Goal: Task Accomplishment & Management: Manage account settings

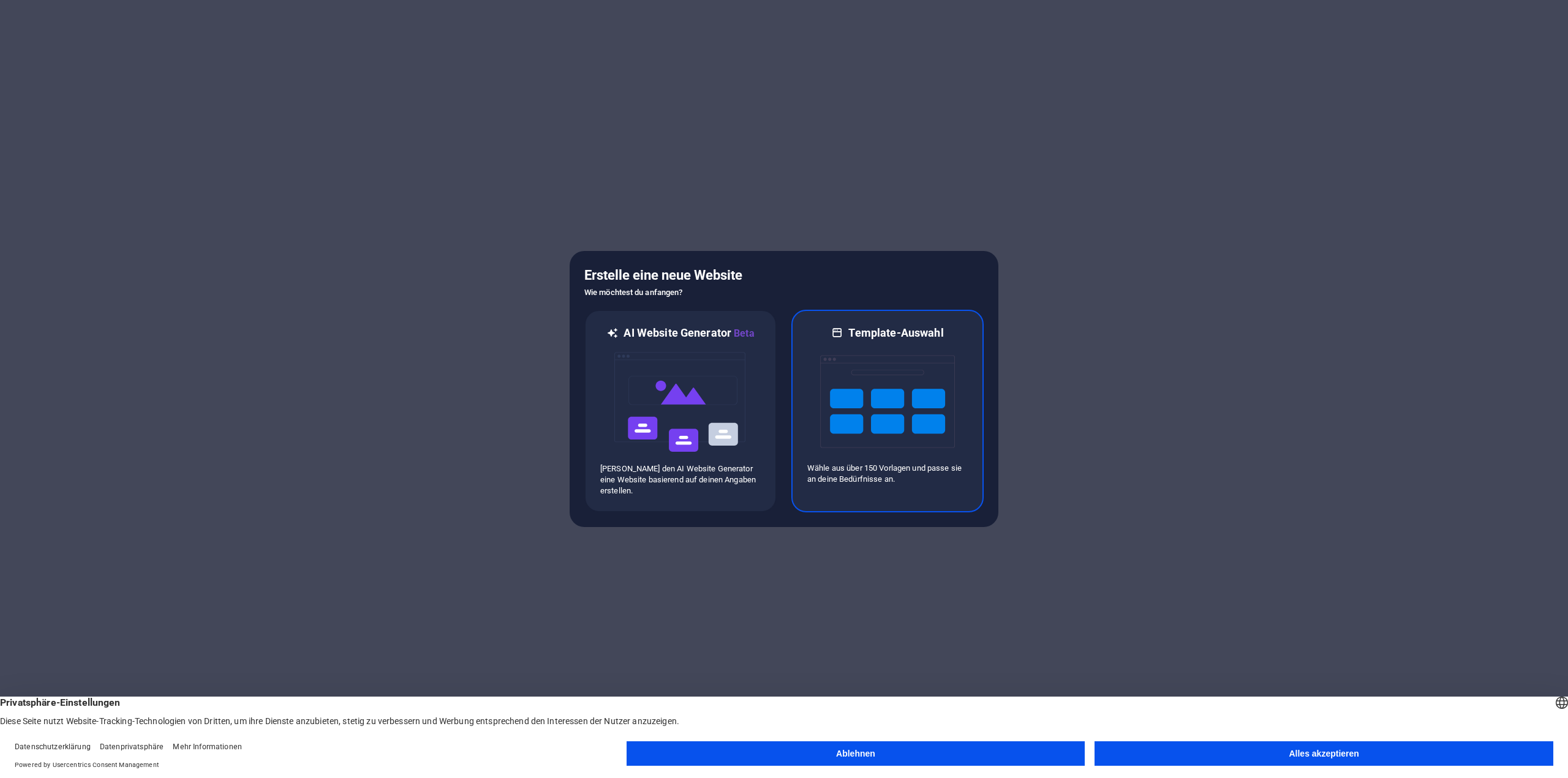
click at [852, 392] on img at bounding box center [887, 401] width 135 height 122
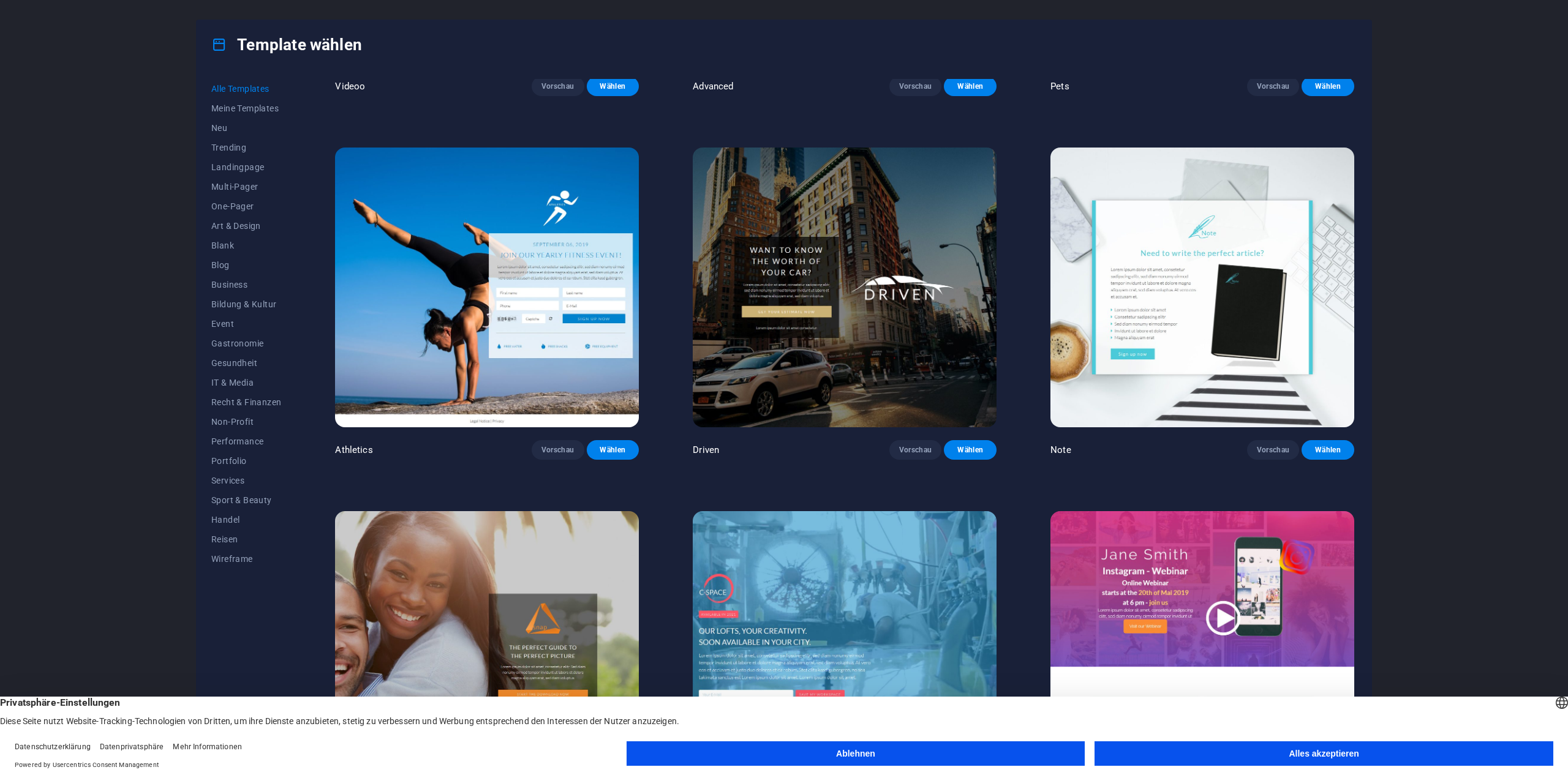
scroll to position [15544, 0]
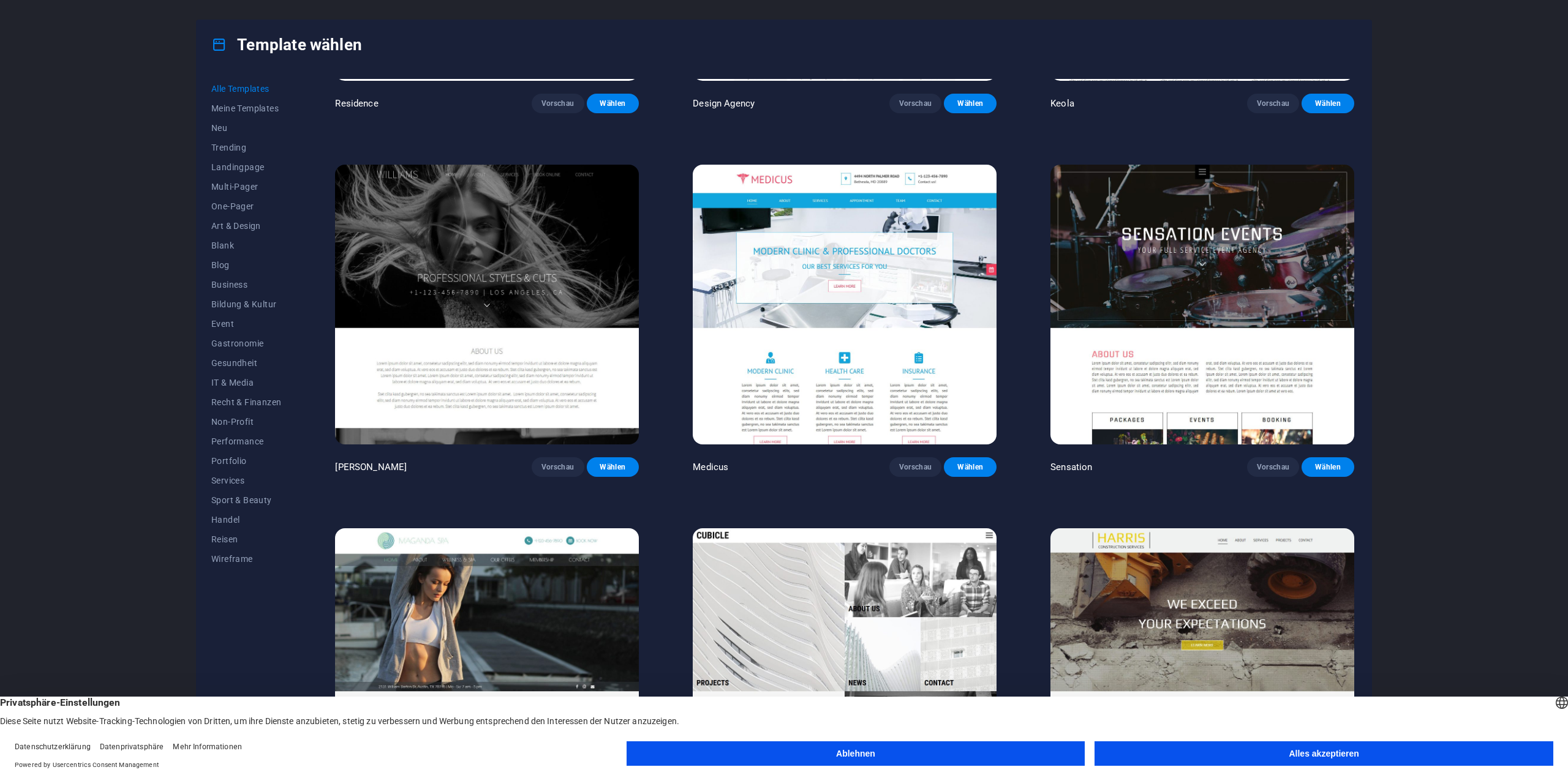
click at [615, 395] on img at bounding box center [486, 305] width 304 height 279
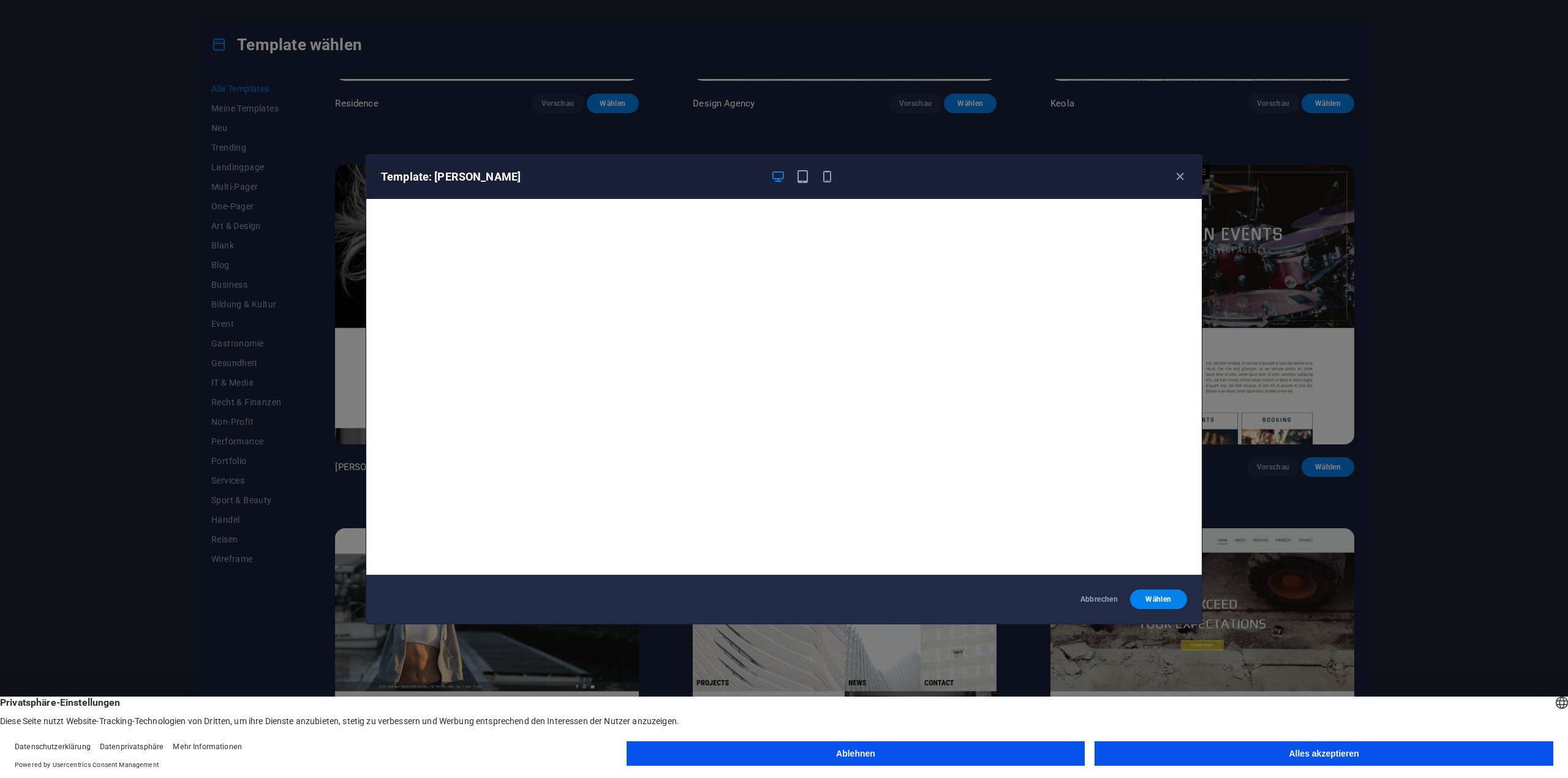
scroll to position [15422, 0]
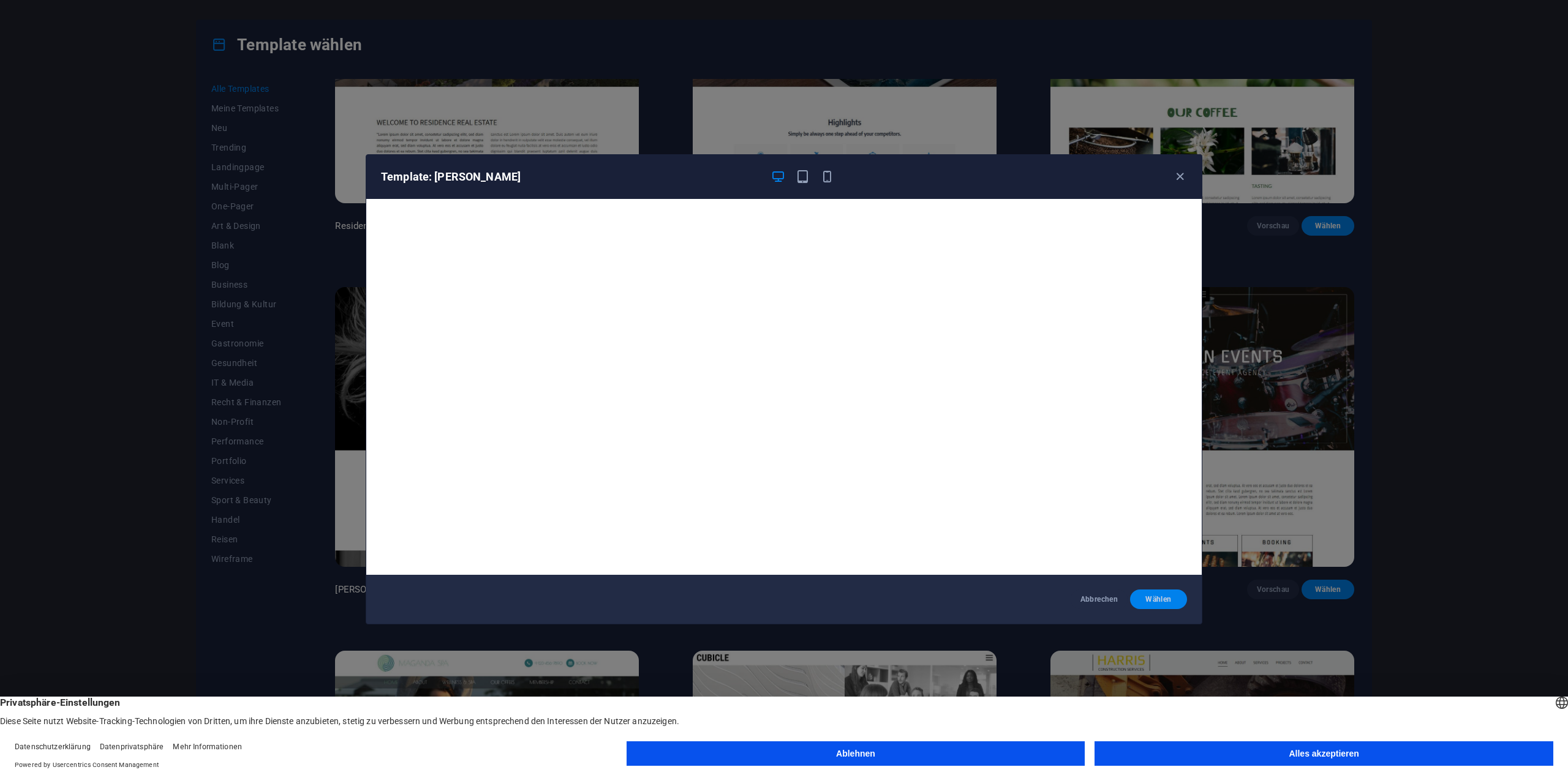
click at [1158, 599] on span "Wählen" at bounding box center [1157, 599] width 37 height 9
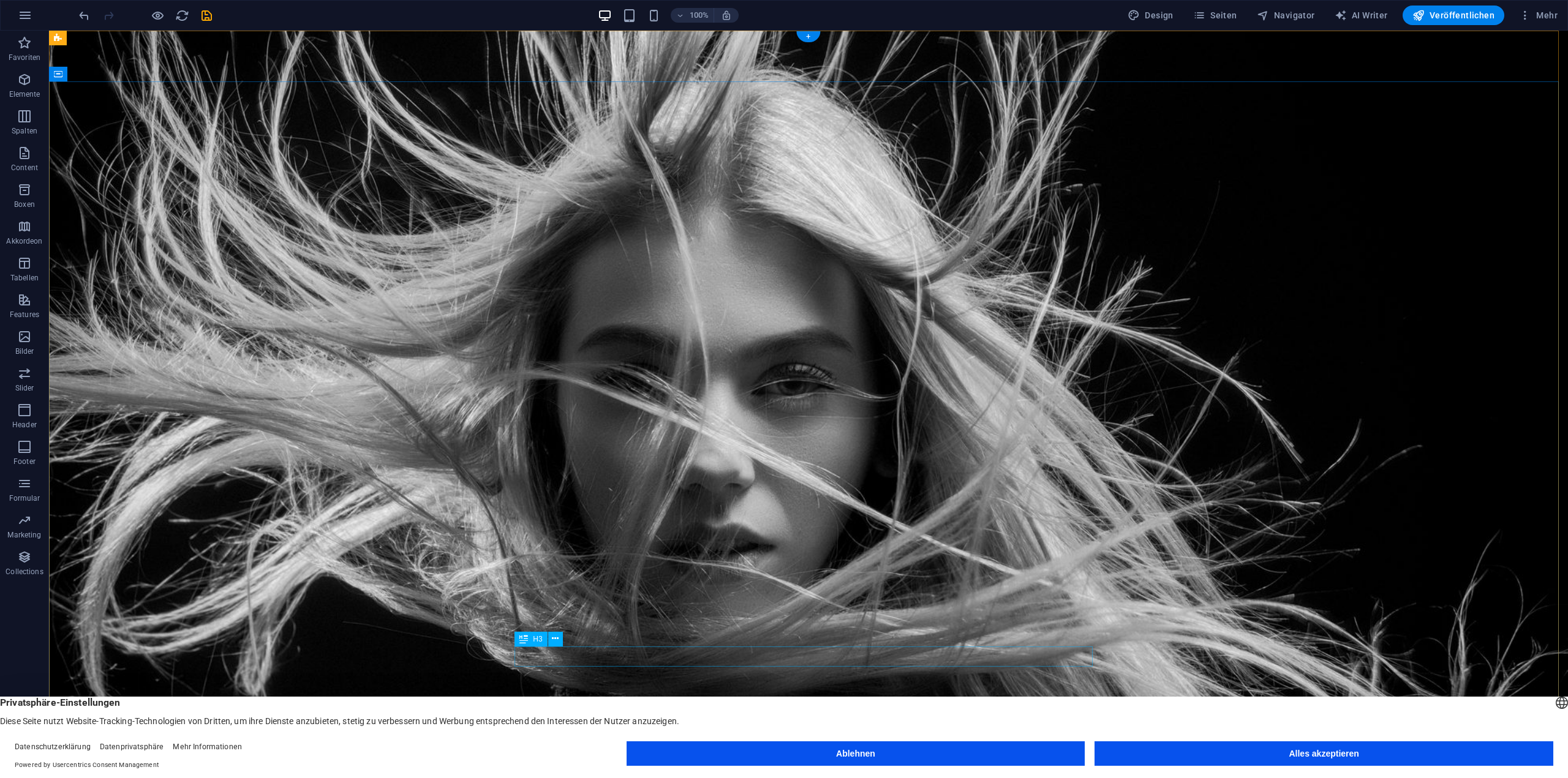
click at [564, 37] on icon at bounding box center [564, 38] width 7 height 13
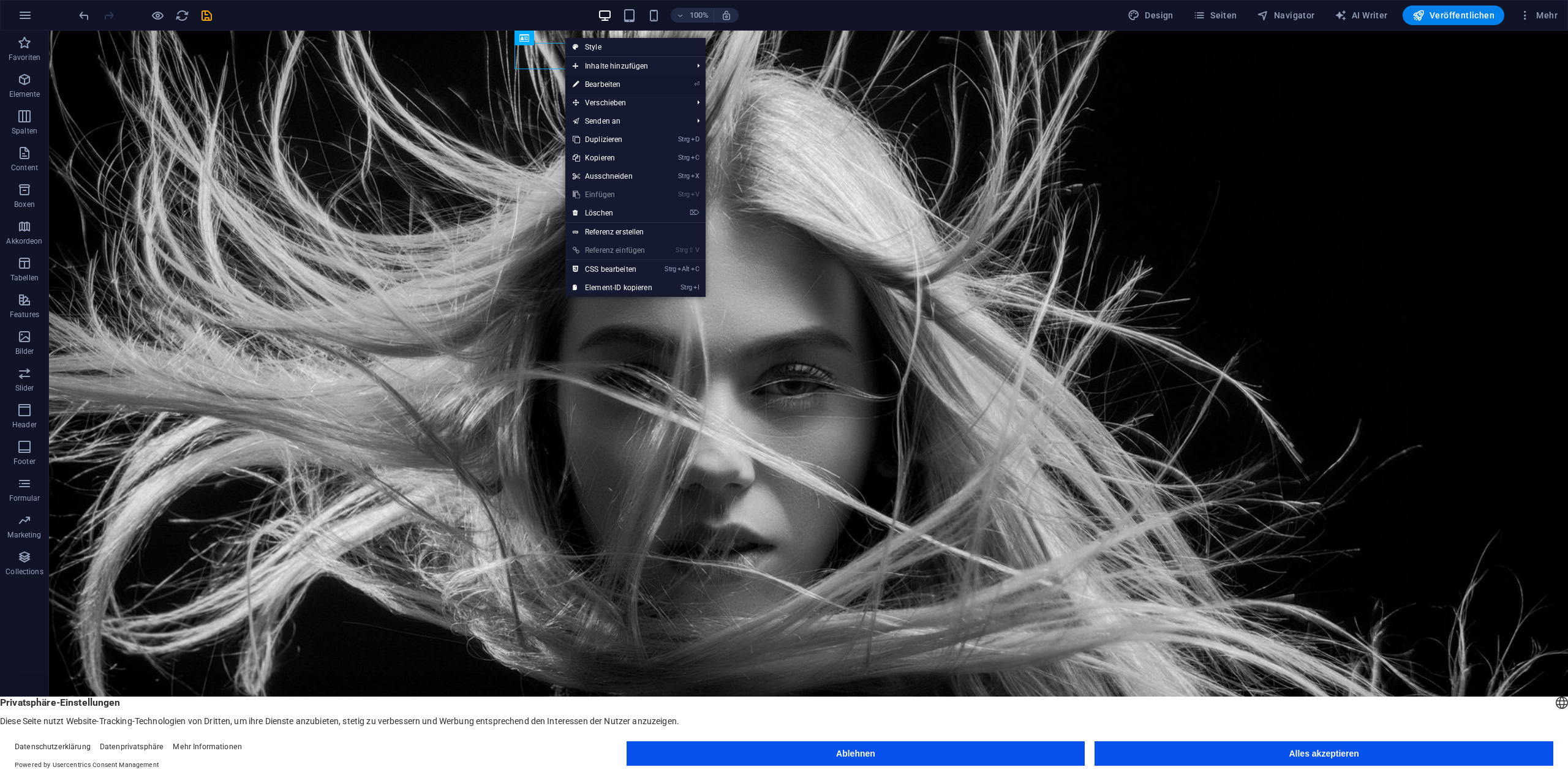
click at [605, 80] on link "⏎ Bearbeiten" at bounding box center [612, 84] width 94 height 18
select select "px"
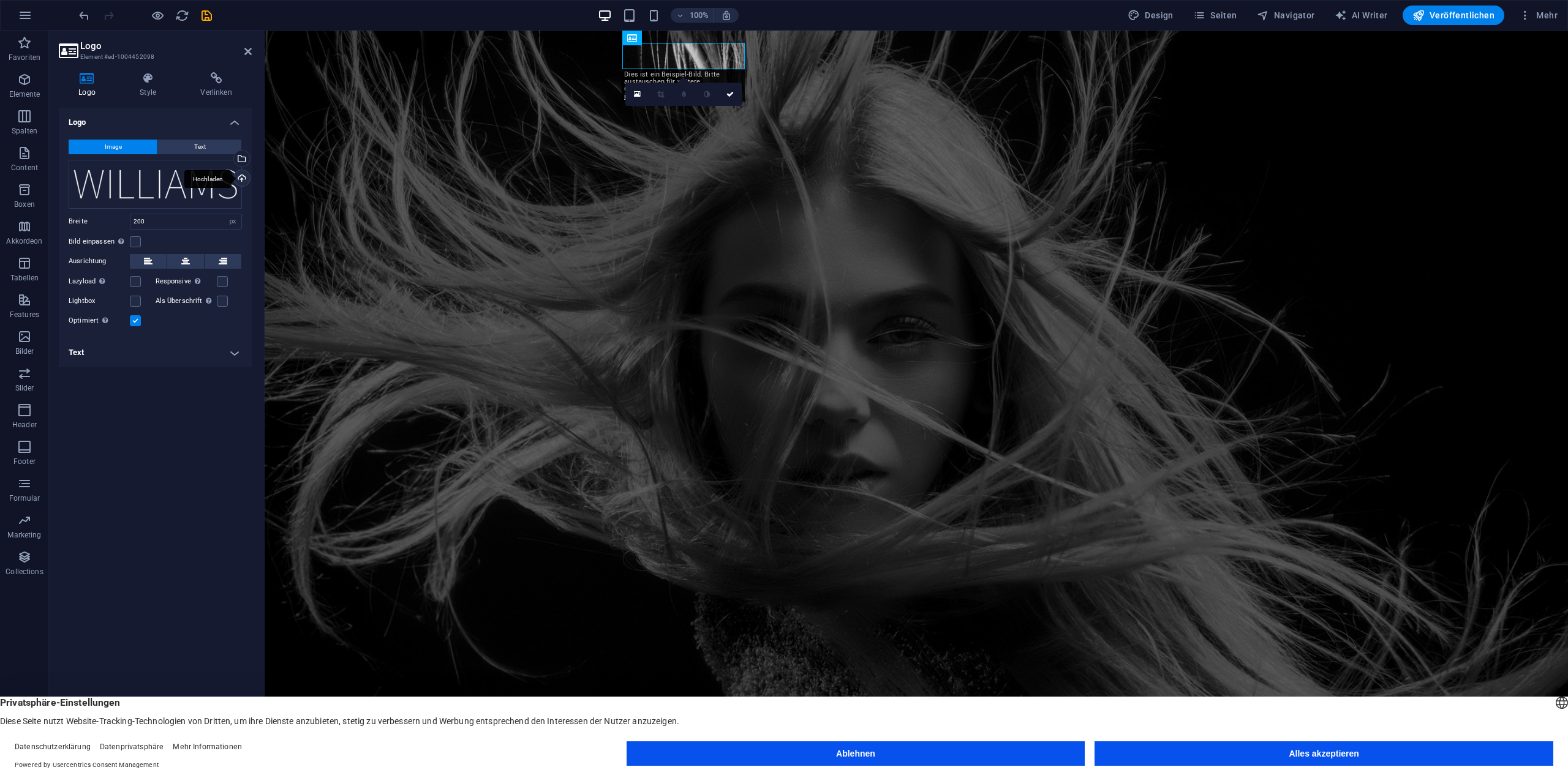
click at [239, 179] on div "Hochladen" at bounding box center [240, 179] width 18 height 18
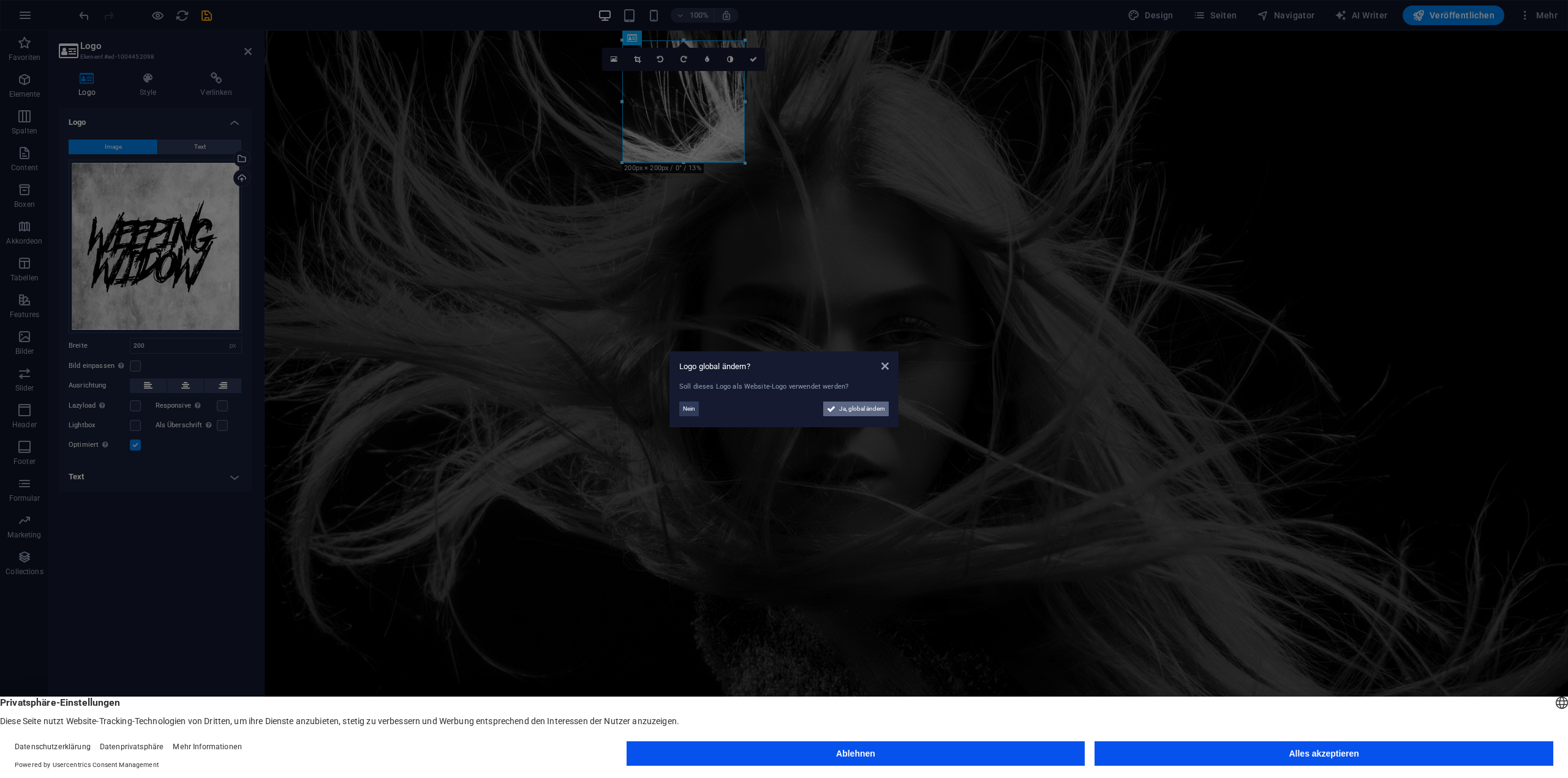
click at [853, 406] on span "Ja, global ändern" at bounding box center [862, 409] width 46 height 15
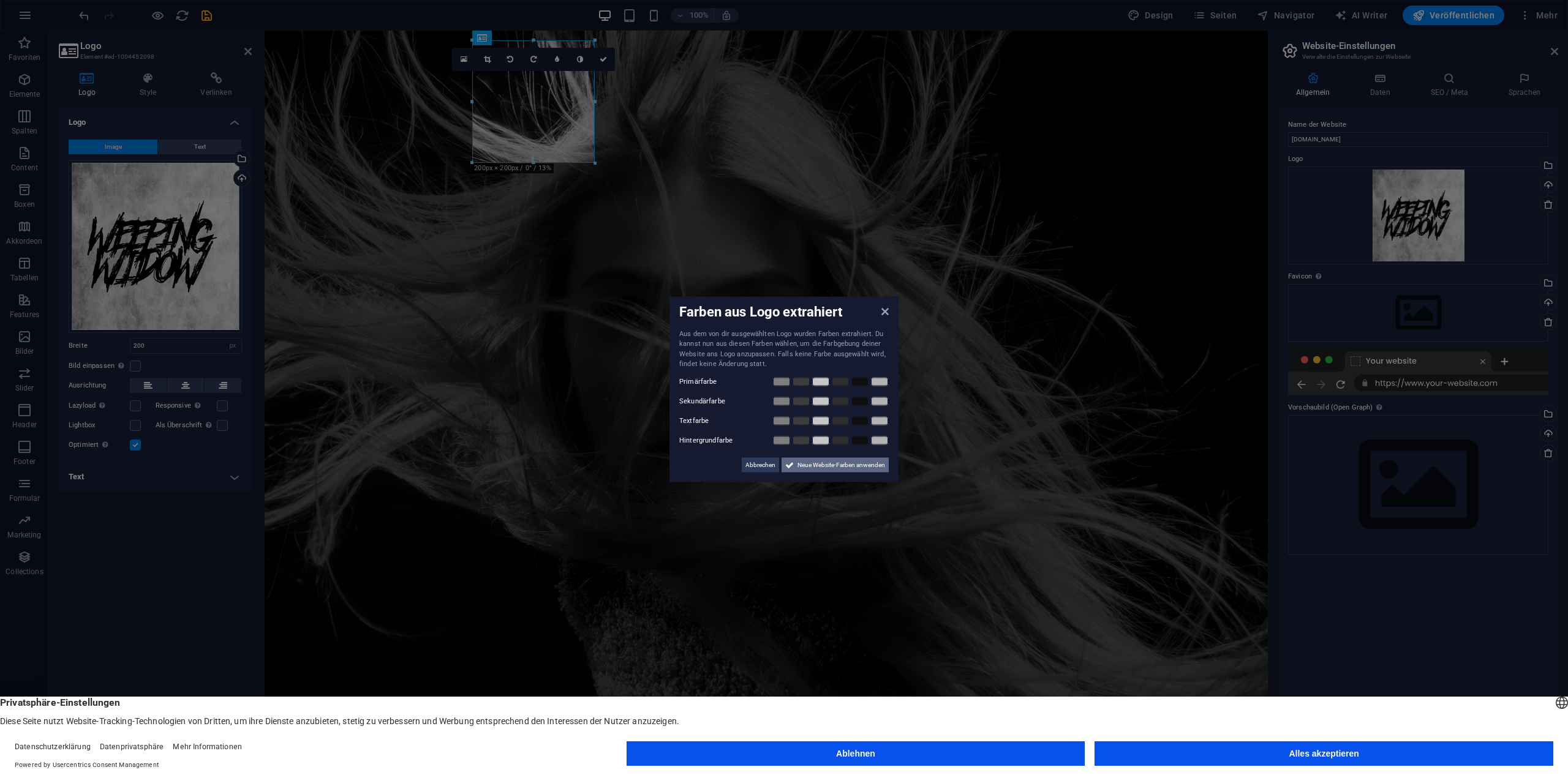
click at [822, 461] on span "Neue Website-Farben anwenden" at bounding box center [841, 464] width 88 height 15
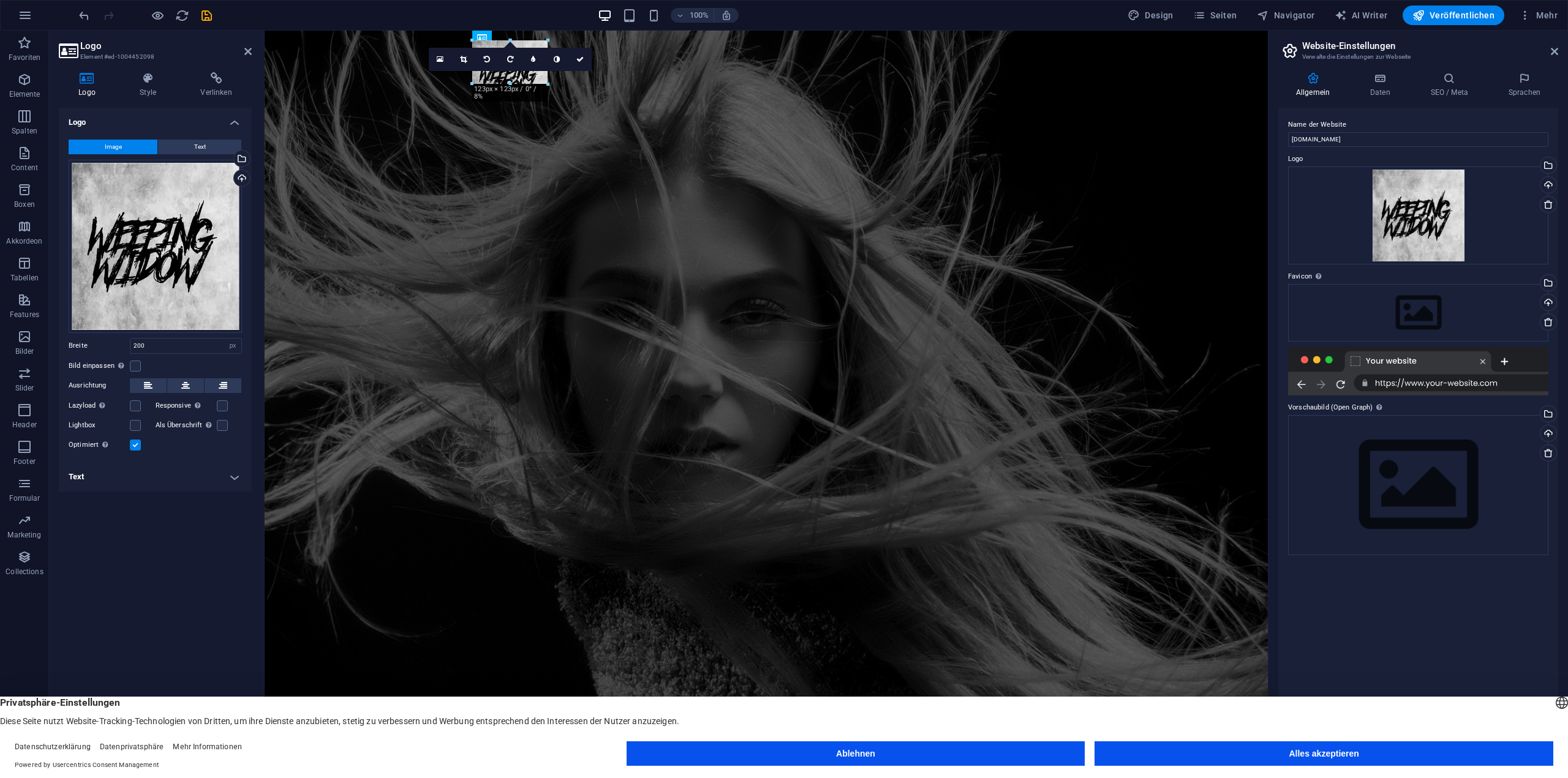
drag, startPoint x: 595, startPoint y: 159, endPoint x: 516, endPoint y: 80, distance: 111.7
drag, startPoint x: 158, startPoint y: 345, endPoint x: 116, endPoint y: 346, distance: 42.0
click at [116, 346] on div "Breite 71 Standard auto px rem % em vh vw" at bounding box center [155, 346] width 173 height 16
type input "100"
click at [184, 348] on input "100" at bounding box center [186, 346] width 111 height 15
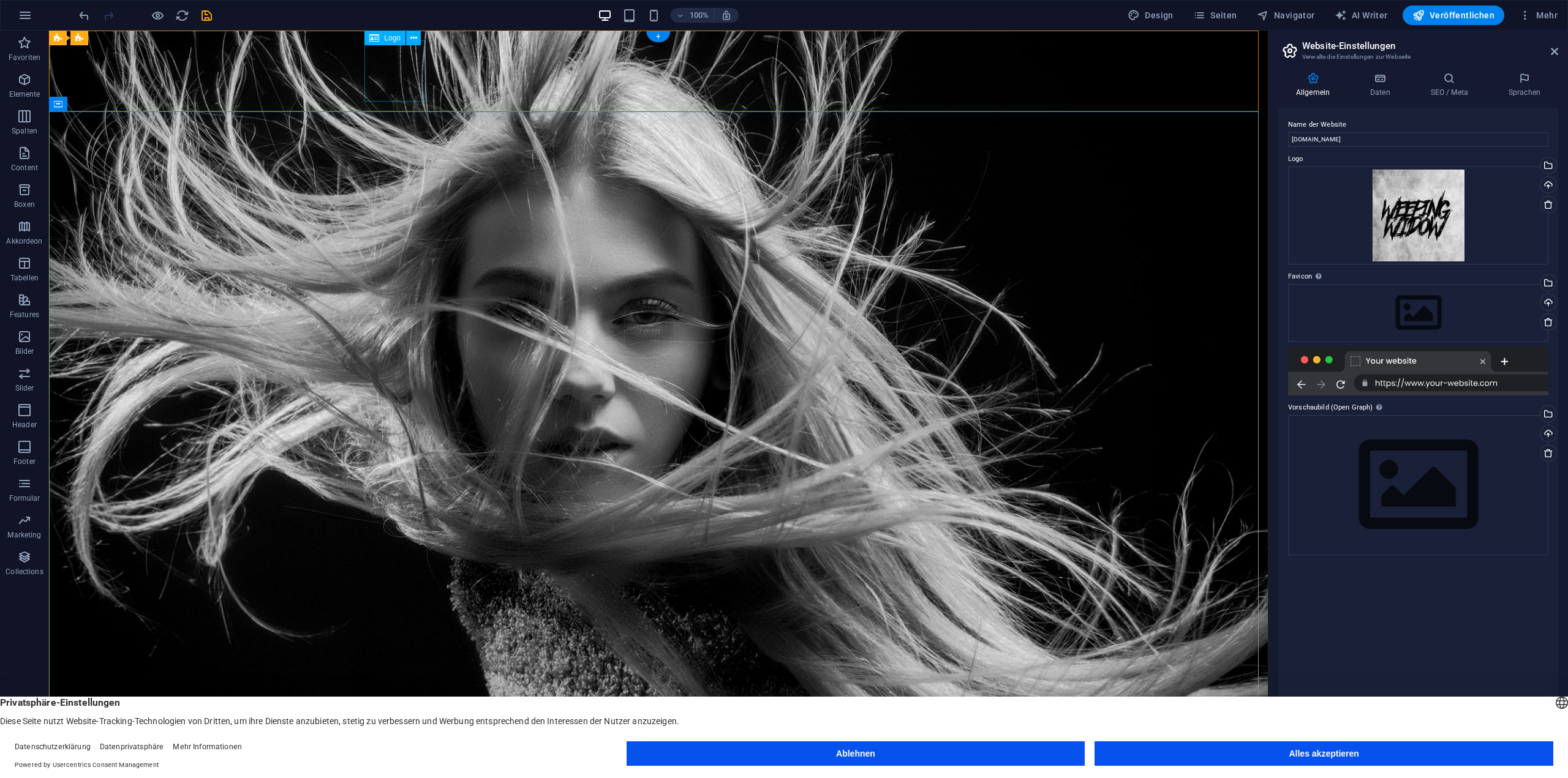
click at [409, 37] on button at bounding box center [413, 38] width 15 height 15
click at [407, 36] on button at bounding box center [413, 38] width 15 height 15
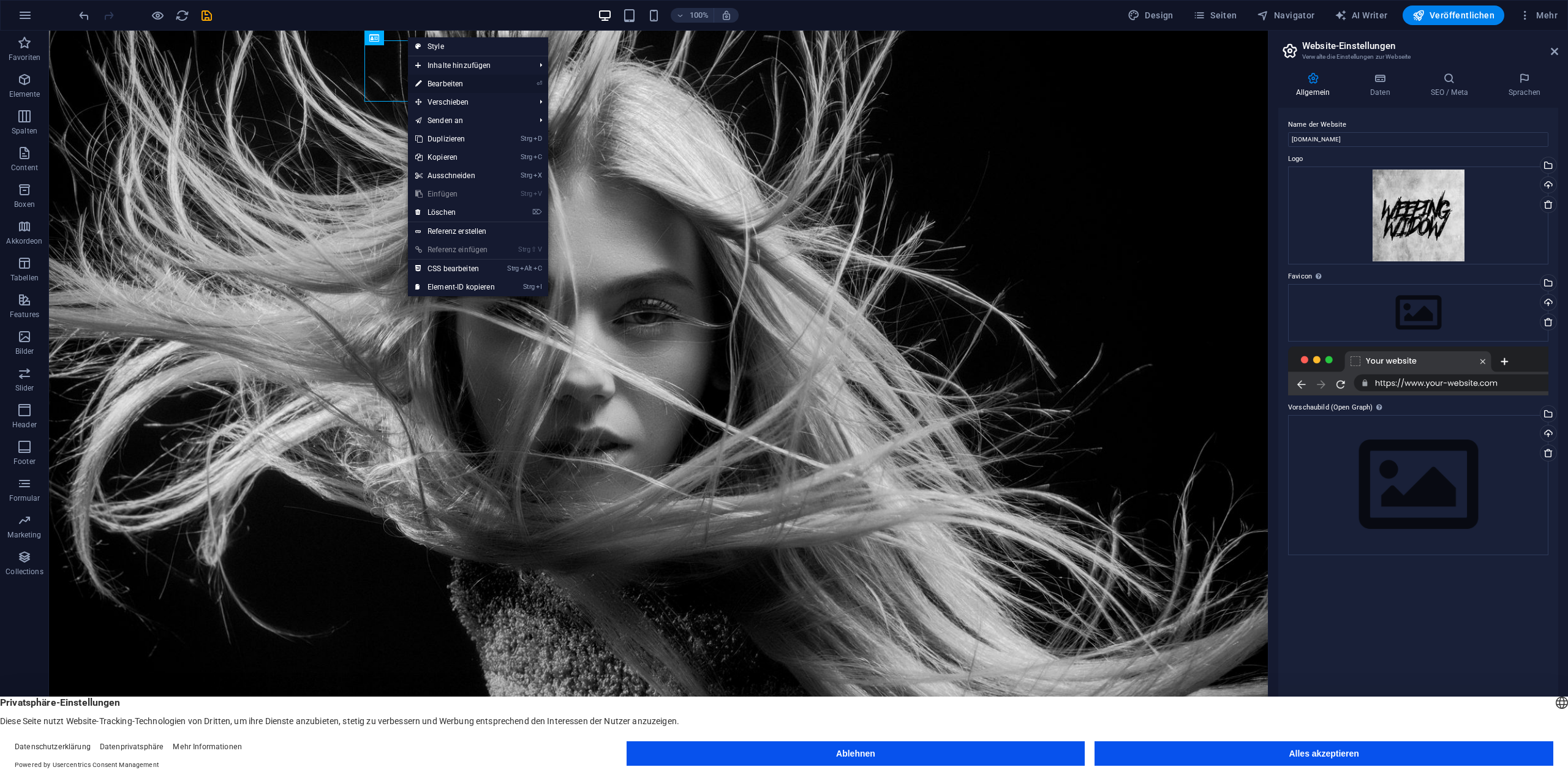
click at [451, 85] on link "⏎ Bearbeiten" at bounding box center [455, 84] width 94 height 18
select select "px"
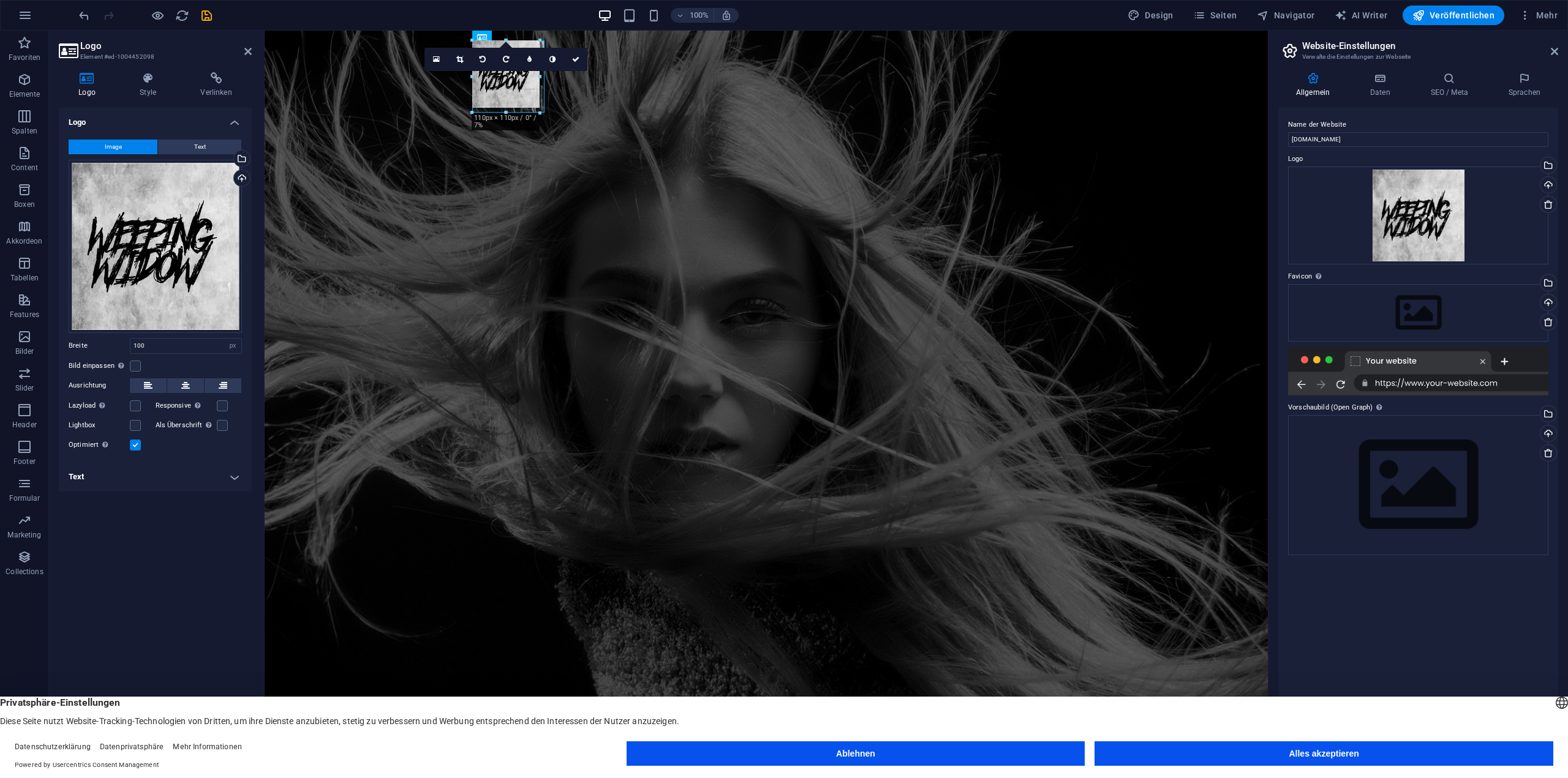
drag, startPoint x: 534, startPoint y: 102, endPoint x: 545, endPoint y: 111, distance: 14.2
click at [162, 346] on input "118" at bounding box center [186, 346] width 111 height 15
type input "125"
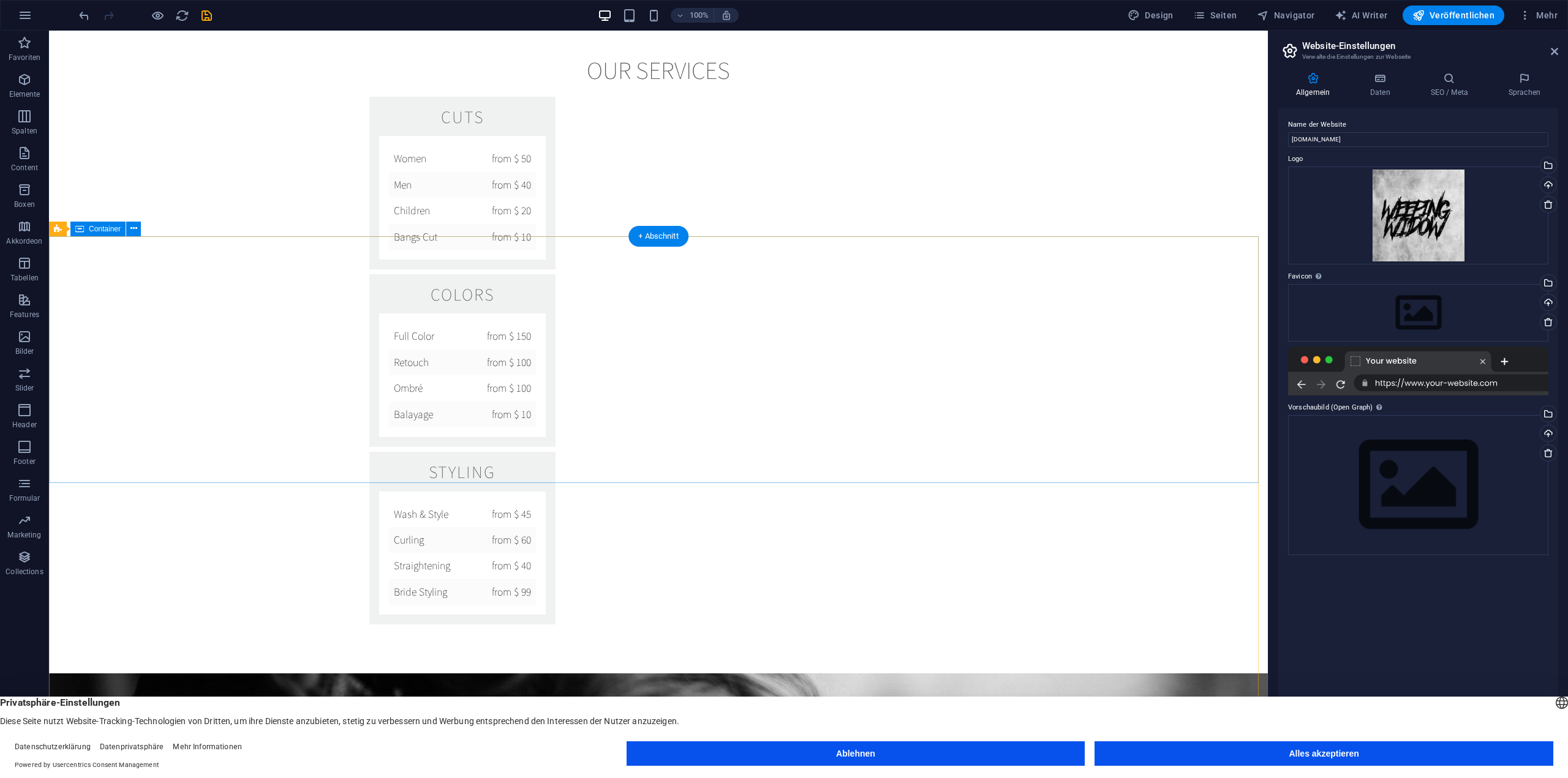
scroll to position [2175, 0]
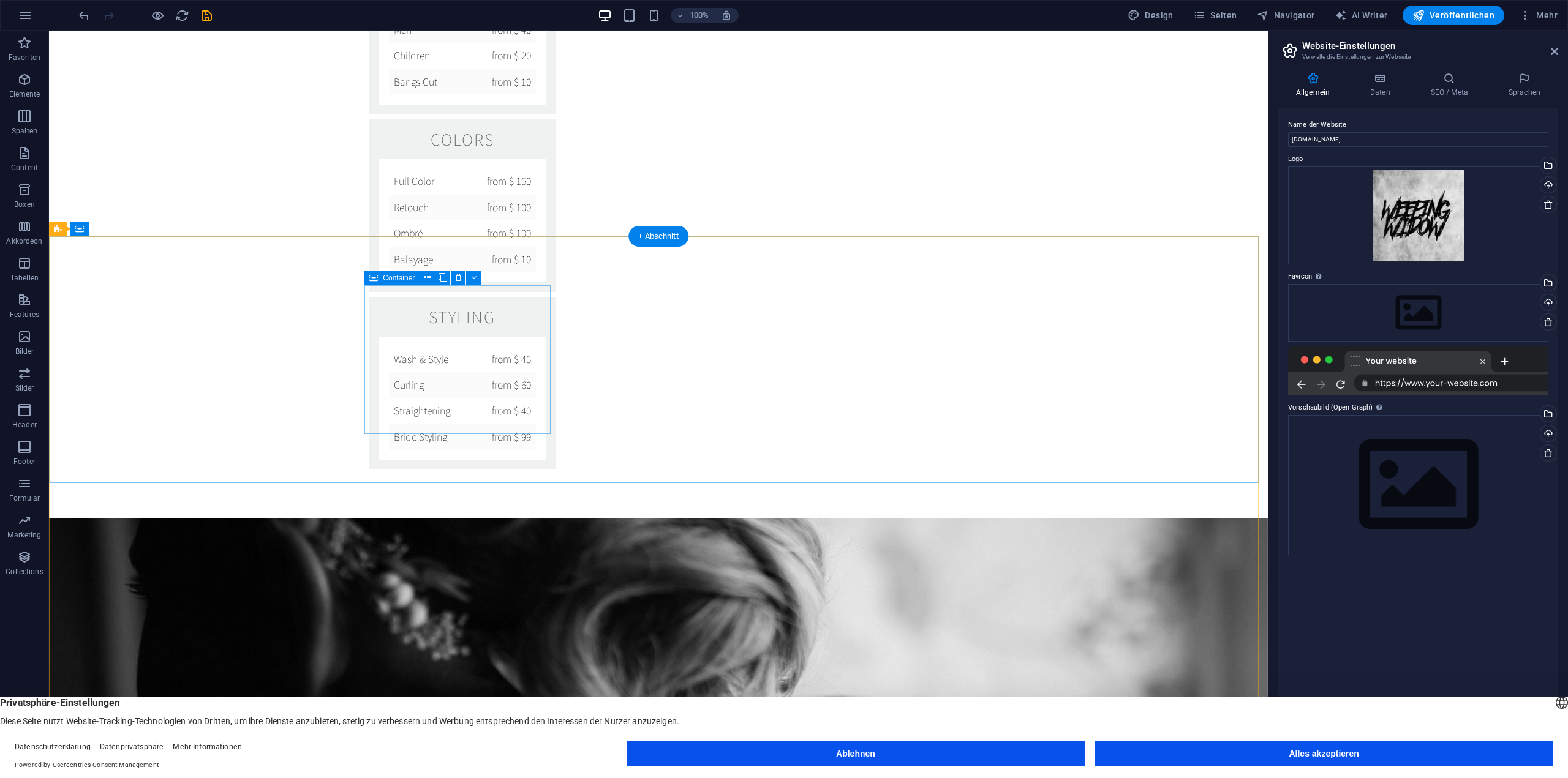
click at [101, 477] on button at bounding box center [98, 475] width 15 height 15
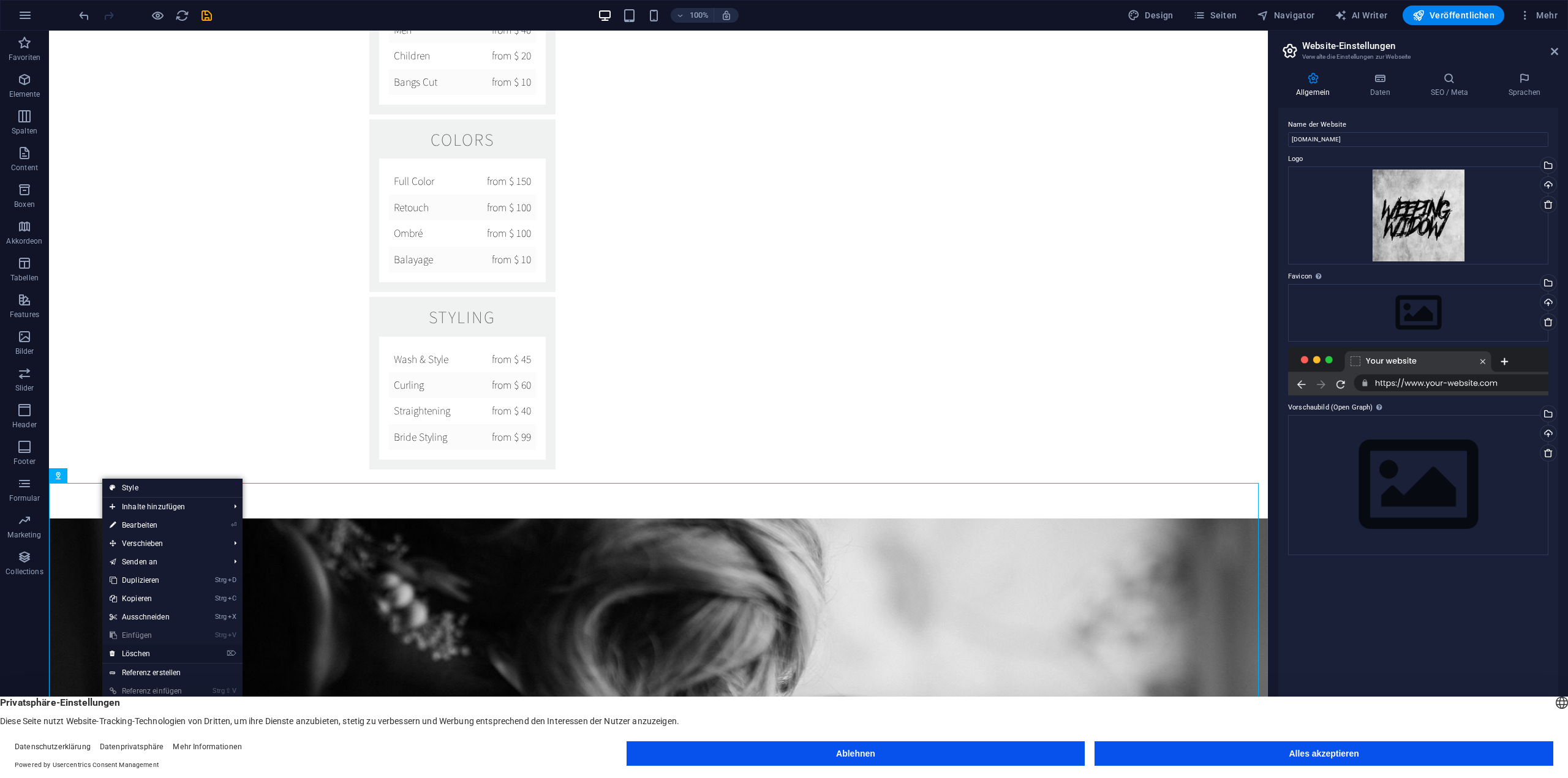
click at [143, 653] on link "⌦ Löschen" at bounding box center [149, 653] width 94 height 18
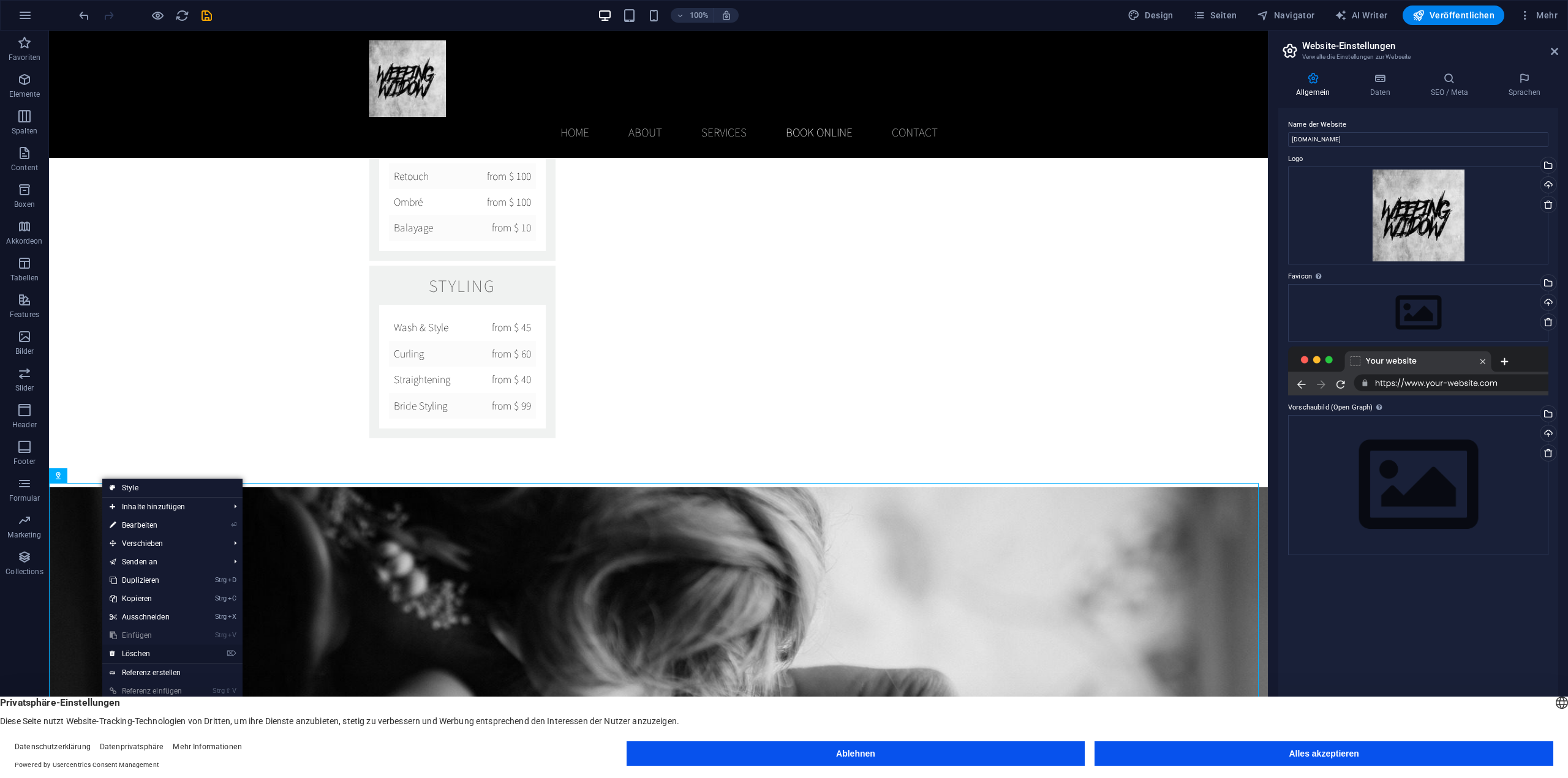
scroll to position [1899, 0]
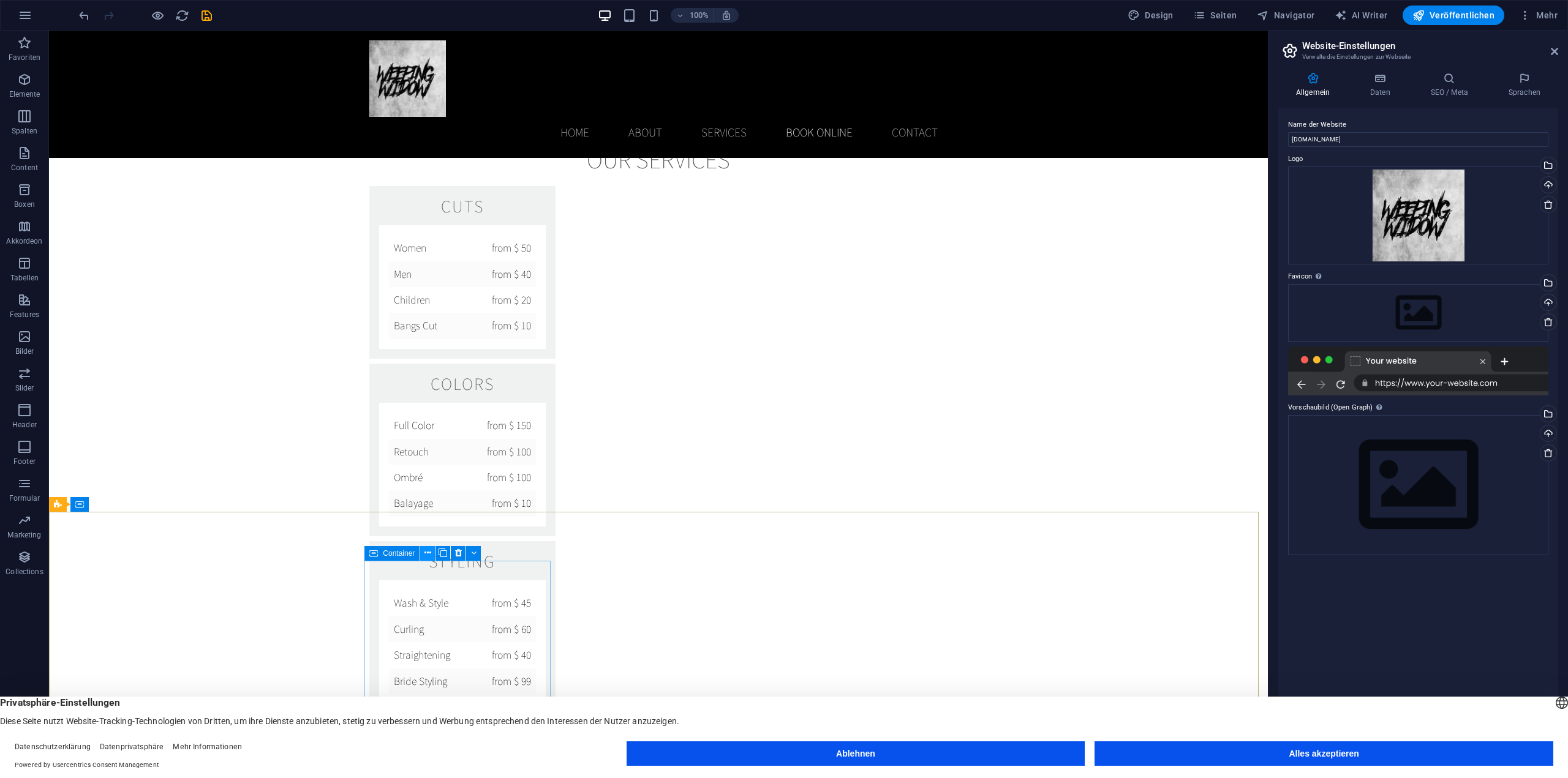
click at [423, 549] on button at bounding box center [427, 553] width 15 height 15
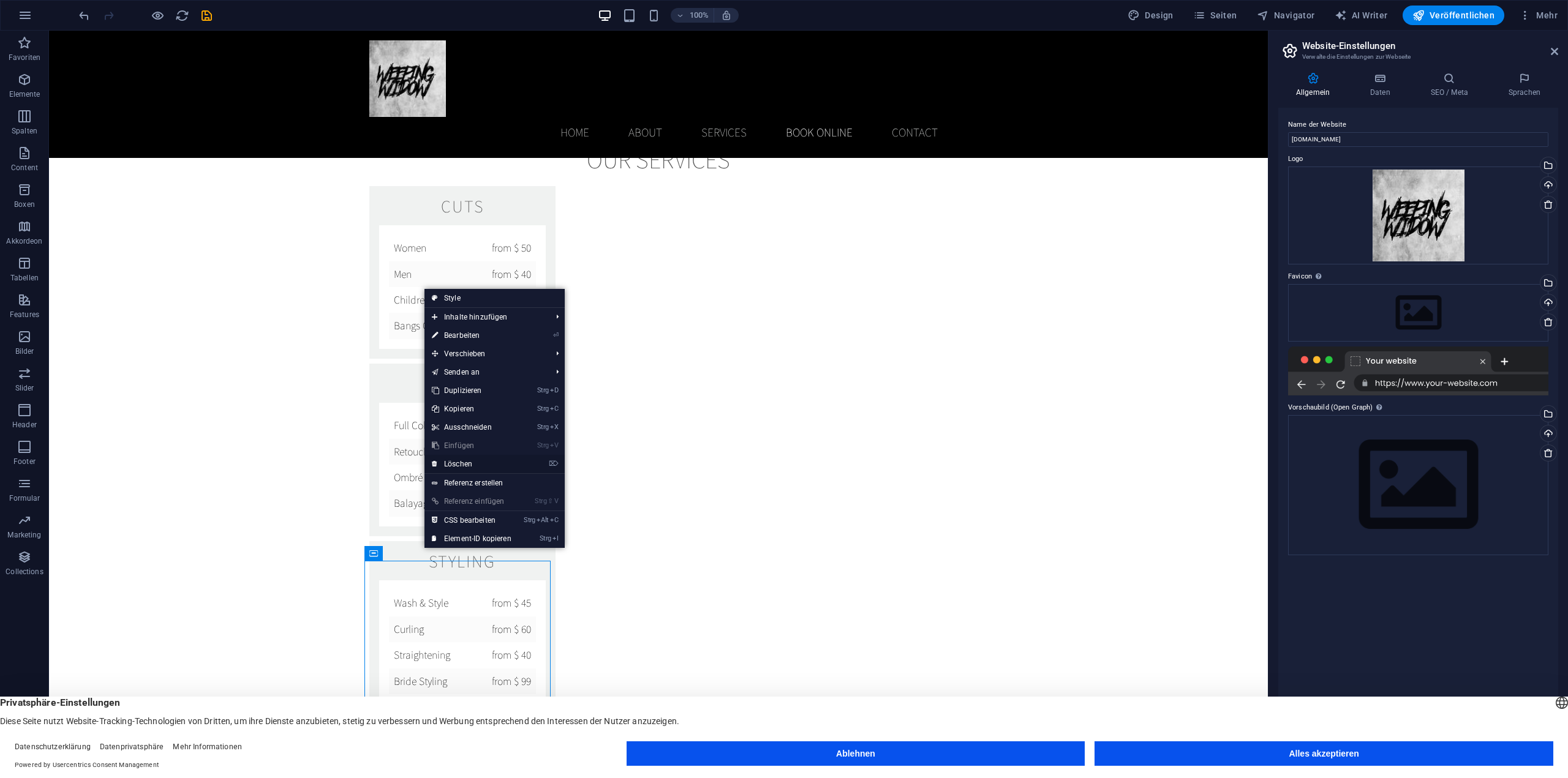
click at [466, 466] on link "⌦ Löschen" at bounding box center [471, 463] width 94 height 18
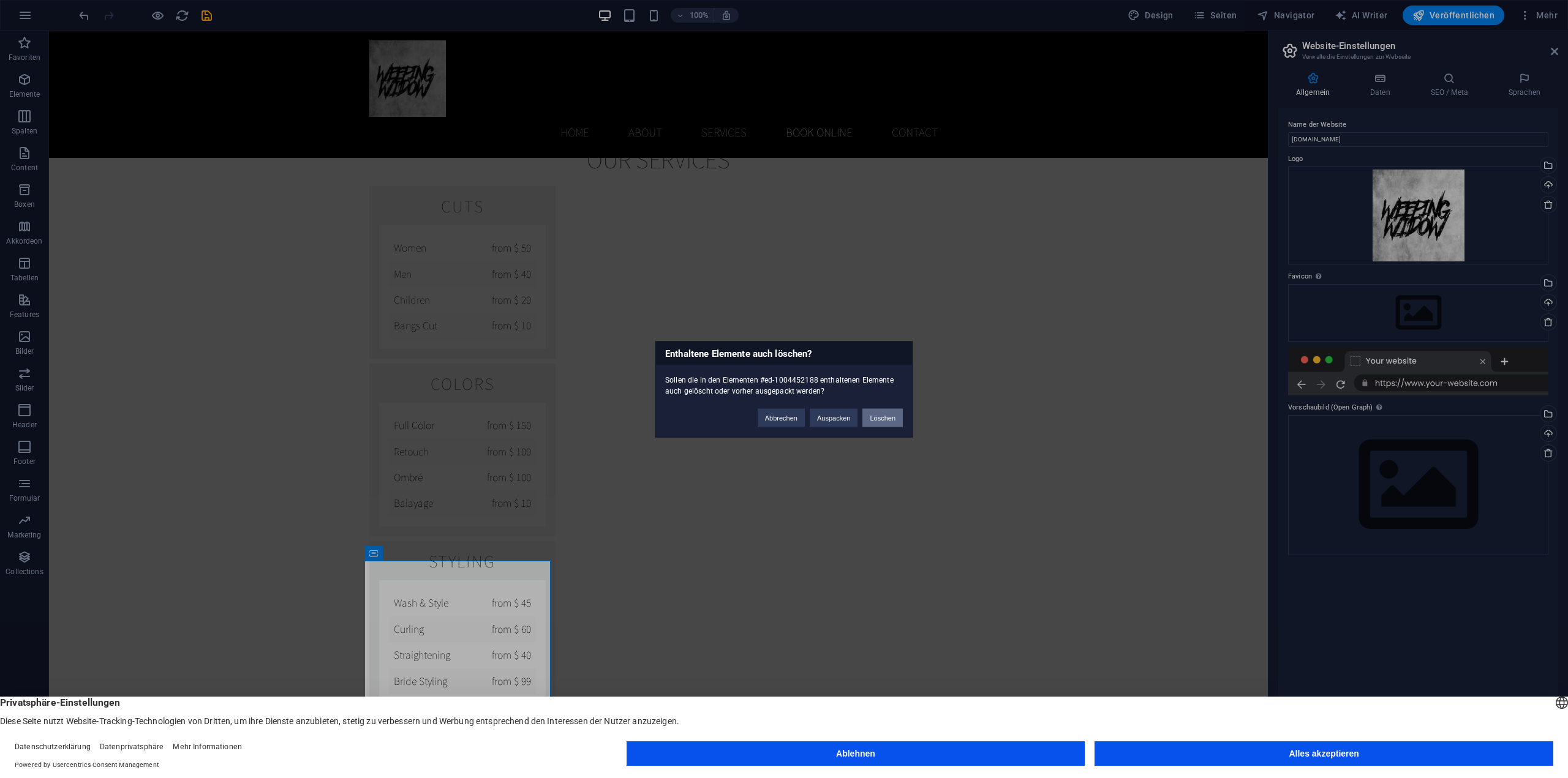
click at [886, 418] on button "Löschen" at bounding box center [882, 417] width 40 height 18
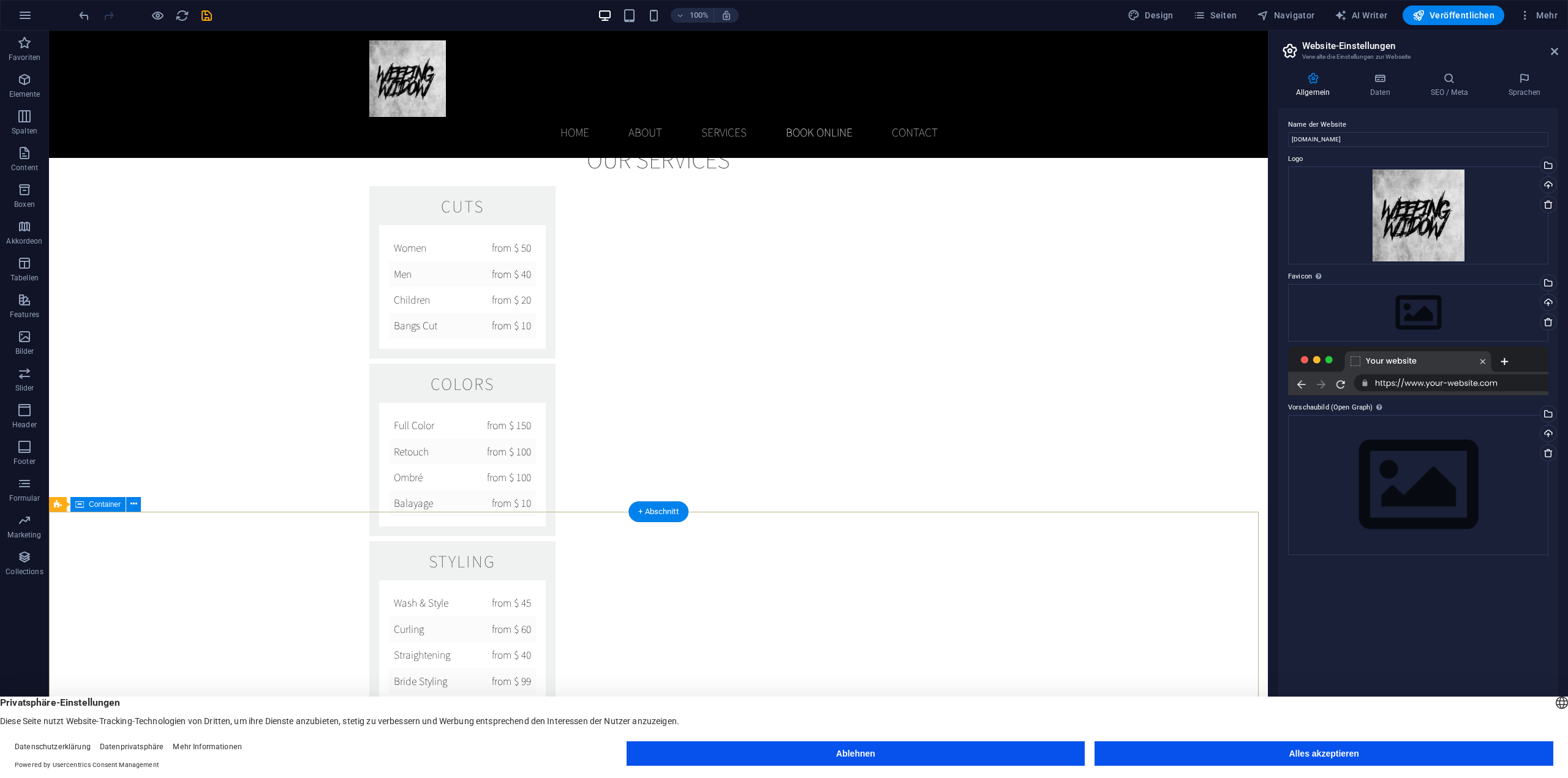
click at [135, 503] on icon at bounding box center [133, 504] width 7 height 13
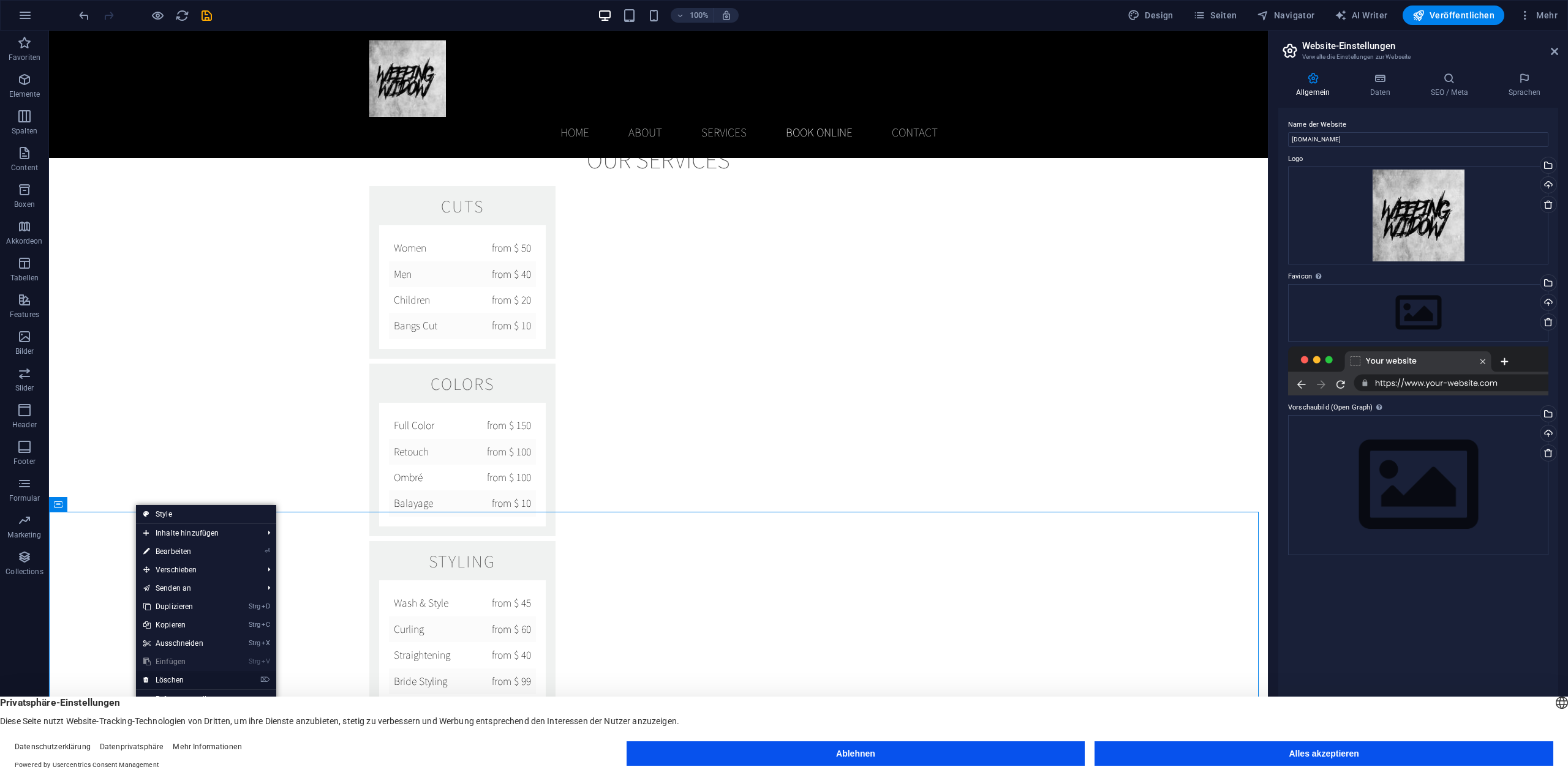
click at [192, 677] on link "⌦ Löschen" at bounding box center [182, 679] width 94 height 18
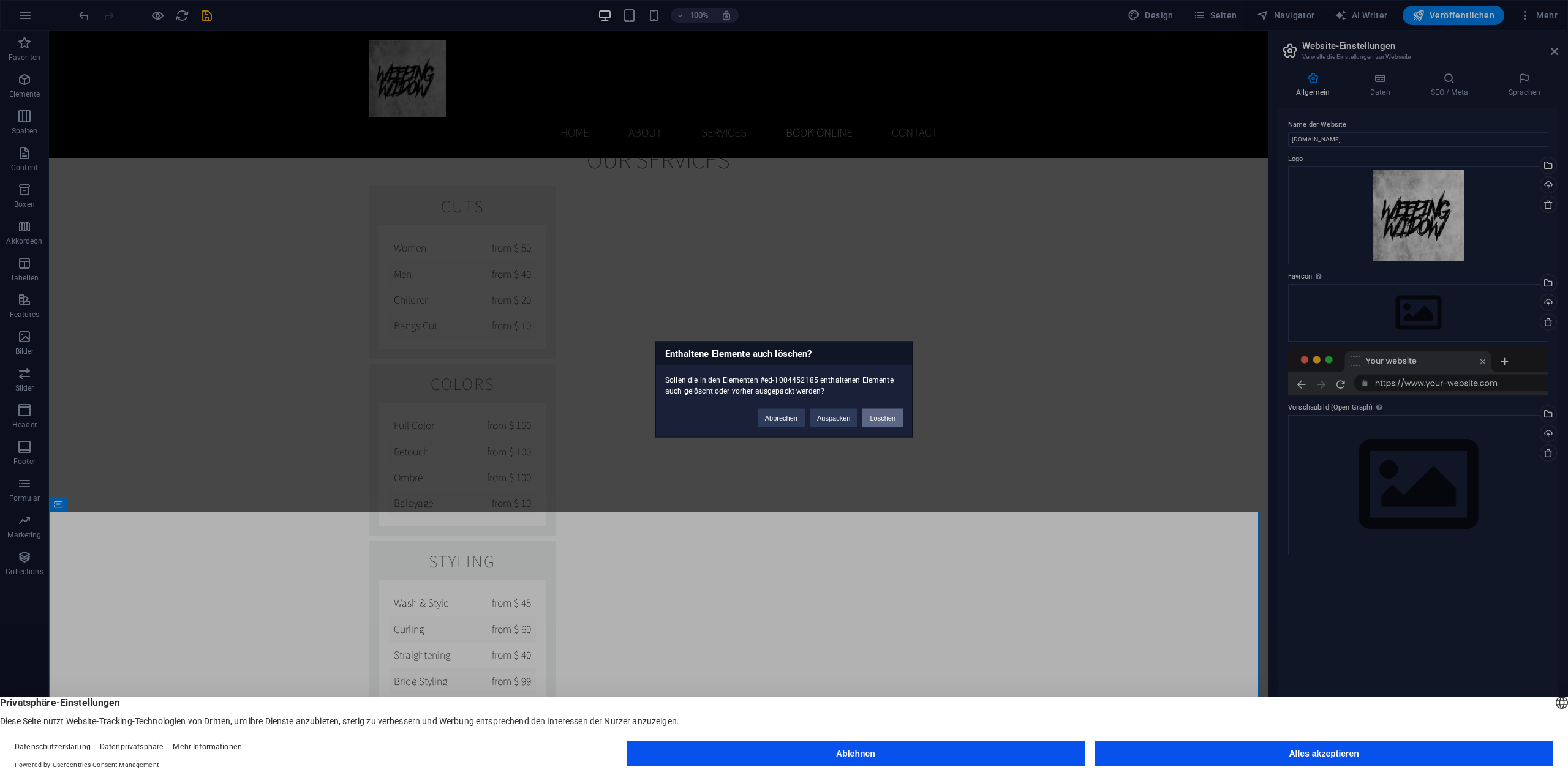
click at [883, 417] on button "Löschen" at bounding box center [882, 417] width 40 height 18
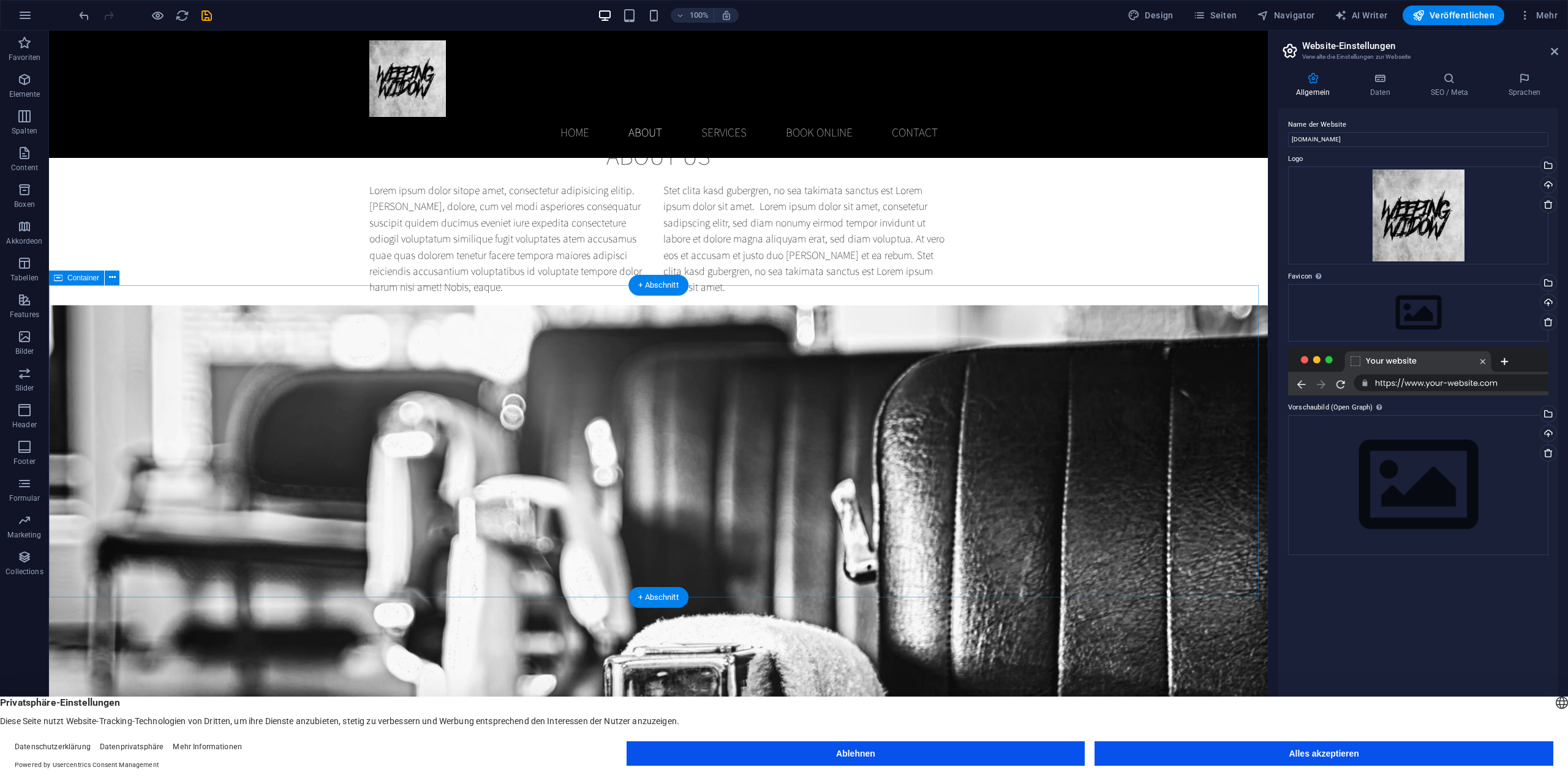
scroll to position [882, 0]
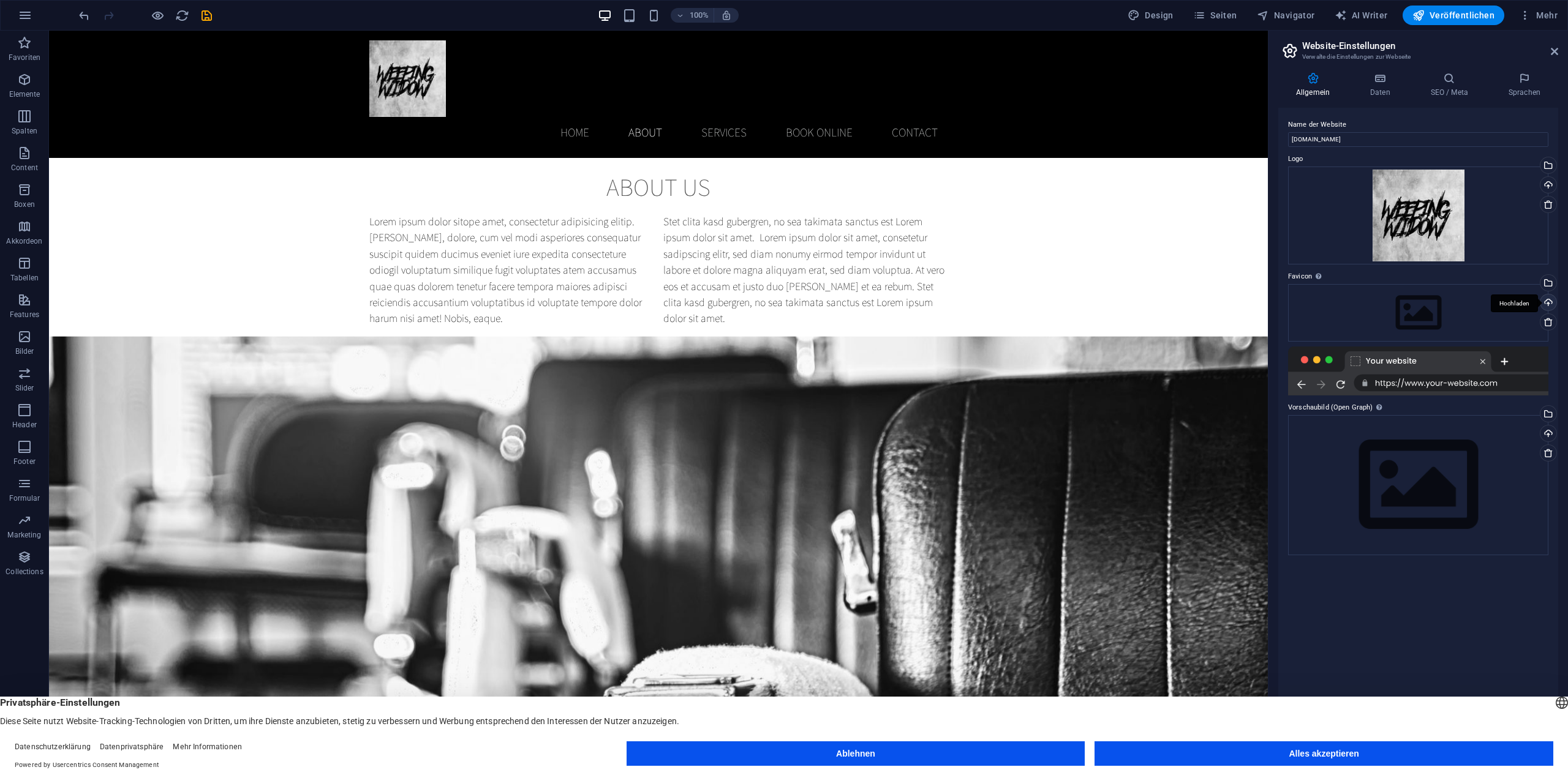
click at [1553, 300] on div "Hochladen" at bounding box center [1547, 303] width 18 height 18
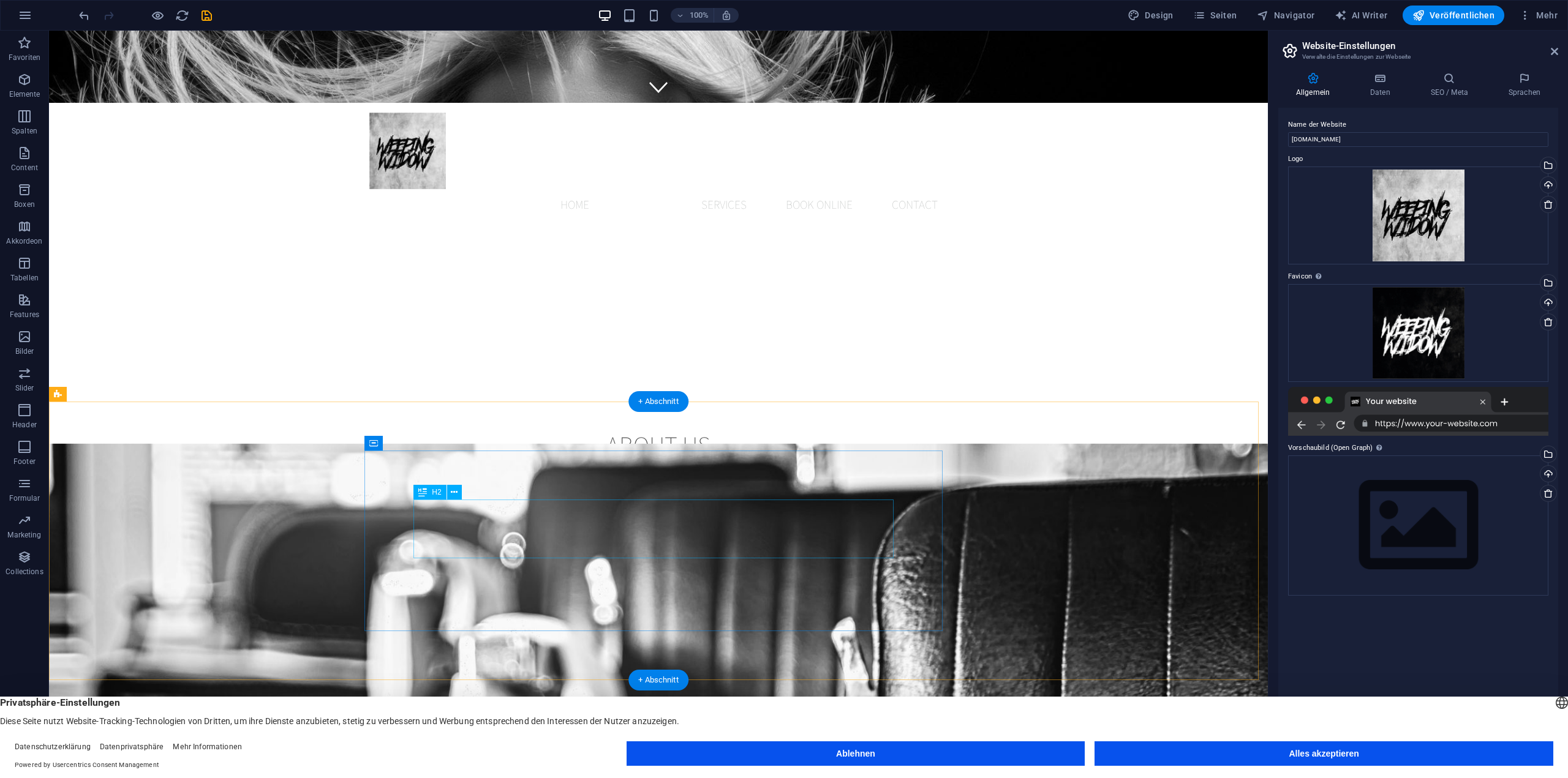
scroll to position [760, 0]
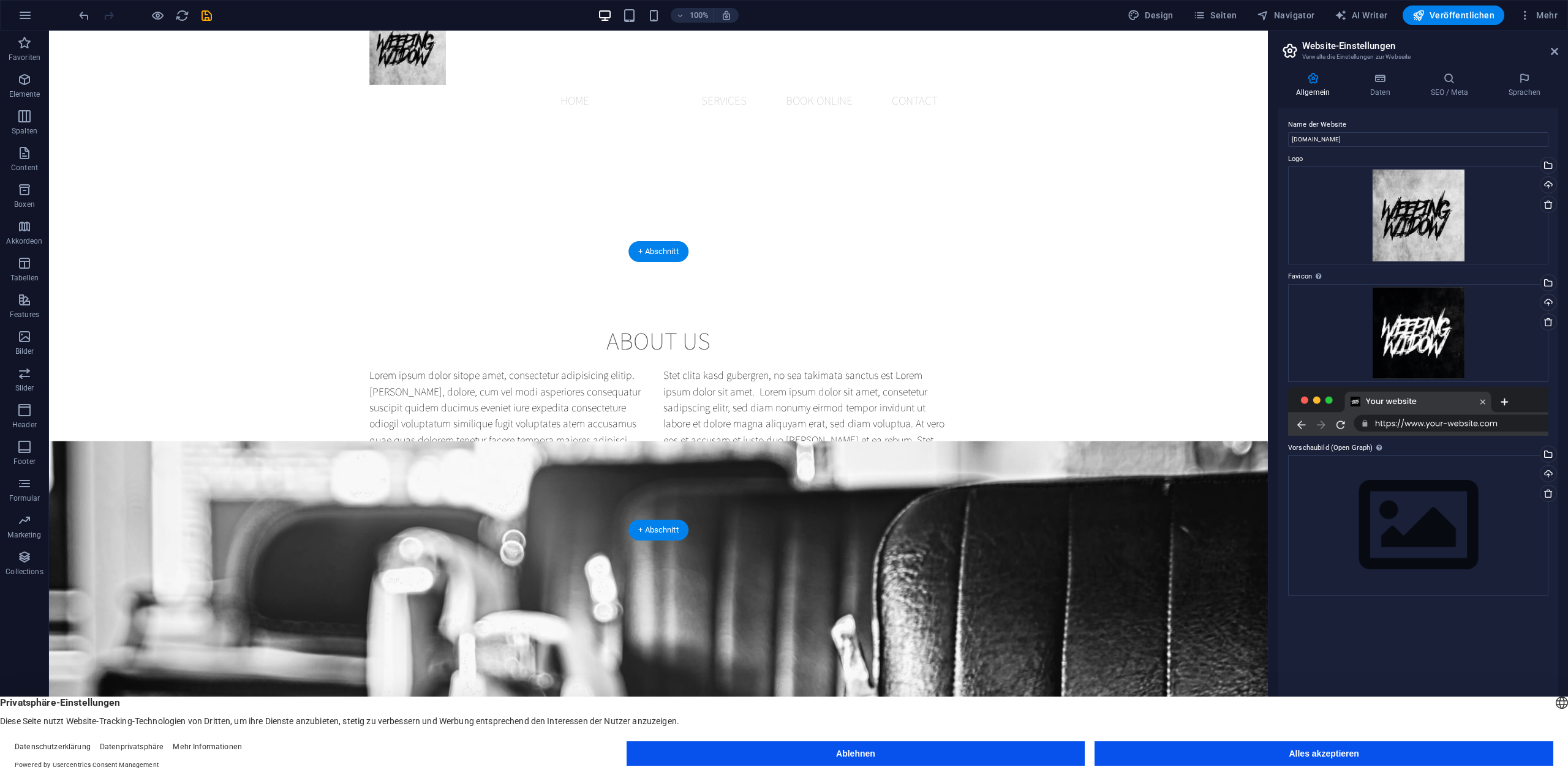
click at [522, 441] on figure at bounding box center [658, 670] width 1218 height 458
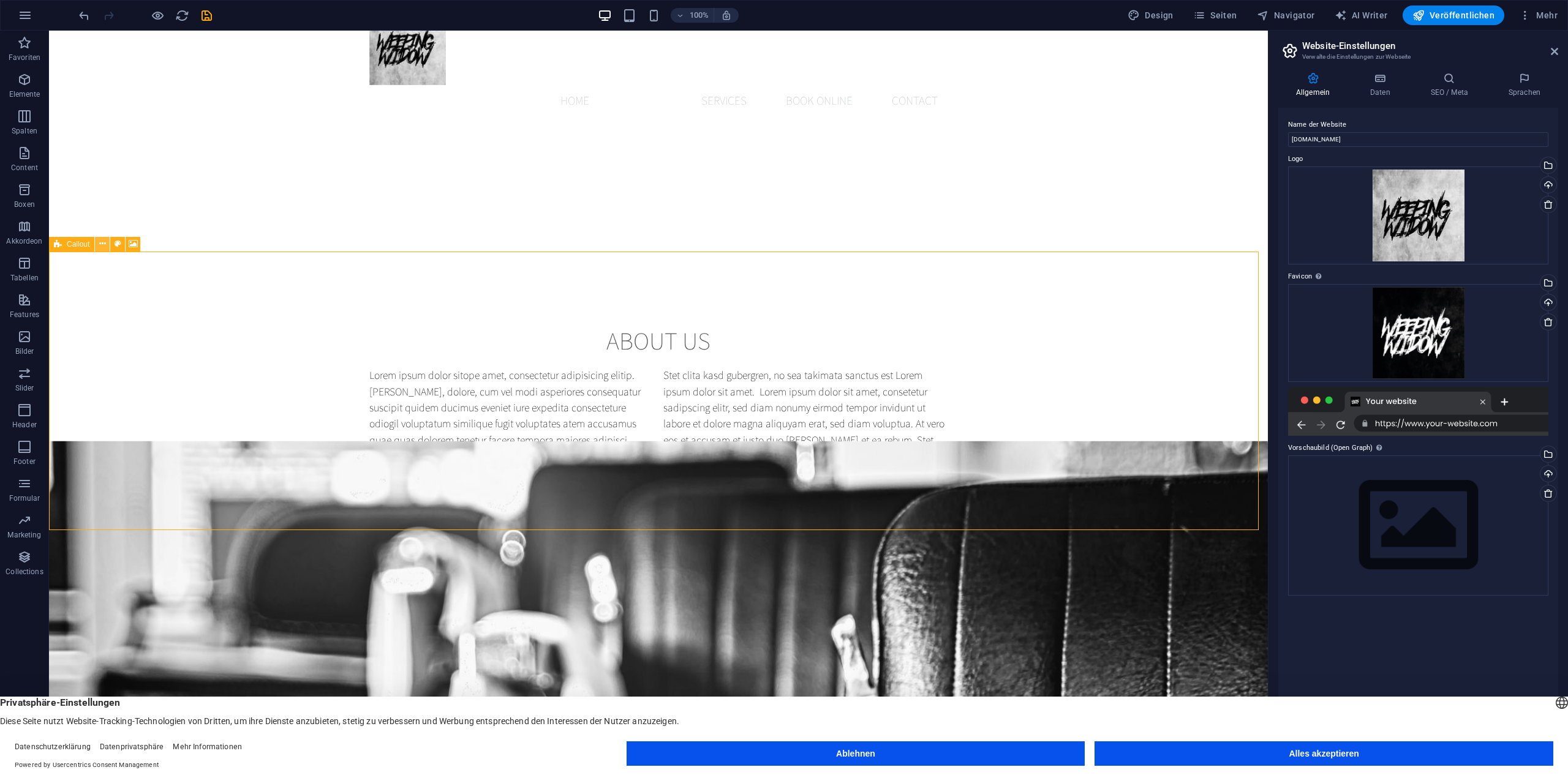
click at [100, 244] on icon at bounding box center [103, 244] width 7 height 13
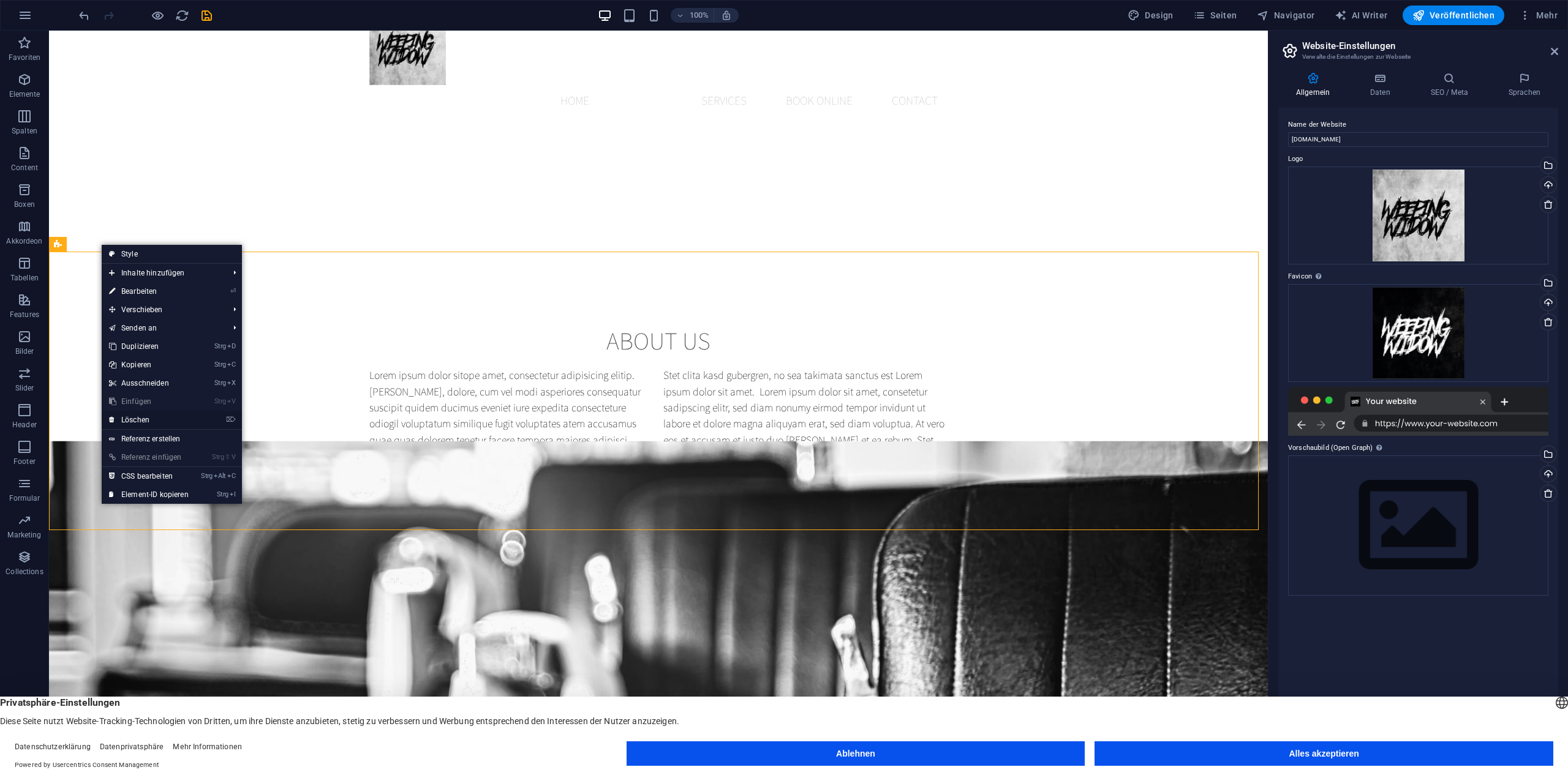
click at [149, 416] on link "⌦ Löschen" at bounding box center [148, 419] width 94 height 18
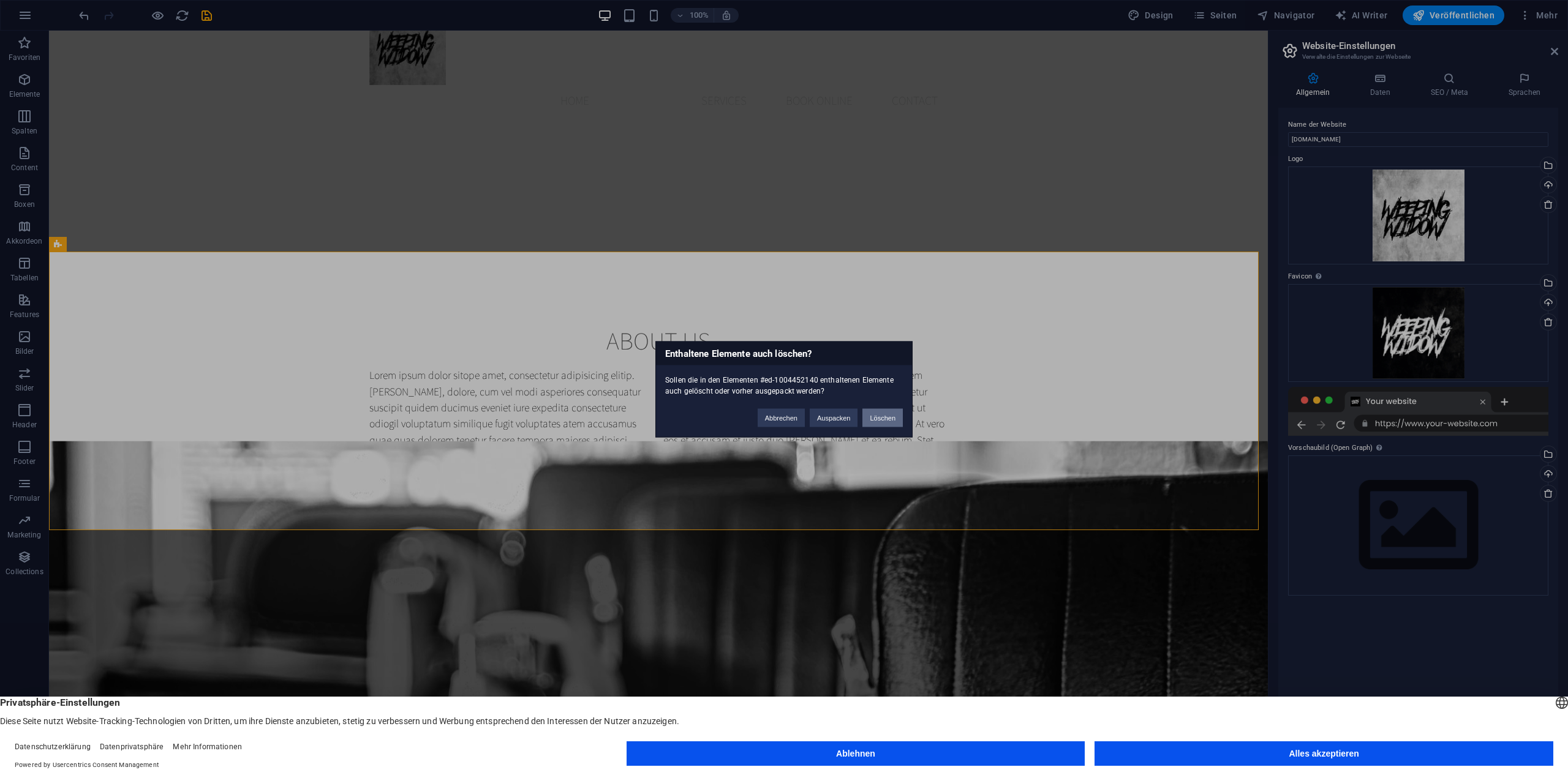
click at [880, 418] on button "Löschen" at bounding box center [882, 417] width 40 height 18
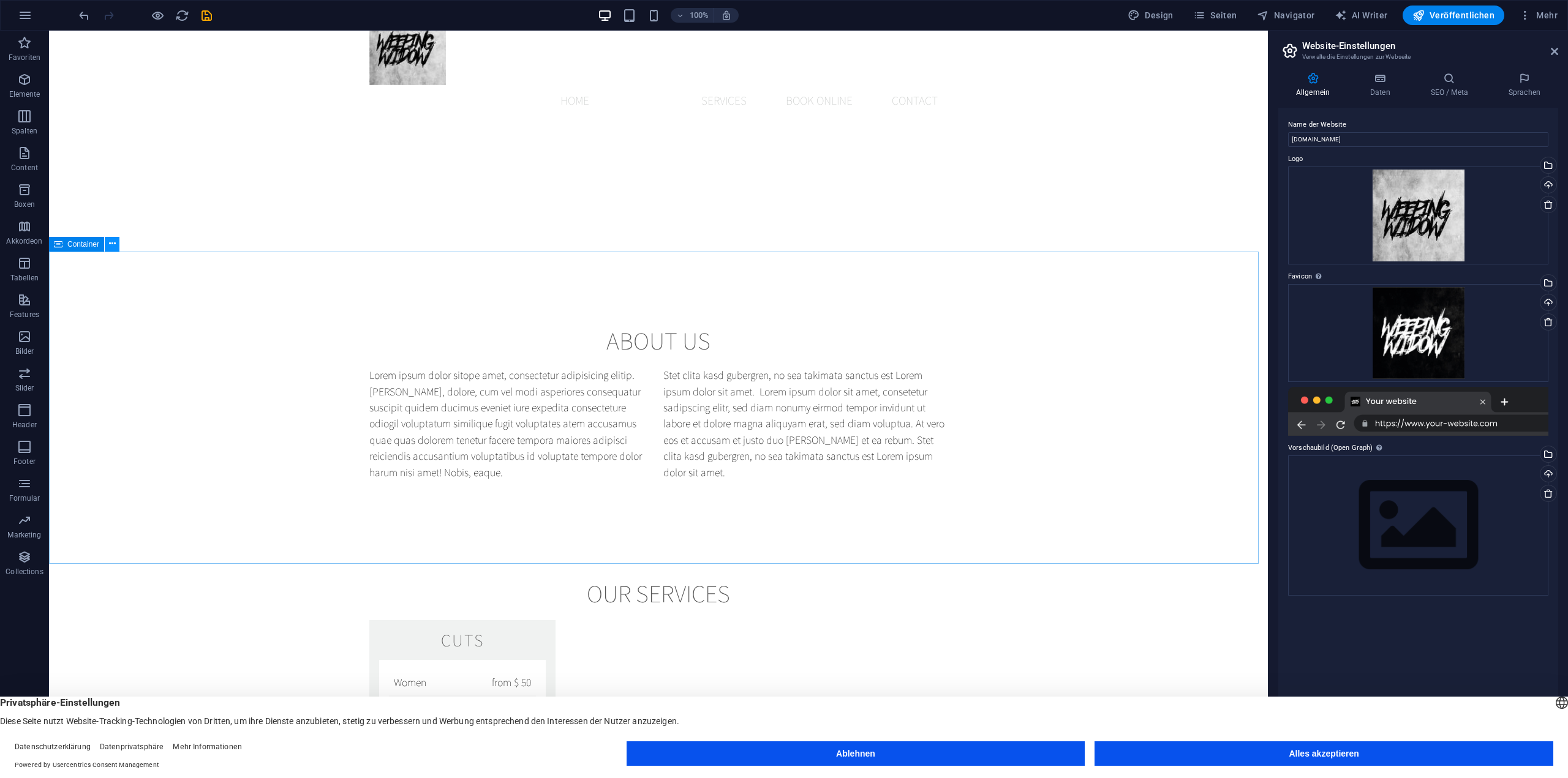
click at [111, 248] on icon at bounding box center [112, 244] width 7 height 13
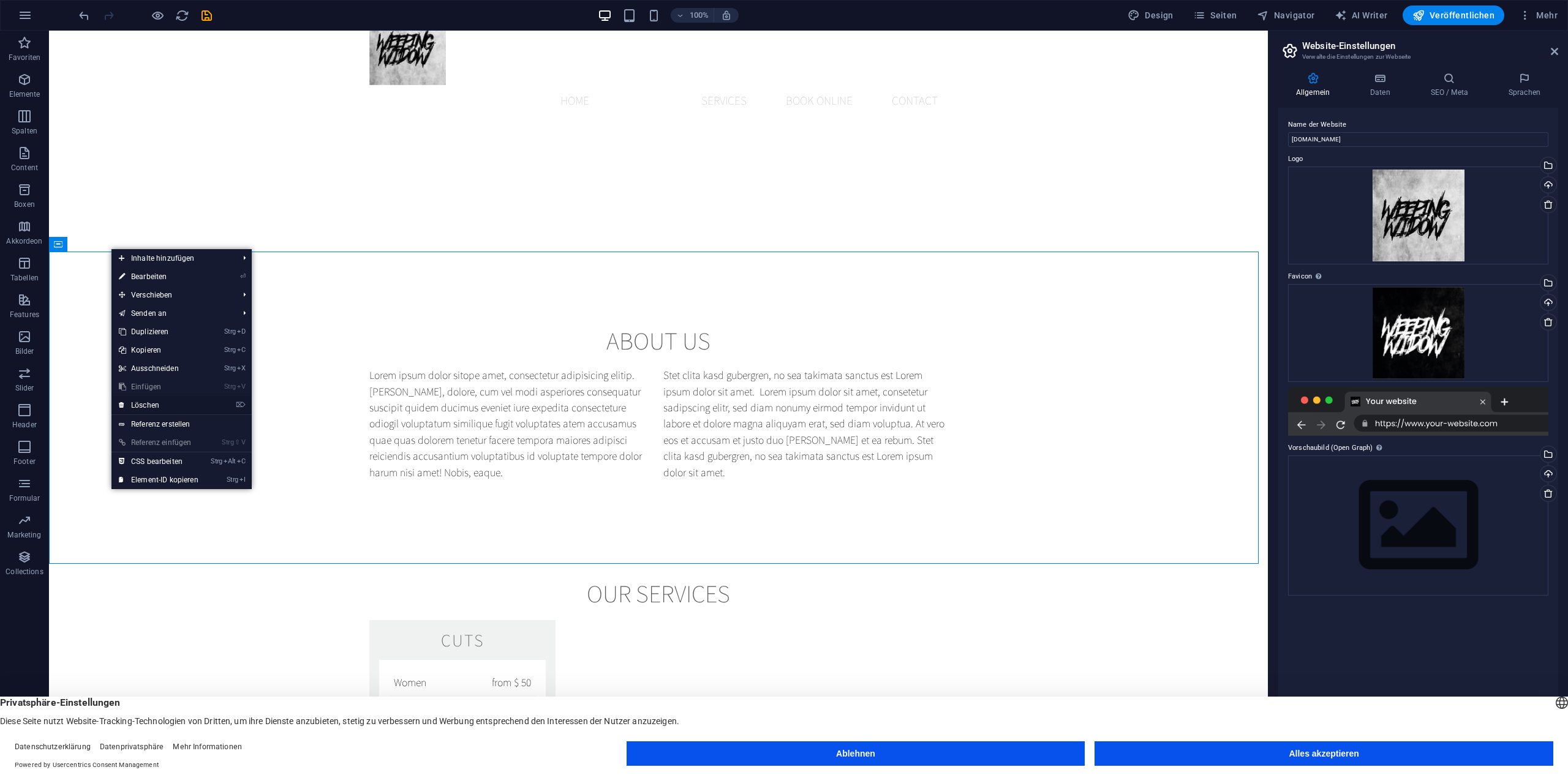
click at [170, 403] on link "⌦ Löschen" at bounding box center [158, 405] width 94 height 18
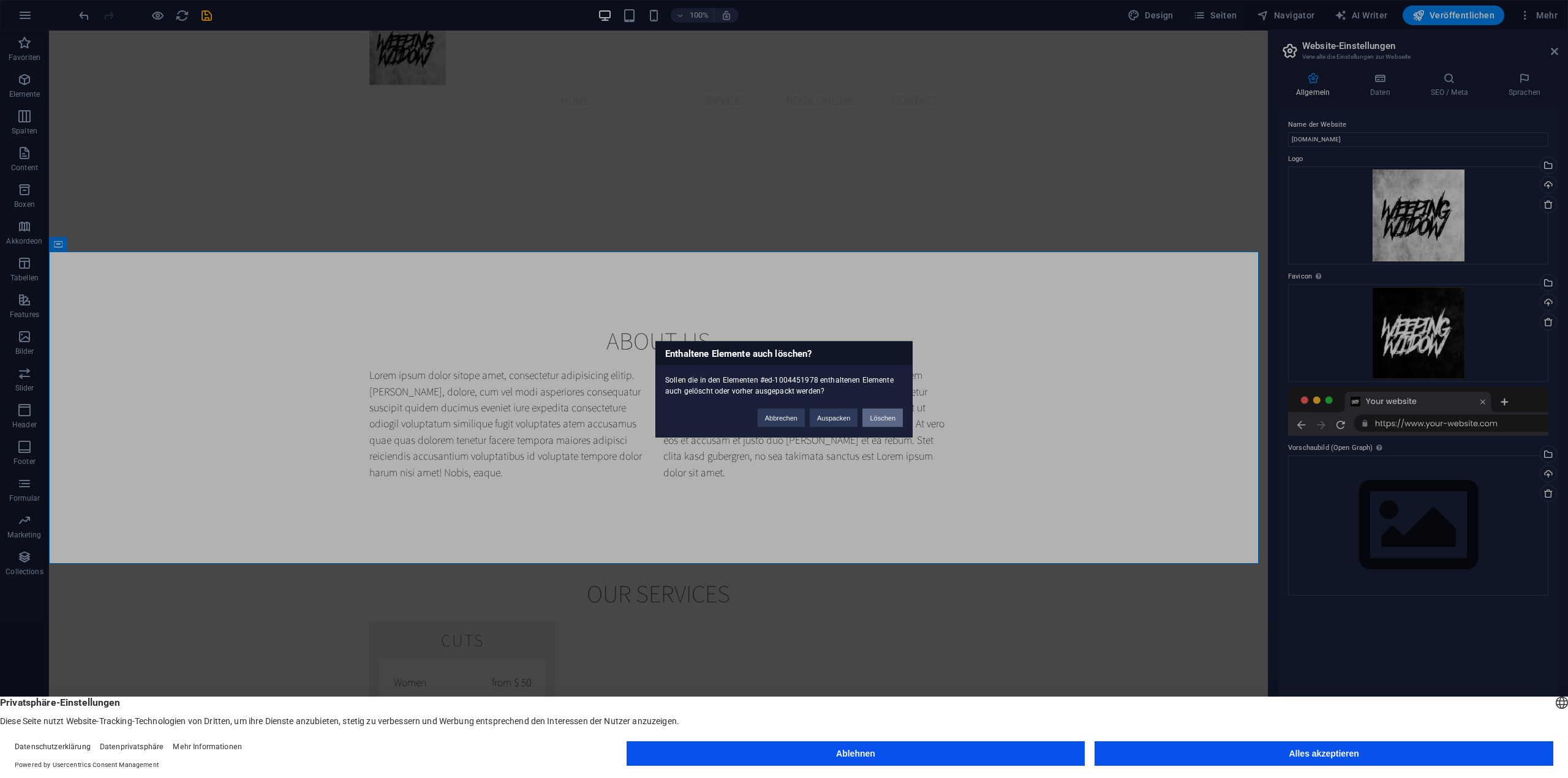
click at [886, 413] on button "Löschen" at bounding box center [882, 417] width 40 height 18
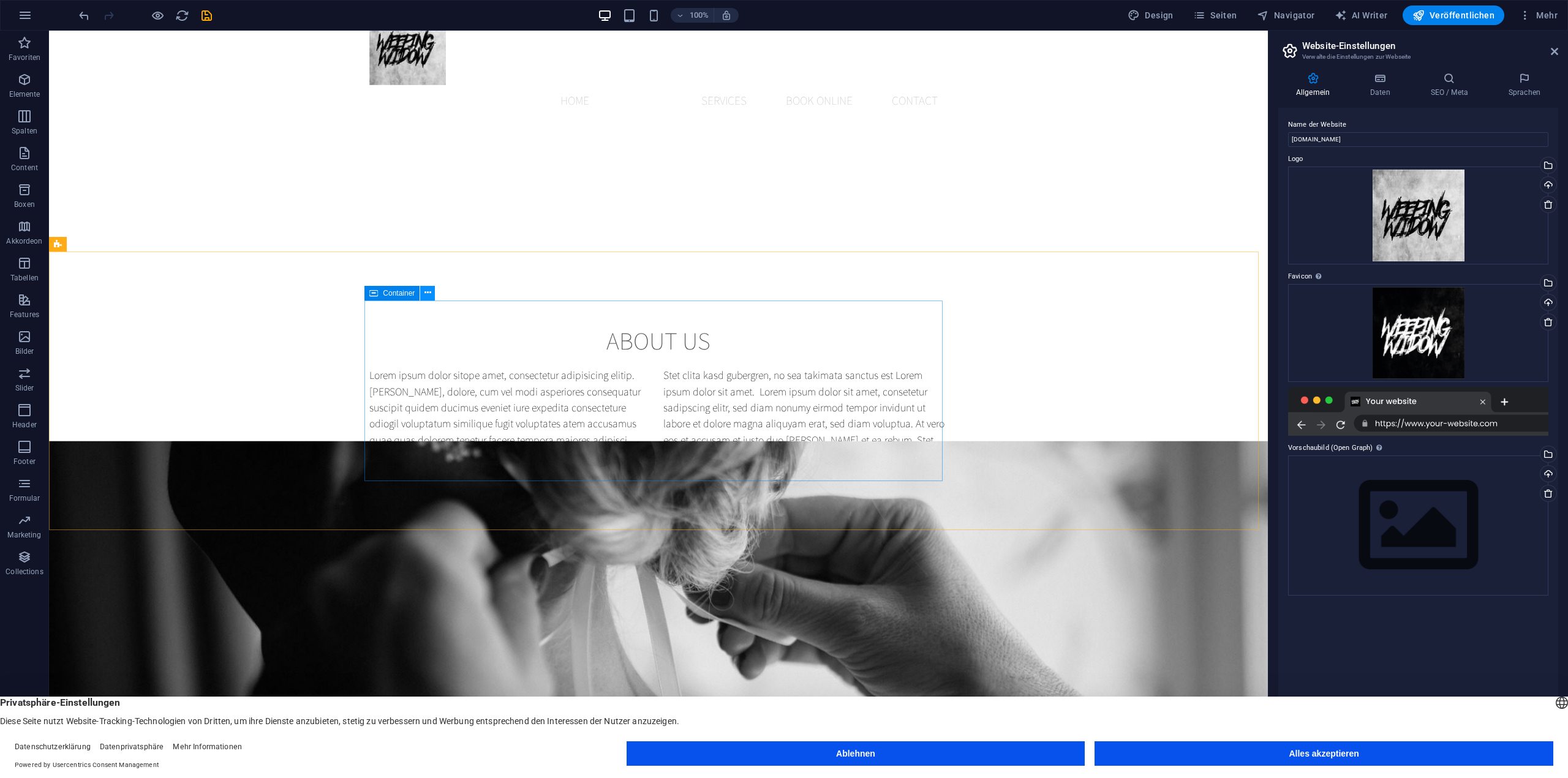
click at [430, 294] on icon at bounding box center [427, 293] width 7 height 13
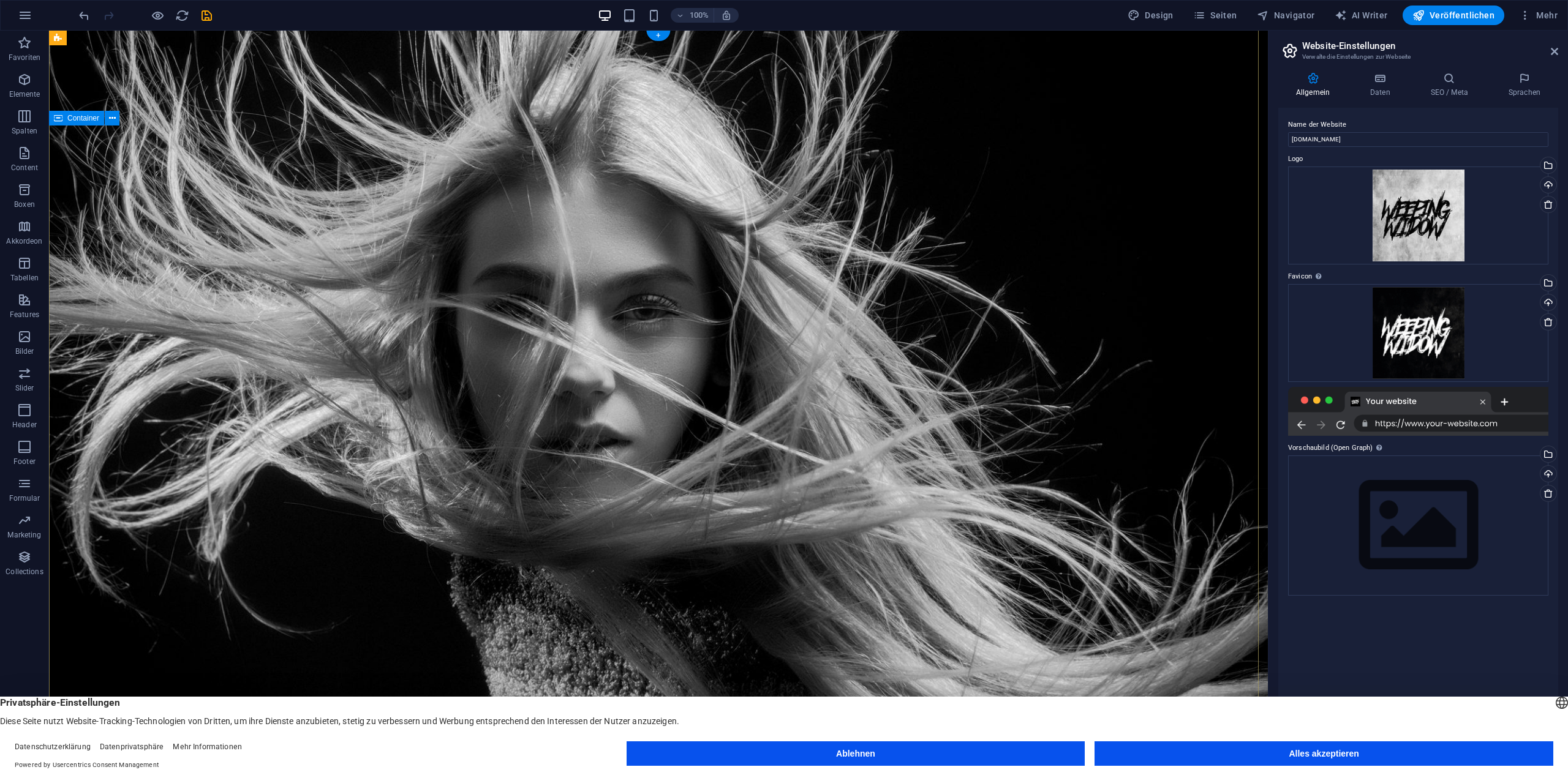
scroll to position [0, 0]
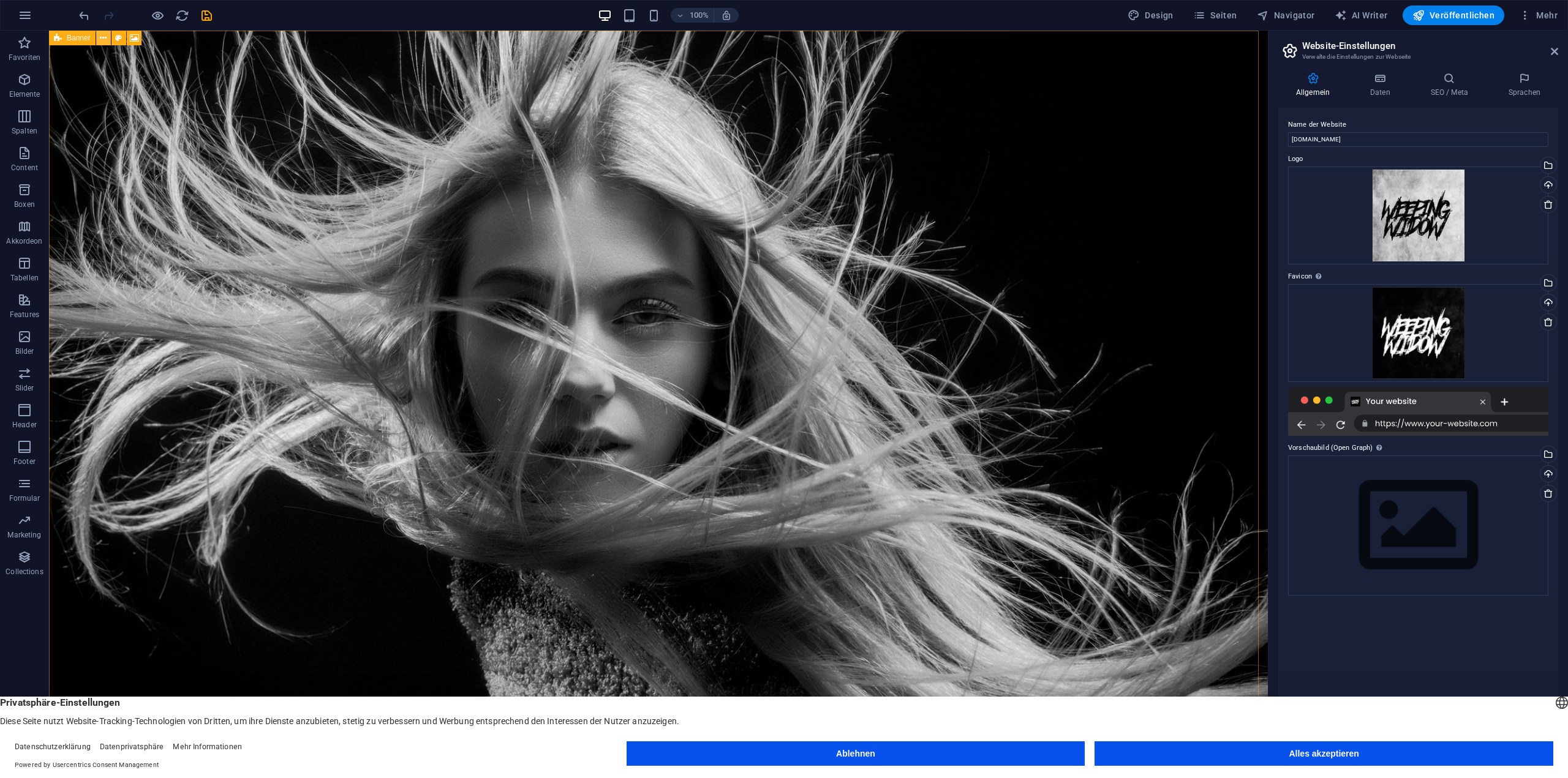
click at [105, 37] on icon at bounding box center [103, 38] width 7 height 13
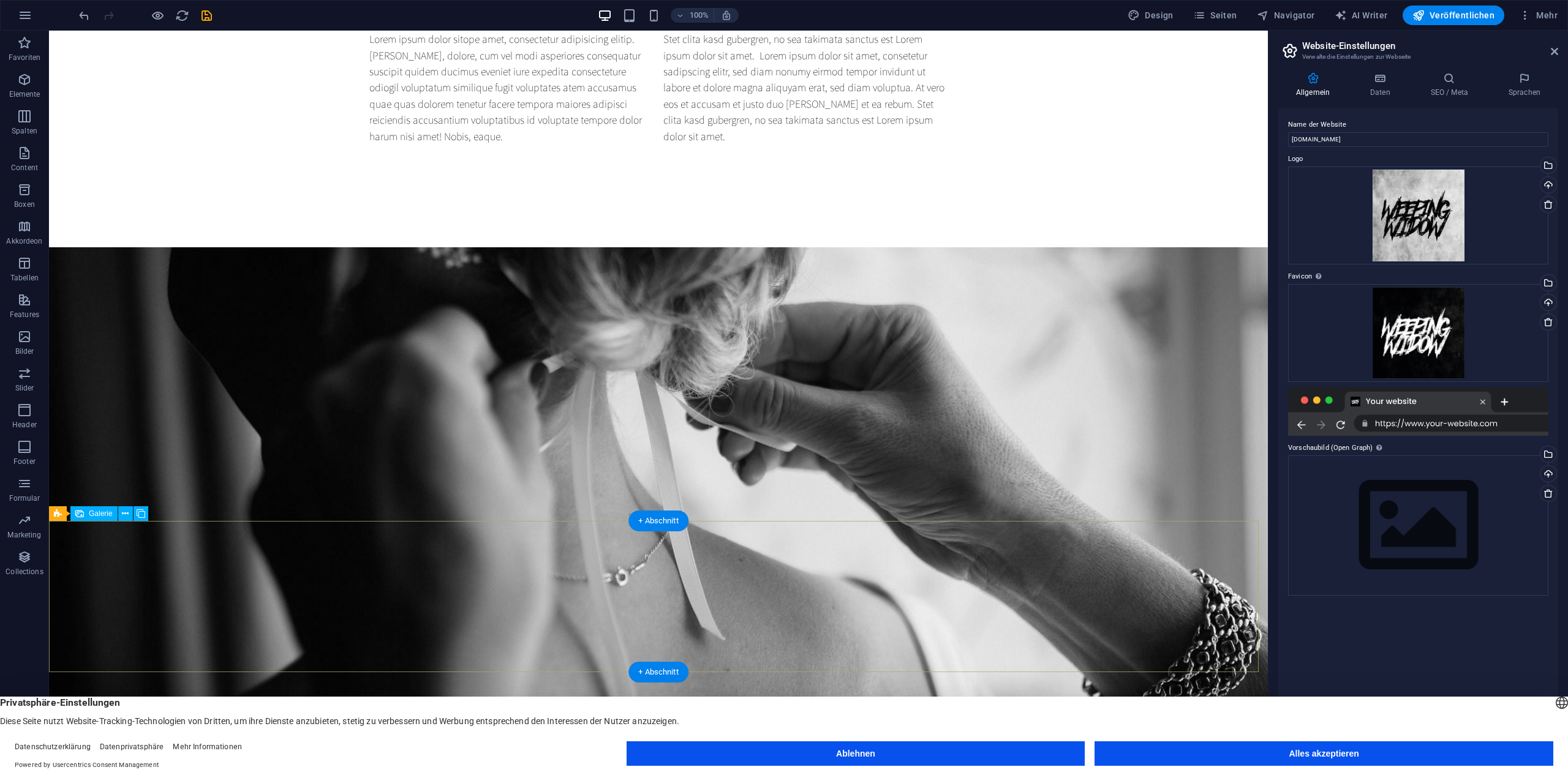
scroll to position [1148, 0]
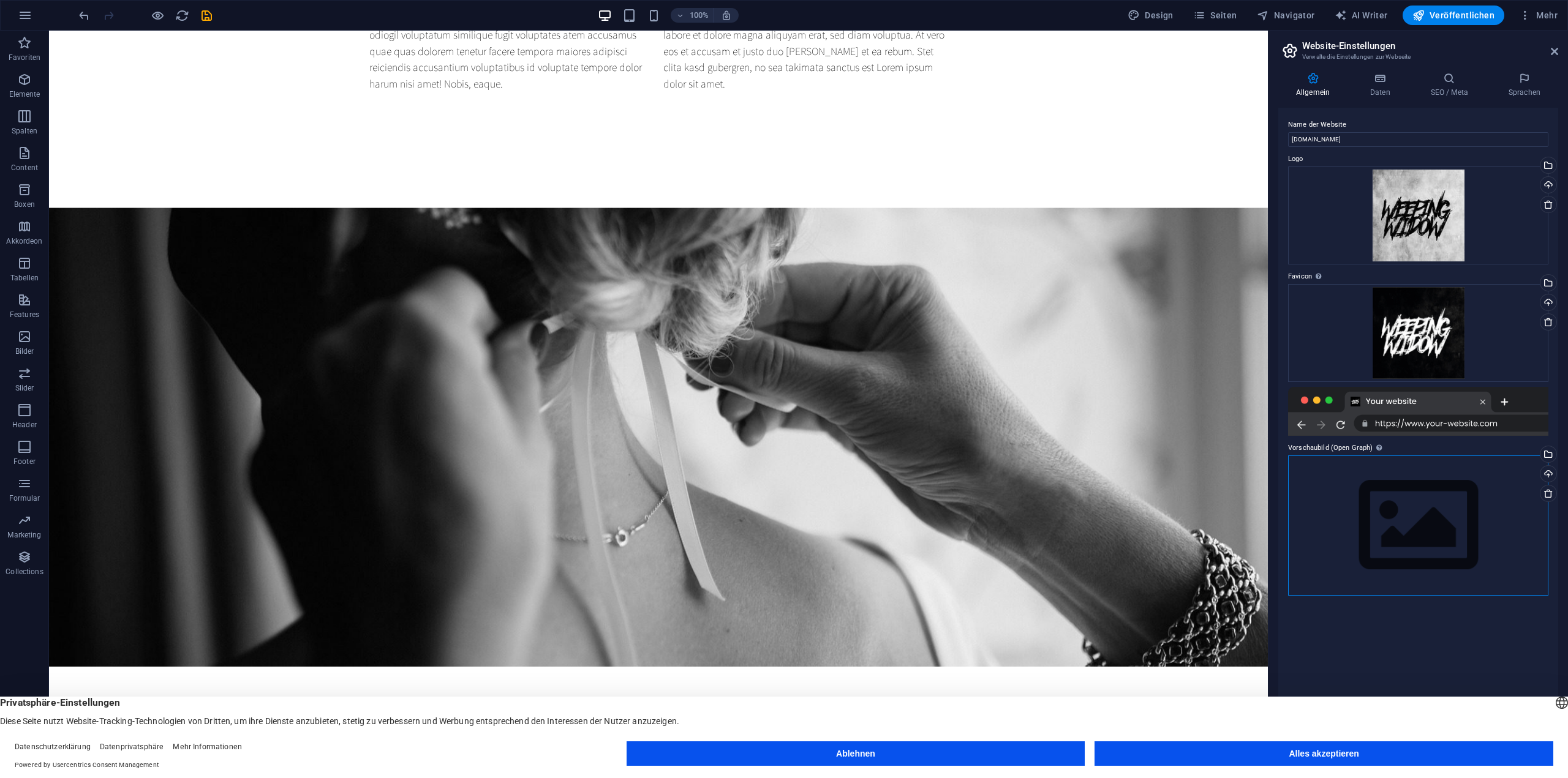
click at [1423, 495] on div "Ziehe Dateien zum Hochladen hierher oder klicke hier, um aus Dateien oder koste…" at bounding box center [1418, 526] width 261 height 140
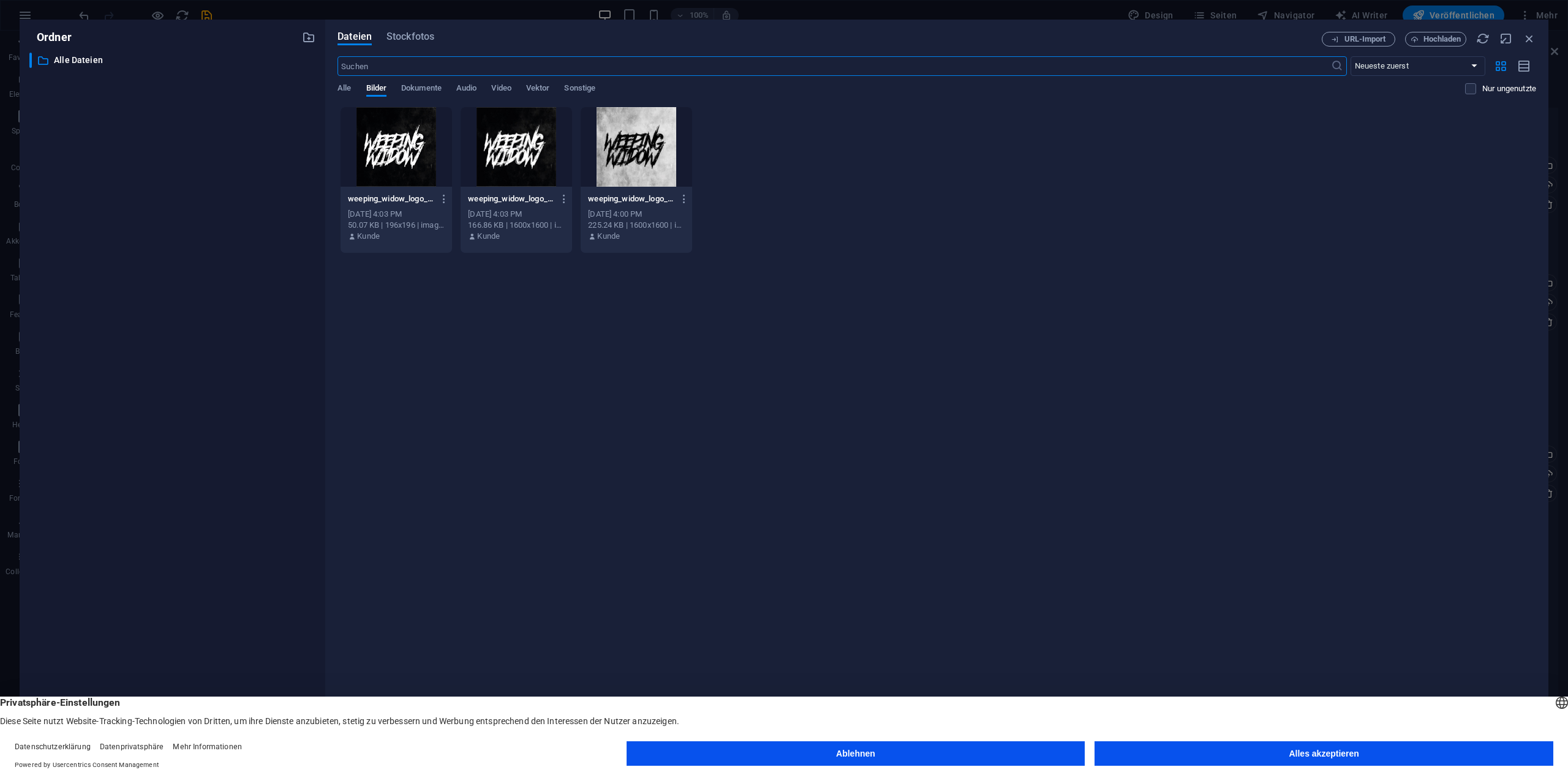
scroll to position [1110, 0]
click at [669, 154] on div at bounding box center [636, 147] width 111 height 80
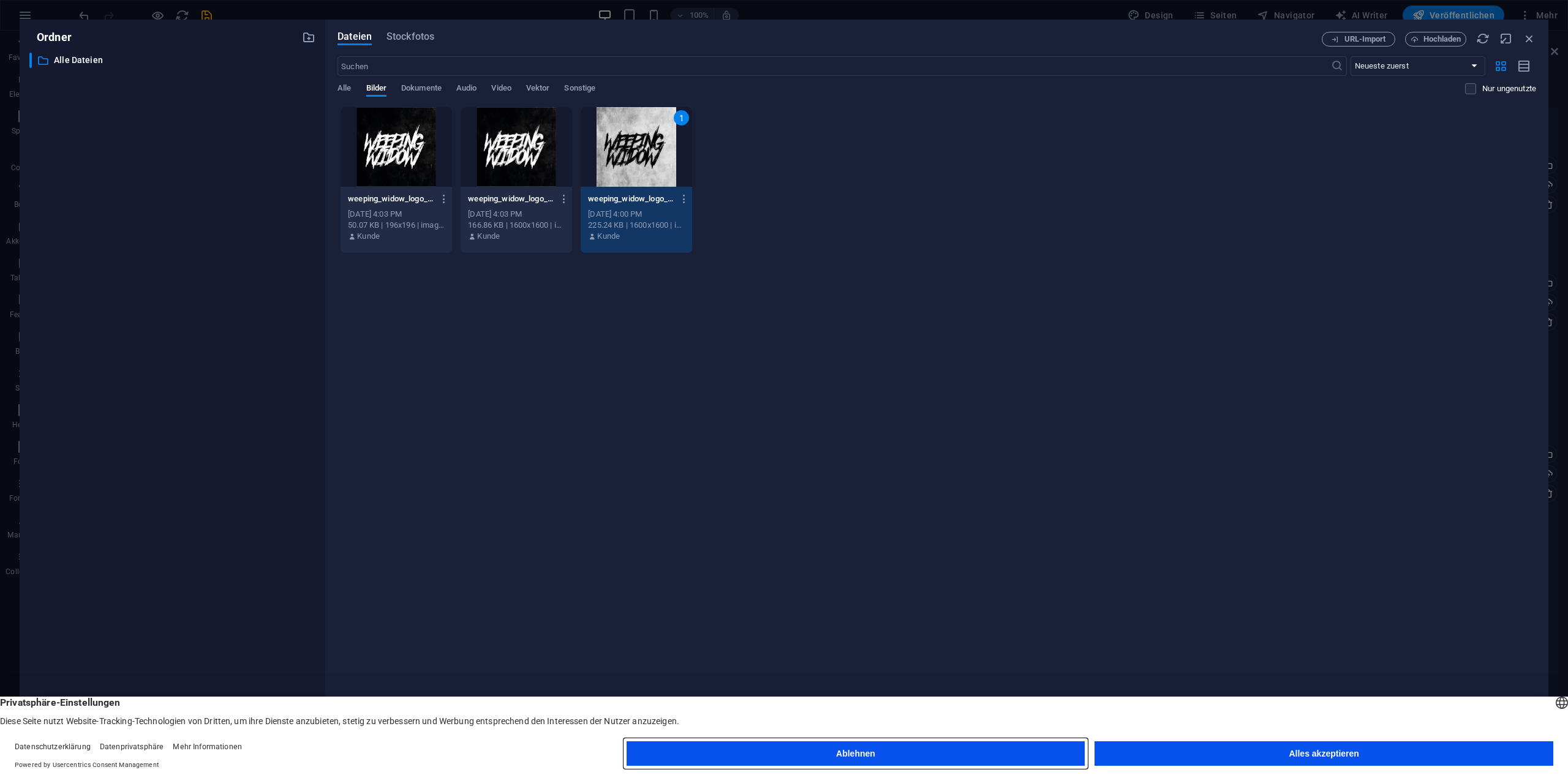
click at [906, 748] on button "Ablehnen" at bounding box center [855, 753] width 459 height 24
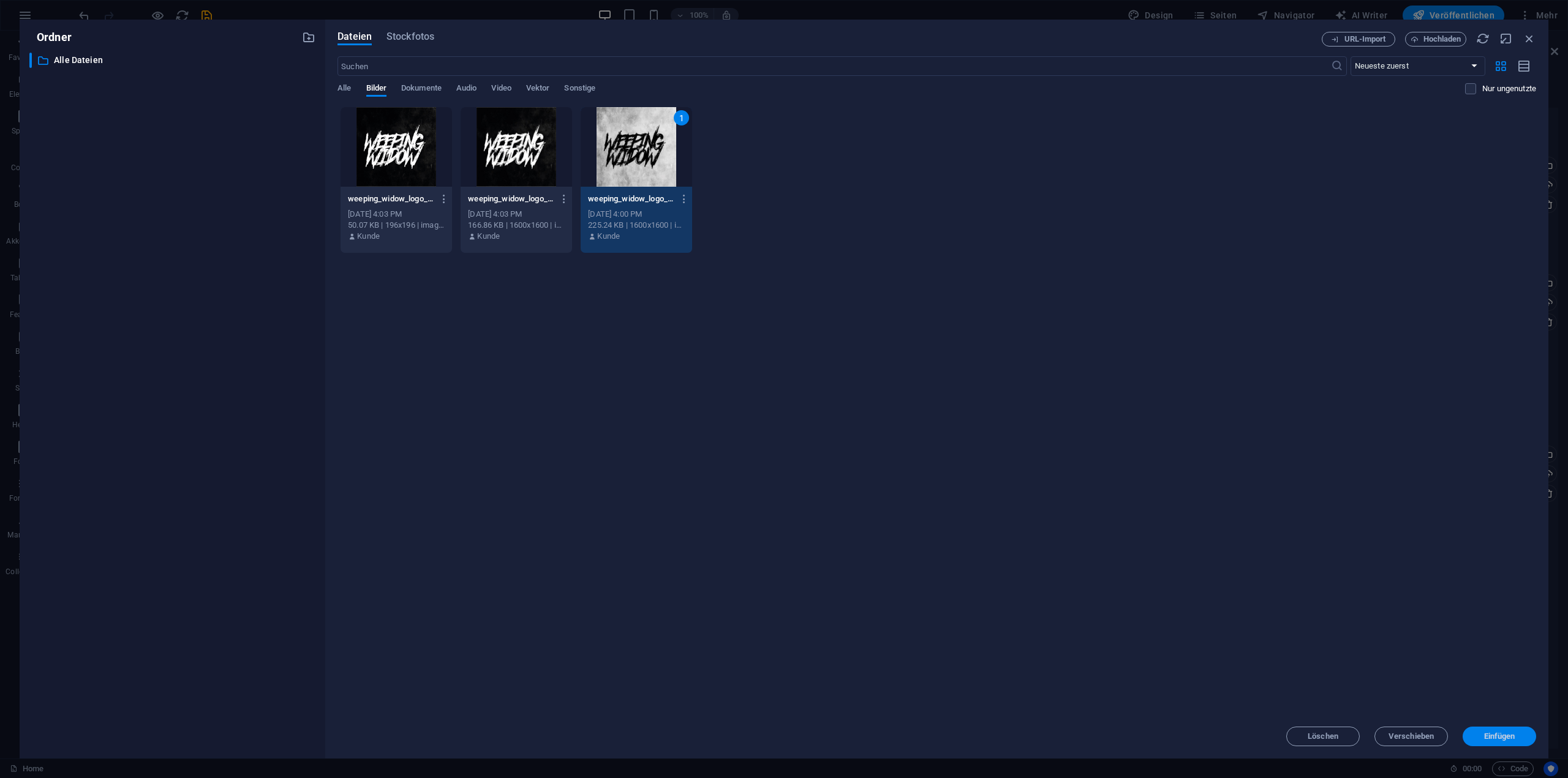
click at [1512, 738] on span "Einfügen" at bounding box center [1499, 735] width 32 height 7
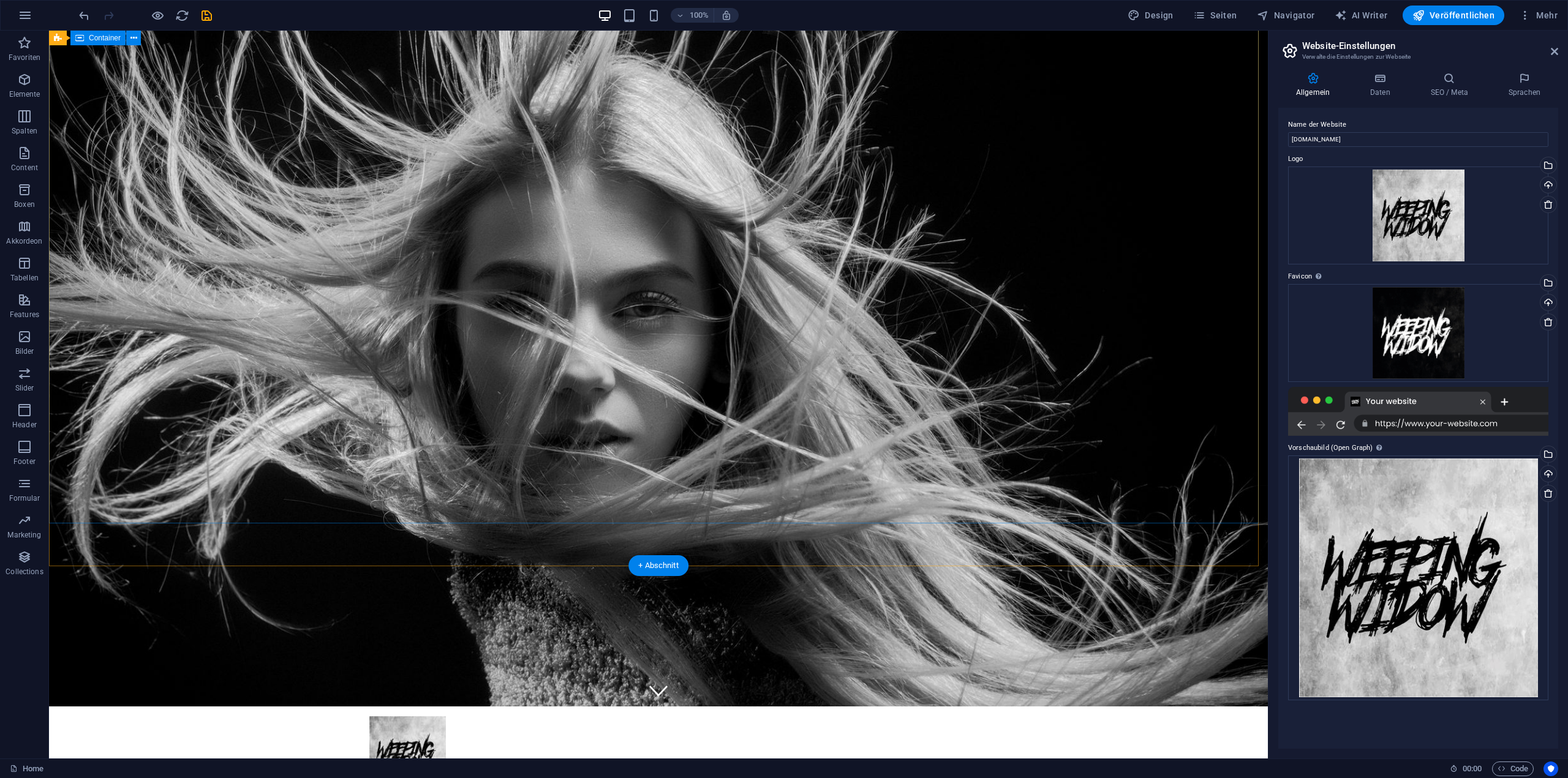
scroll to position [0, 0]
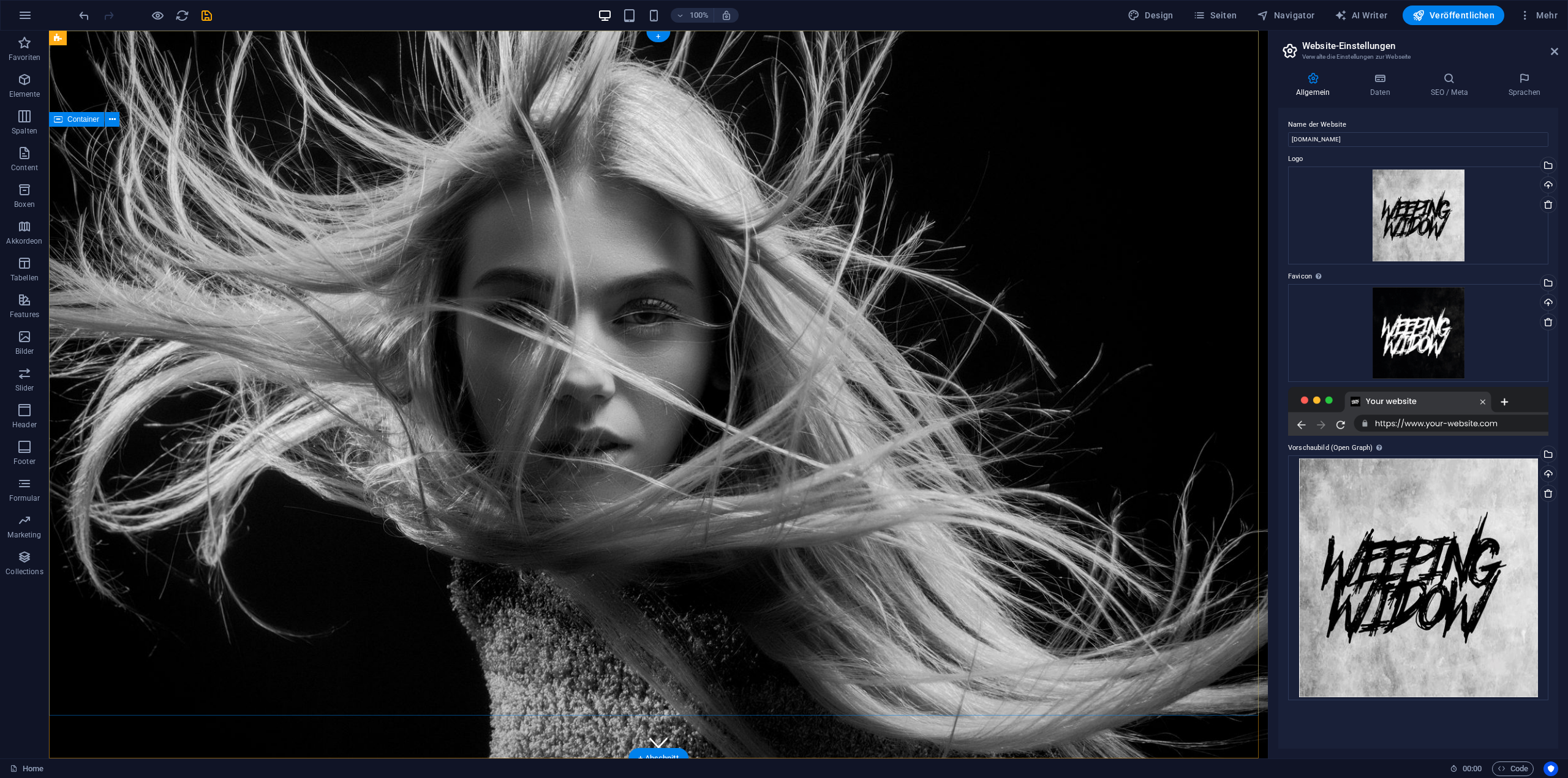
click at [115, 122] on button at bounding box center [112, 119] width 15 height 15
click at [1379, 95] on h4 "Daten" at bounding box center [1382, 85] width 61 height 26
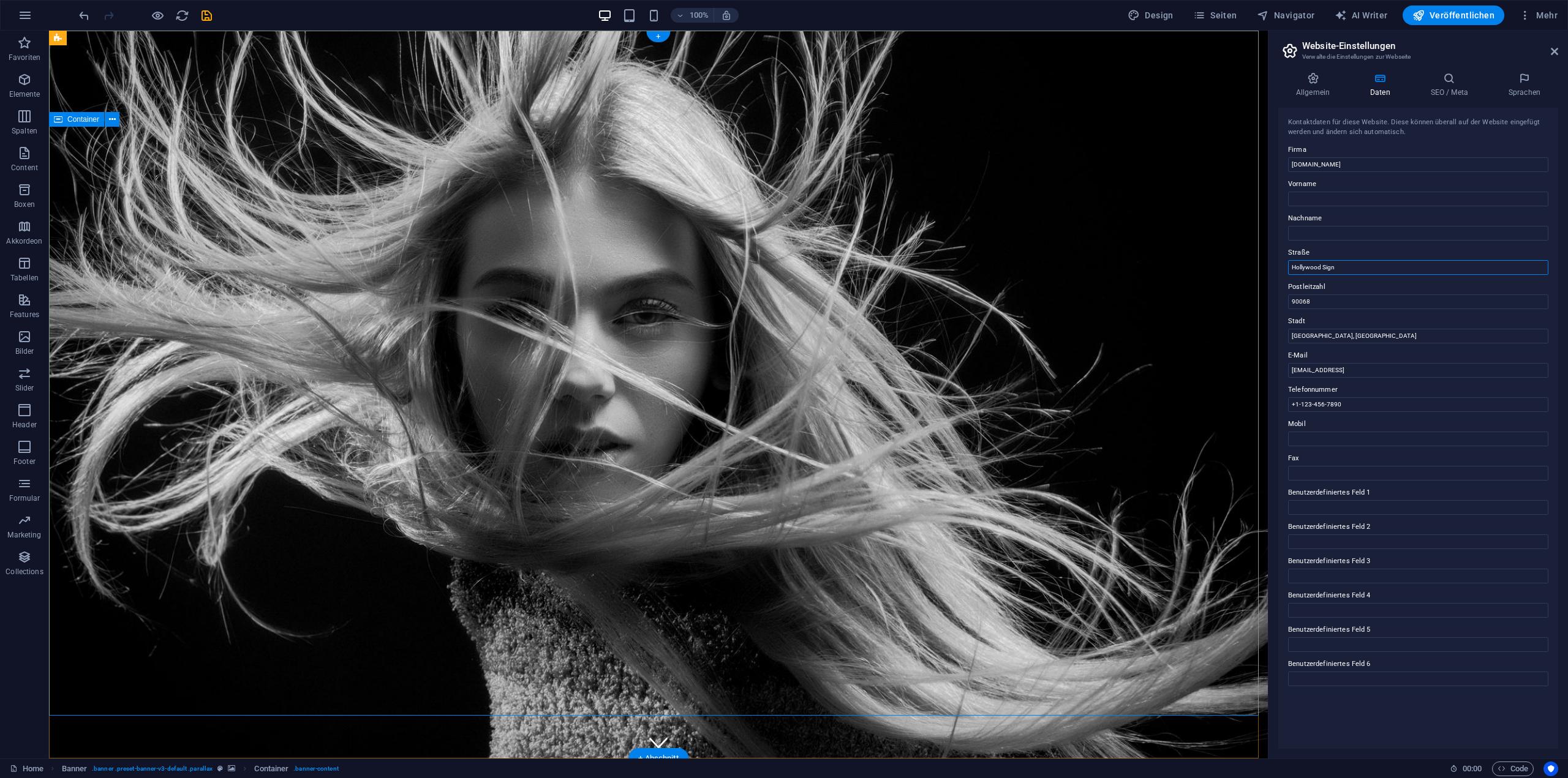
drag, startPoint x: 1405, startPoint y: 298, endPoint x: 1254, endPoint y: 272, distance: 153.2
click at [1375, 271] on input "Hollywood Sign" at bounding box center [1418, 267] width 261 height 15
click at [1341, 298] on input "90068" at bounding box center [1418, 301] width 261 height 15
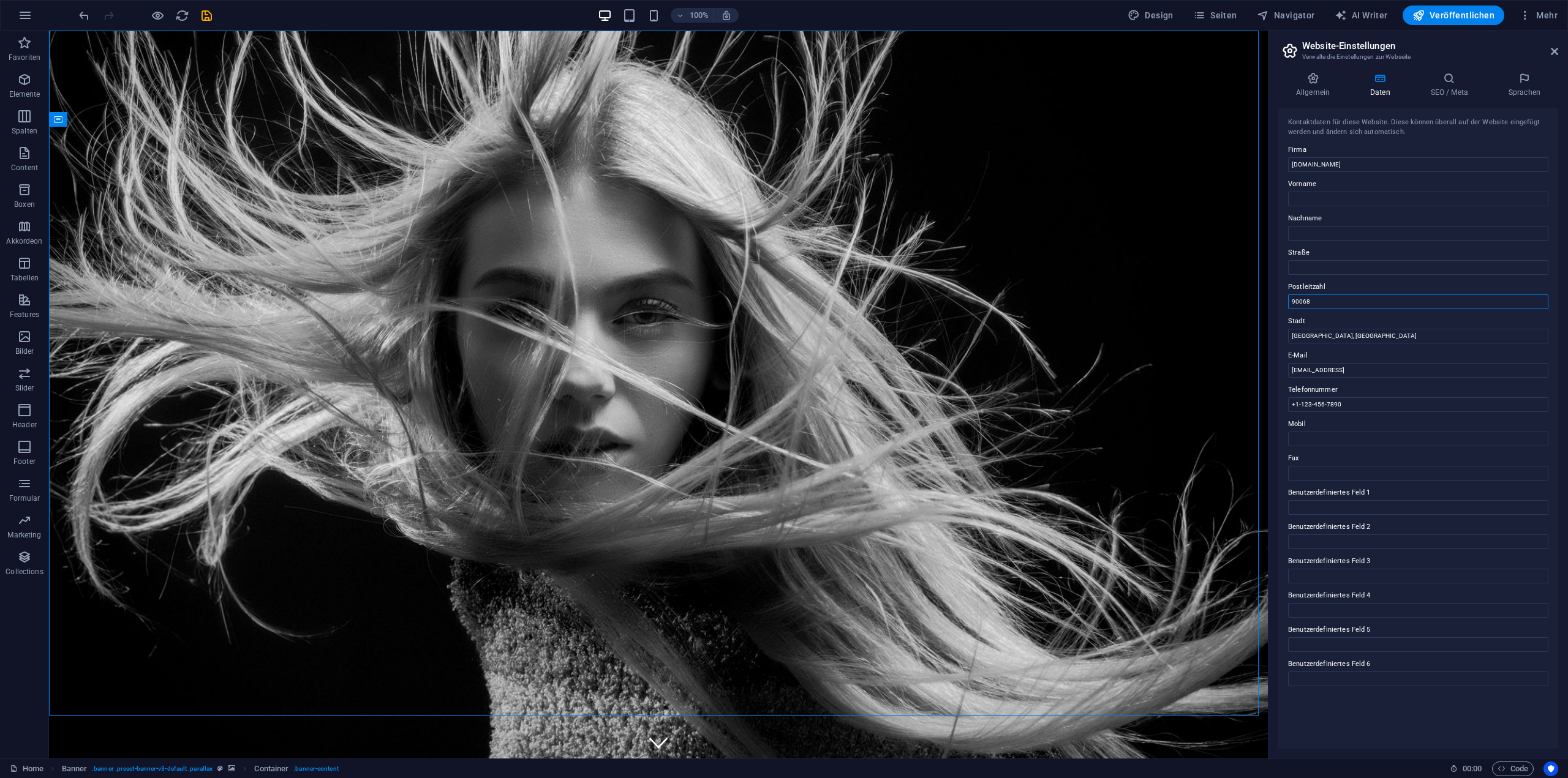
click at [1341, 298] on input "90068" at bounding box center [1418, 301] width 261 height 15
click at [1341, 329] on input "[GEOGRAPHIC_DATA], [GEOGRAPHIC_DATA]" at bounding box center [1418, 336] width 261 height 15
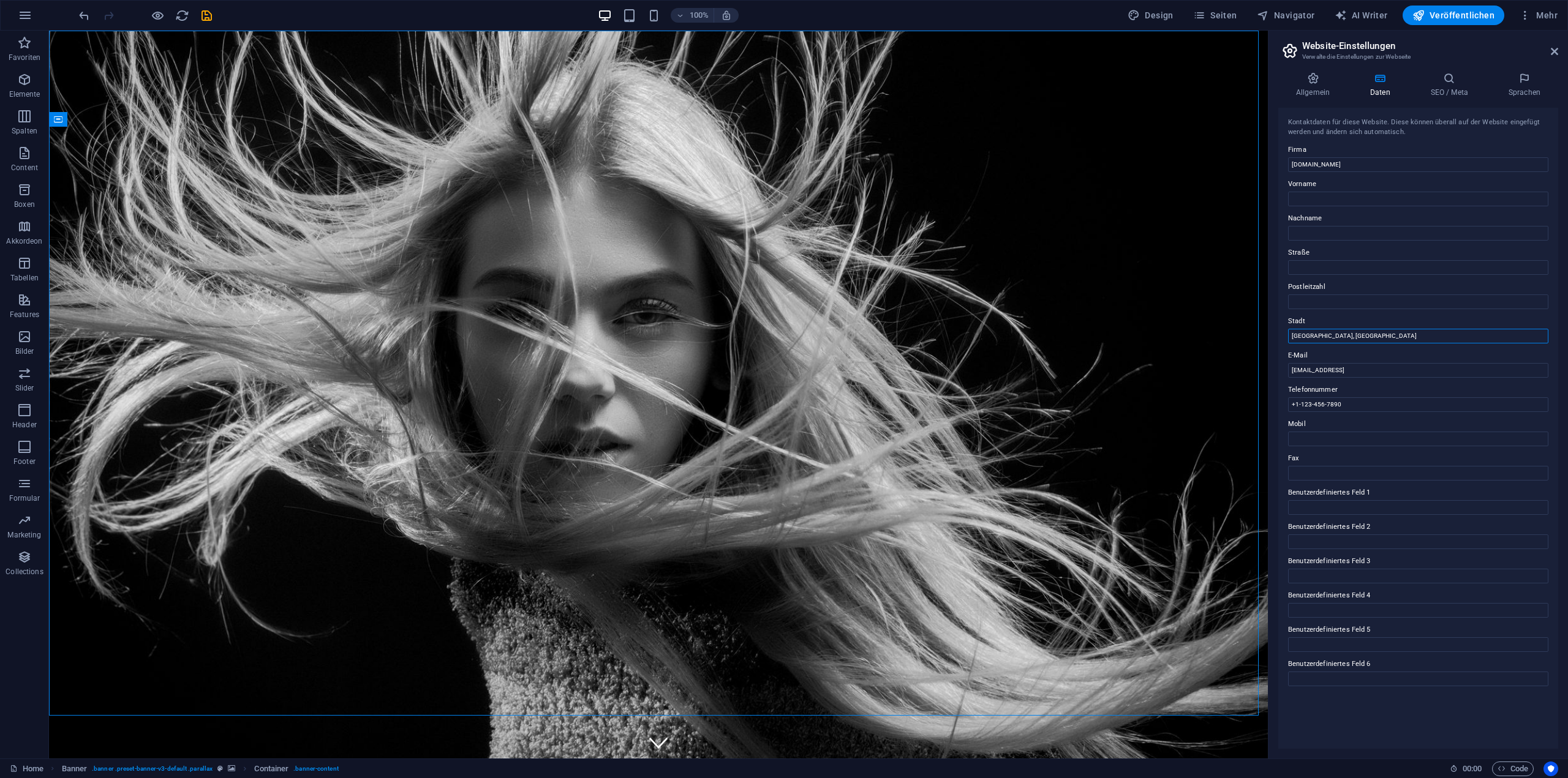
click at [1341, 329] on input "[GEOGRAPHIC_DATA], [GEOGRAPHIC_DATA]" at bounding box center [1418, 336] width 261 height 15
click at [1446, 370] on input "[EMAIL_ADDRESS]" at bounding box center [1418, 370] width 261 height 15
type input "[EMAIL_ADDRESS][DOMAIN_NAME]"
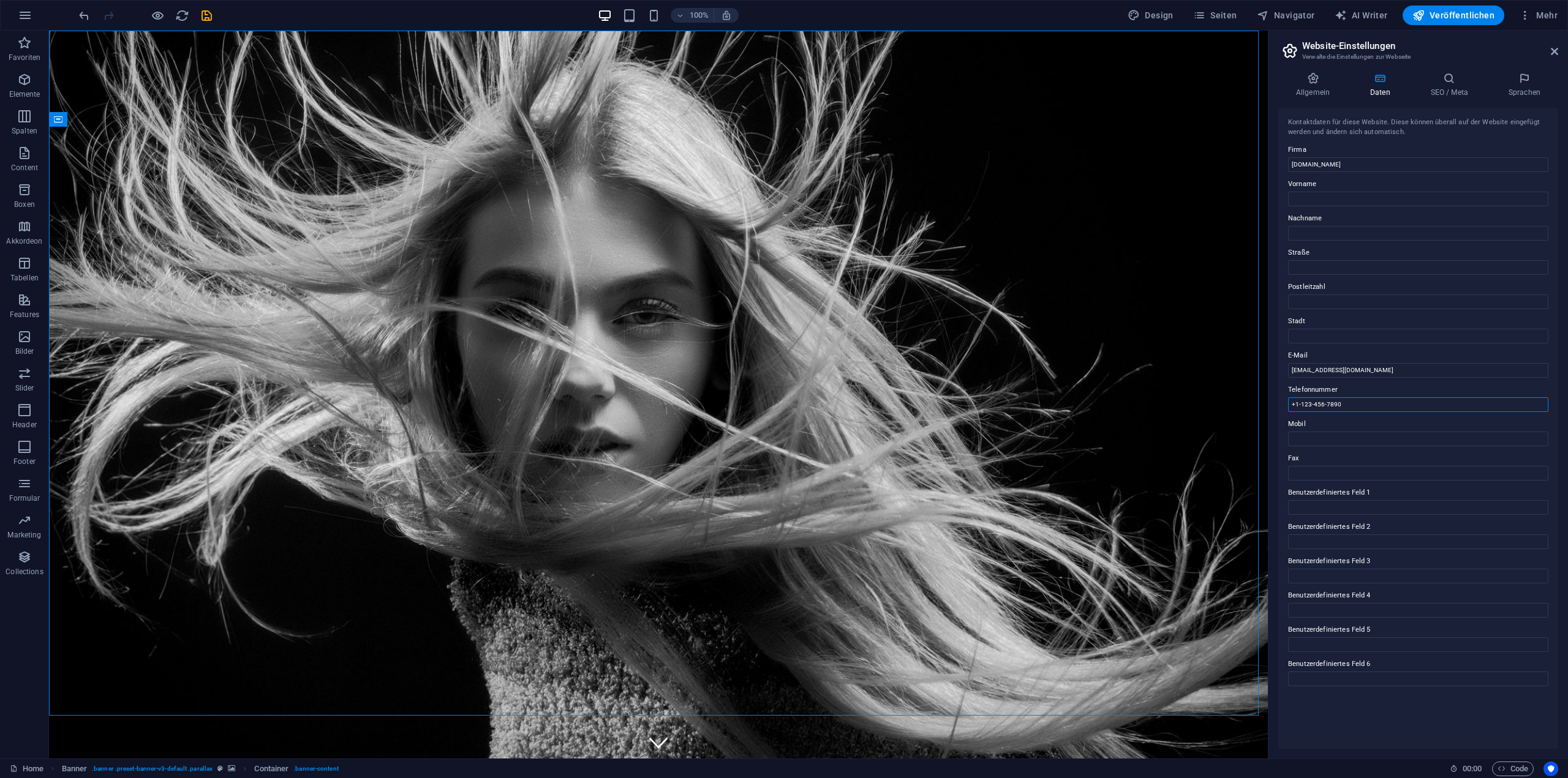
click at [1345, 402] on input "+1-123-456-7890" at bounding box center [1418, 404] width 261 height 15
click at [1442, 81] on icon at bounding box center [1449, 79] width 73 height 13
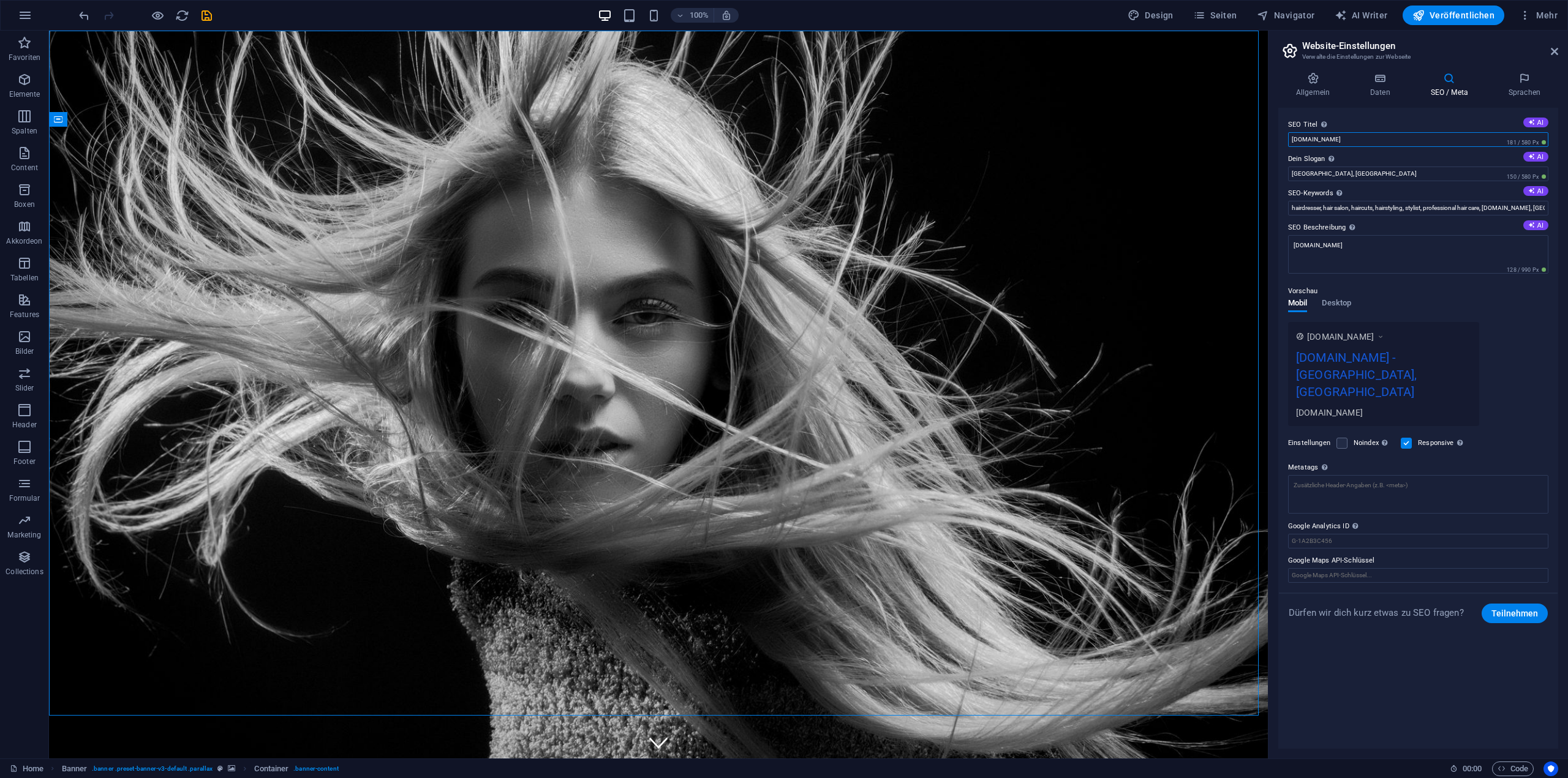
click at [1357, 138] on input "[DOMAIN_NAME]" at bounding box center [1418, 140] width 261 height 15
type input "Weeping Widow"
click at [1336, 173] on input "[GEOGRAPHIC_DATA], [GEOGRAPHIC_DATA]" at bounding box center [1418, 174] width 261 height 15
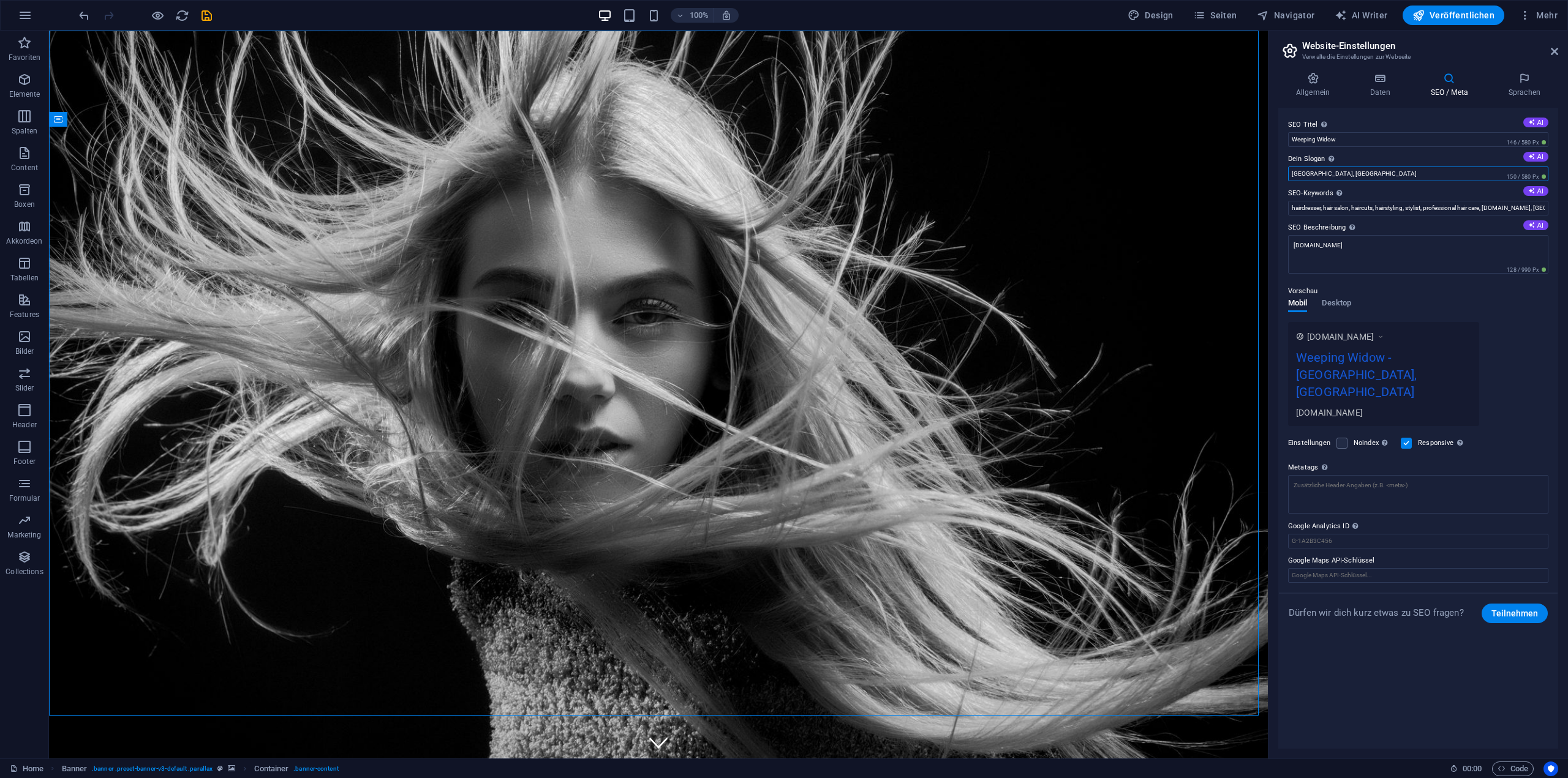
click at [1336, 173] on input "[GEOGRAPHIC_DATA], [GEOGRAPHIC_DATA]" at bounding box center [1418, 174] width 261 height 15
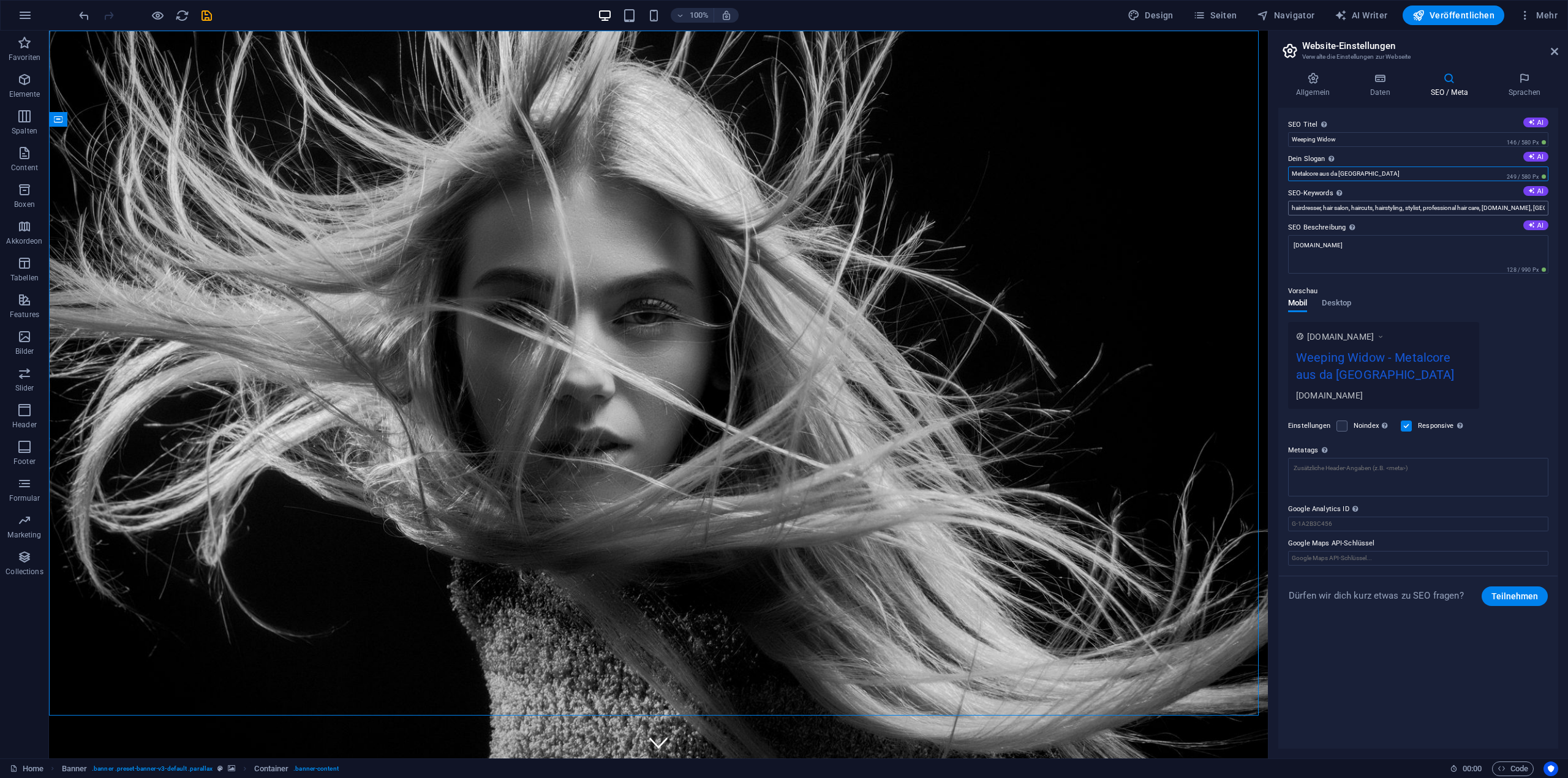
type input "Metalcore aus da [GEOGRAPHIC_DATA]"
click at [1364, 208] on input "hairdresser, hair salon, haircuts, hairstyling, stylist, professional hair care…" at bounding box center [1418, 208] width 261 height 15
type input "weeping widow, metalcore, metal, oberpfalz,"
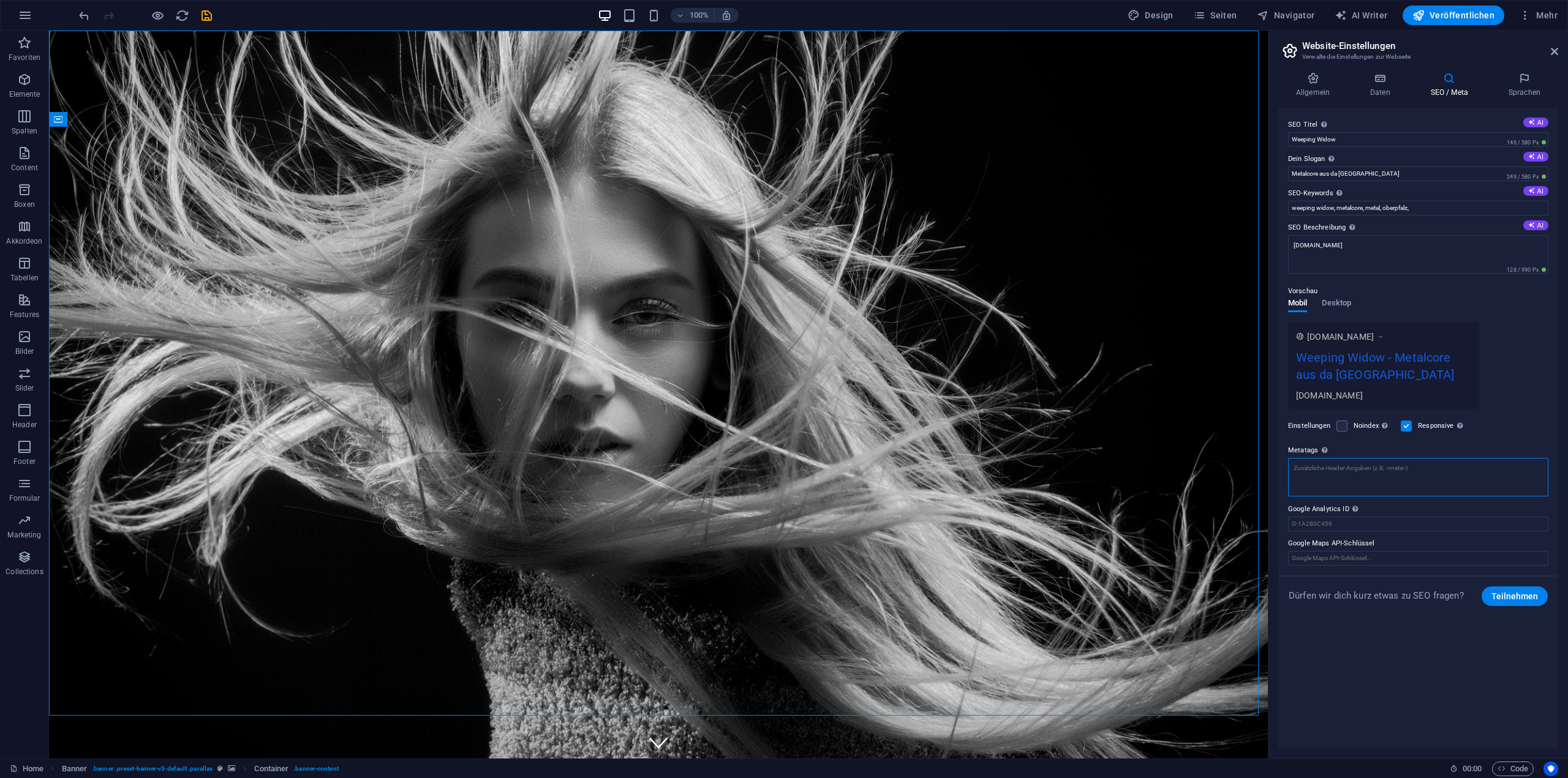
click at [1326, 478] on textarea "Metatags Hier kannst du individuellen HTML-Code innerhalb des Tags einfügen. Be…" at bounding box center [1418, 477] width 261 height 39
click at [1322, 257] on textarea "[DOMAIN_NAME]" at bounding box center [1418, 259] width 261 height 47
paste textarea "Weeping Widow steht für energiegeladenen Metalcore mit kompromisslosen Riffs, h…"
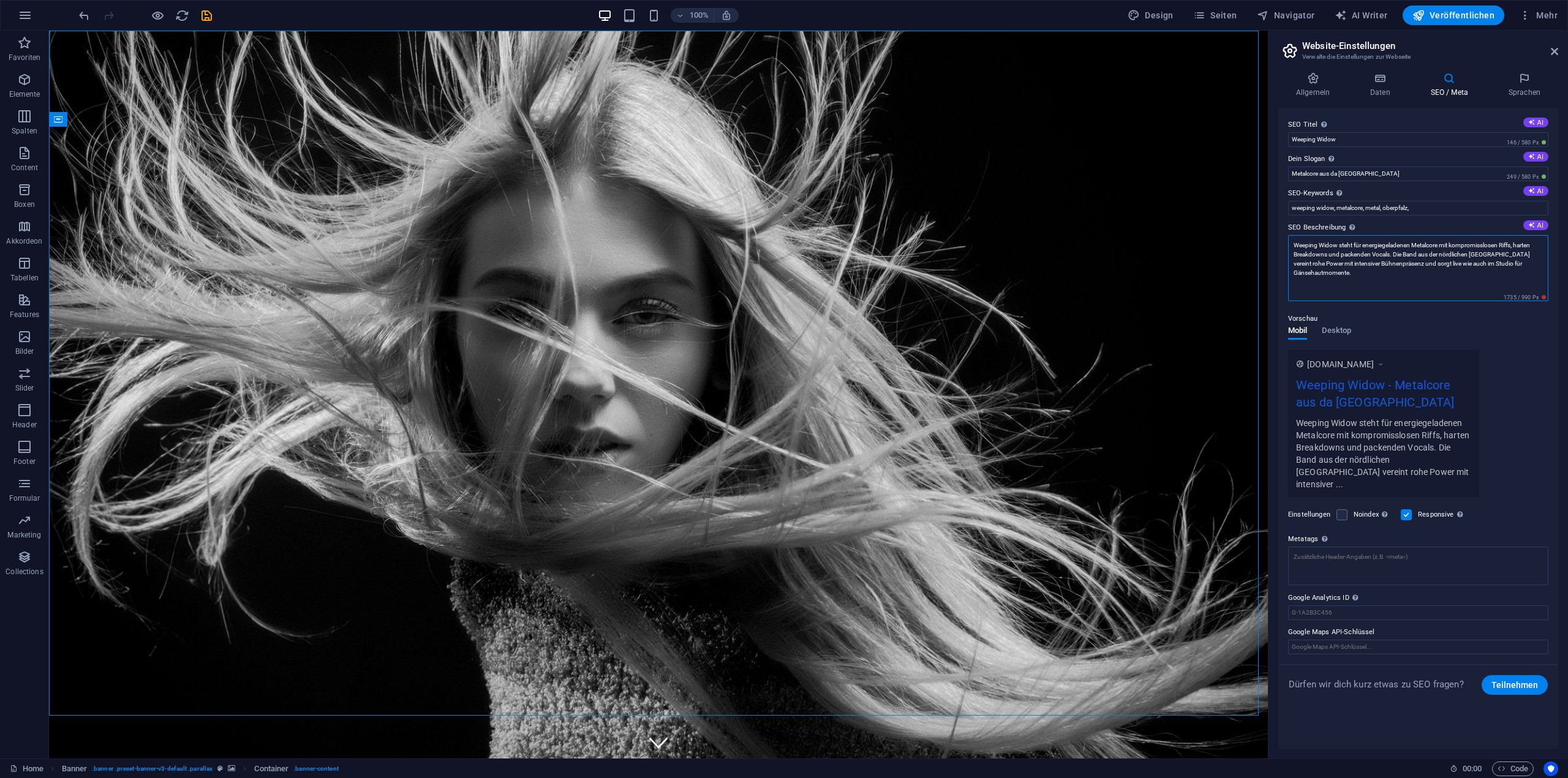
drag, startPoint x: 1403, startPoint y: 277, endPoint x: 1431, endPoint y: 269, distance: 29.1
click at [1393, 255] on textarea "Weeping Widow steht für energiegeladenen Metalcore mit kompromisslosen Riffs, h…" at bounding box center [1418, 268] width 261 height 66
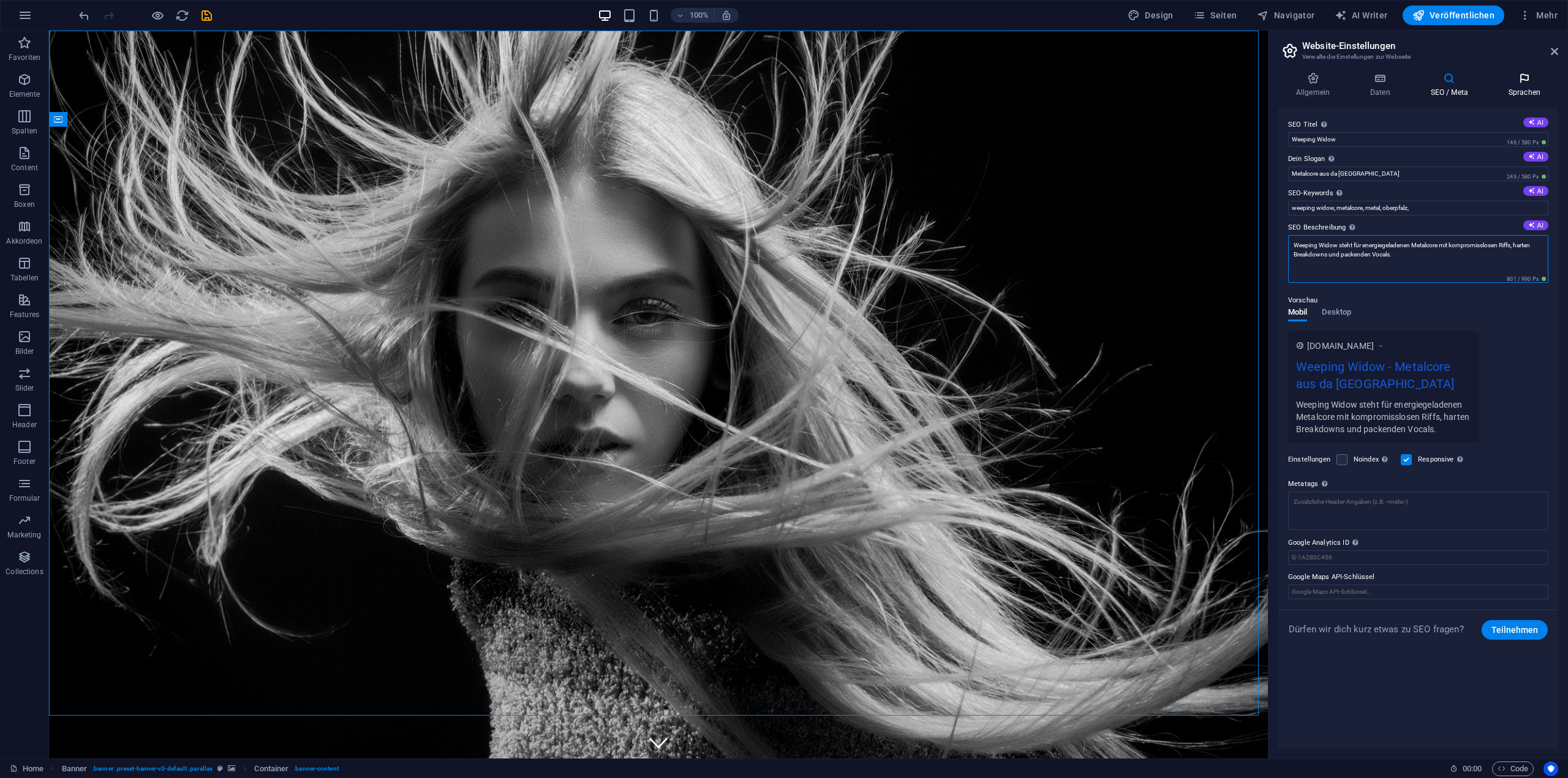
type textarea "Weeping Widow steht für energiegeladenen Metalcore mit kompromisslosen Riffs, h…"
click at [1512, 84] on icon at bounding box center [1524, 79] width 67 height 13
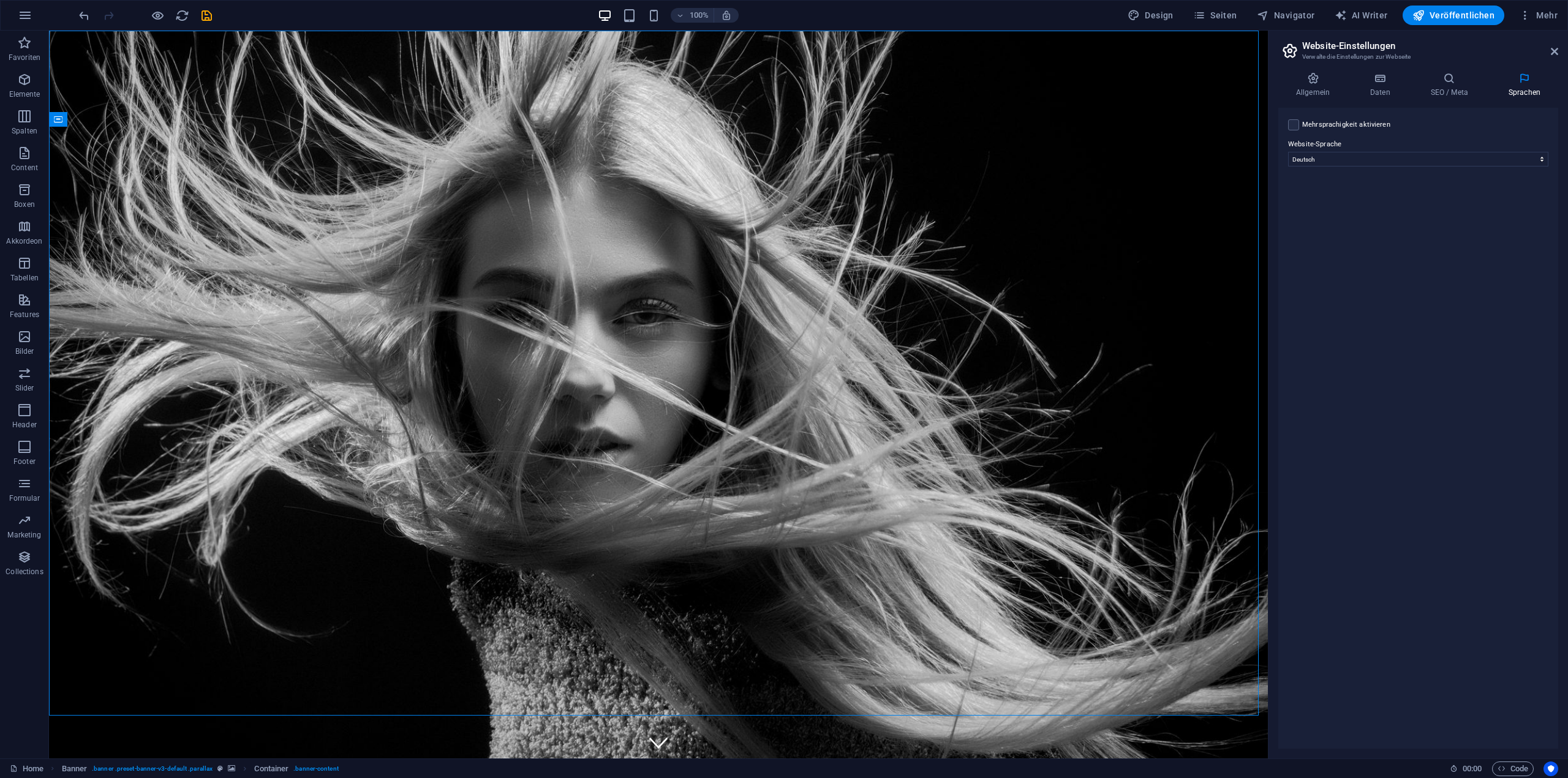
click at [1371, 122] on label "Mehrsprachigkeit aktivieren Um die Mehrsprachigkeit zu deaktivieren, lösche Spr…" at bounding box center [1346, 125] width 88 height 15
click at [0, 0] on input "Mehrsprachigkeit aktivieren Um die Mehrsprachigkeit zu deaktivieren, lösche Spr…" at bounding box center [0, 0] width 0 height 0
click at [1349, 225] on select "Abchasisch Afar Afrikaans Akan Albanisch Amharisch Arabisch Aragonisch Armenisc…" at bounding box center [1418, 219] width 204 height 15
select select "33"
click at [1316, 211] on select "Abchasisch Afar Afrikaans Akan Albanisch Amharisch Arabisch Aragonisch Armenisc…" at bounding box center [1418, 219] width 204 height 15
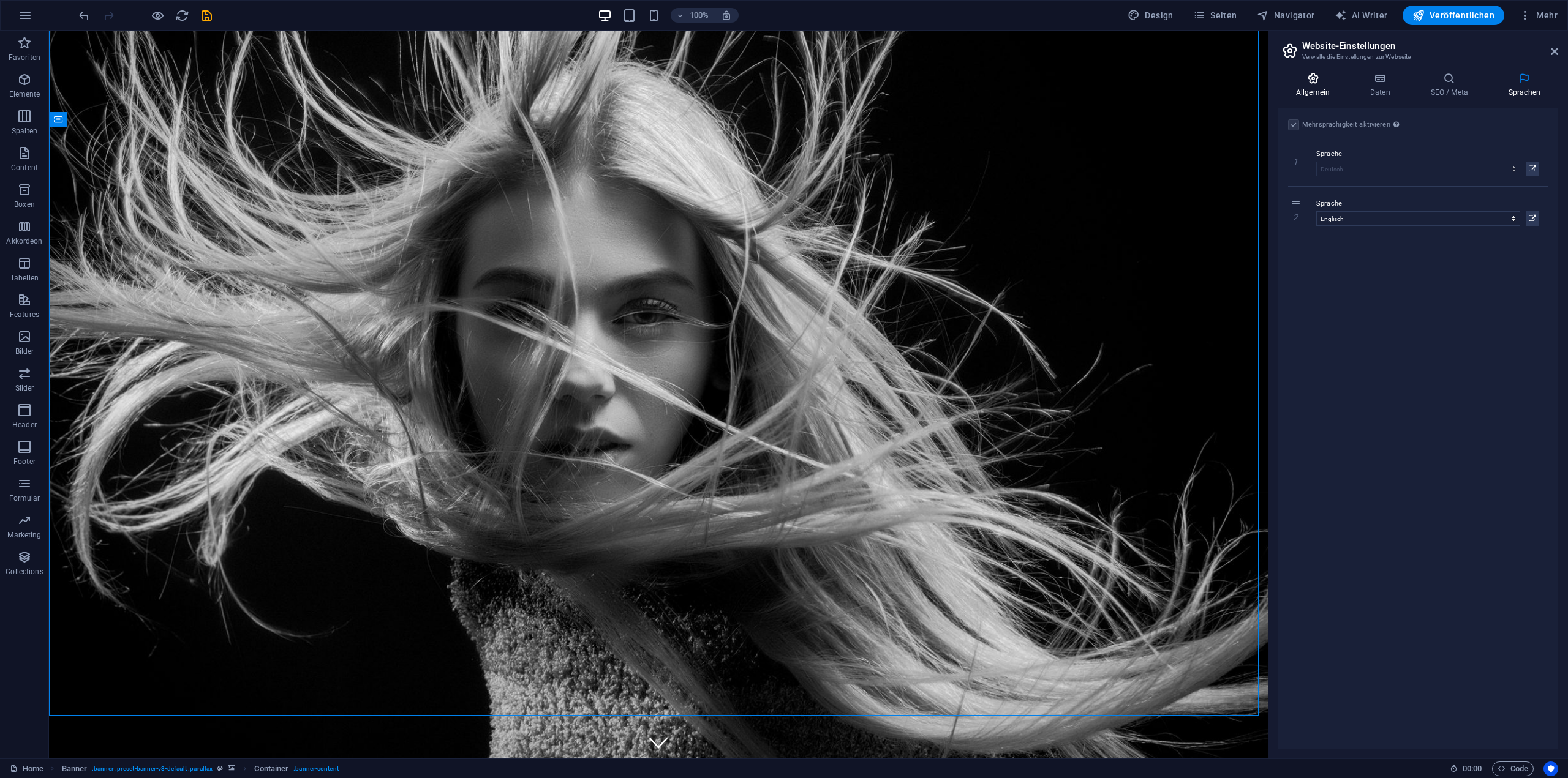
click at [1310, 84] on icon at bounding box center [1313, 79] width 69 height 13
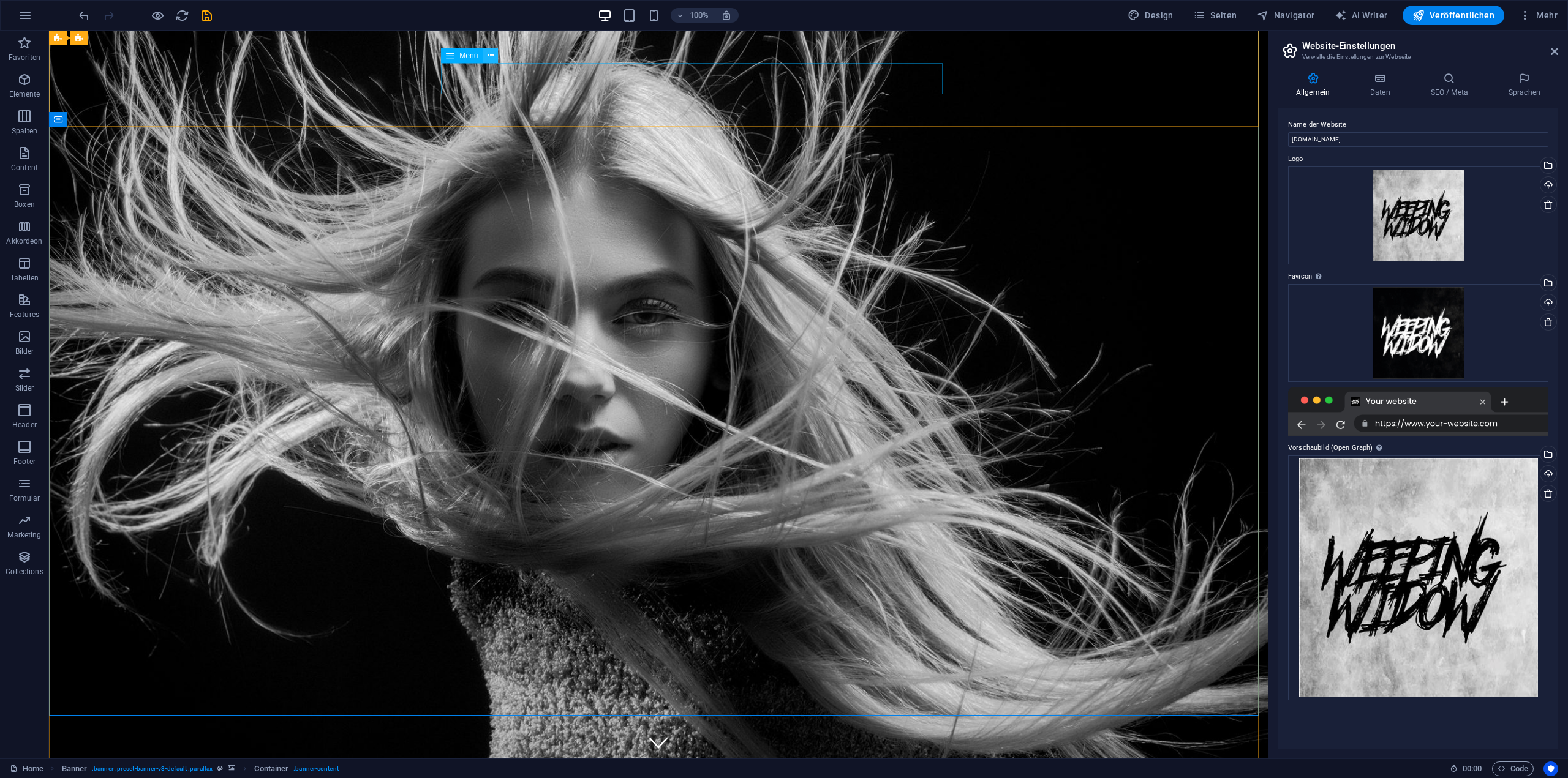
click at [483, 58] on button at bounding box center [490, 55] width 15 height 15
click at [489, 57] on icon at bounding box center [490, 55] width 7 height 13
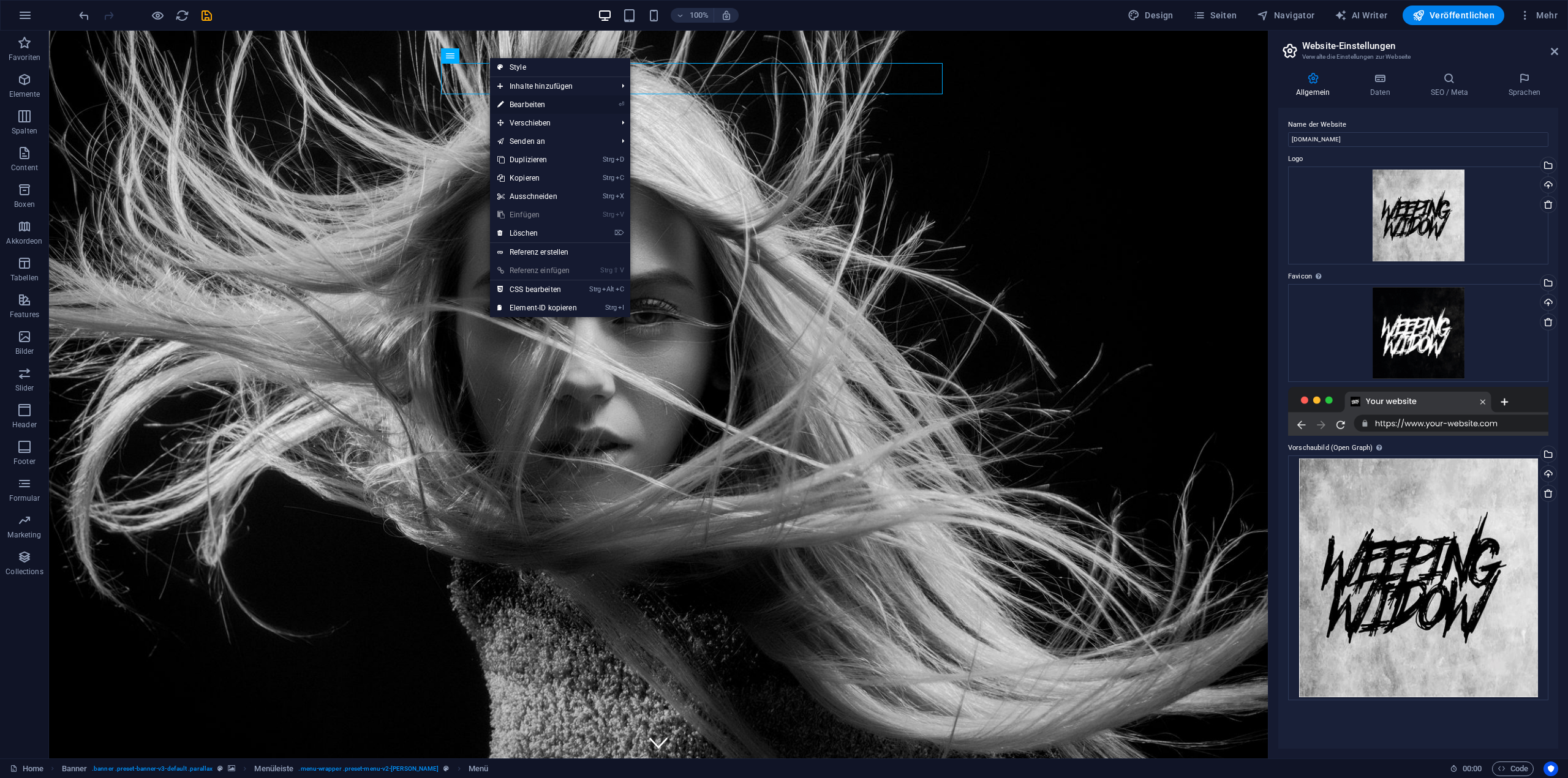
drag, startPoint x: 547, startPoint y: 101, endPoint x: 291, endPoint y: 72, distance: 257.6
click at [547, 101] on link "⏎ Bearbeiten" at bounding box center [536, 104] width 94 height 18
select select
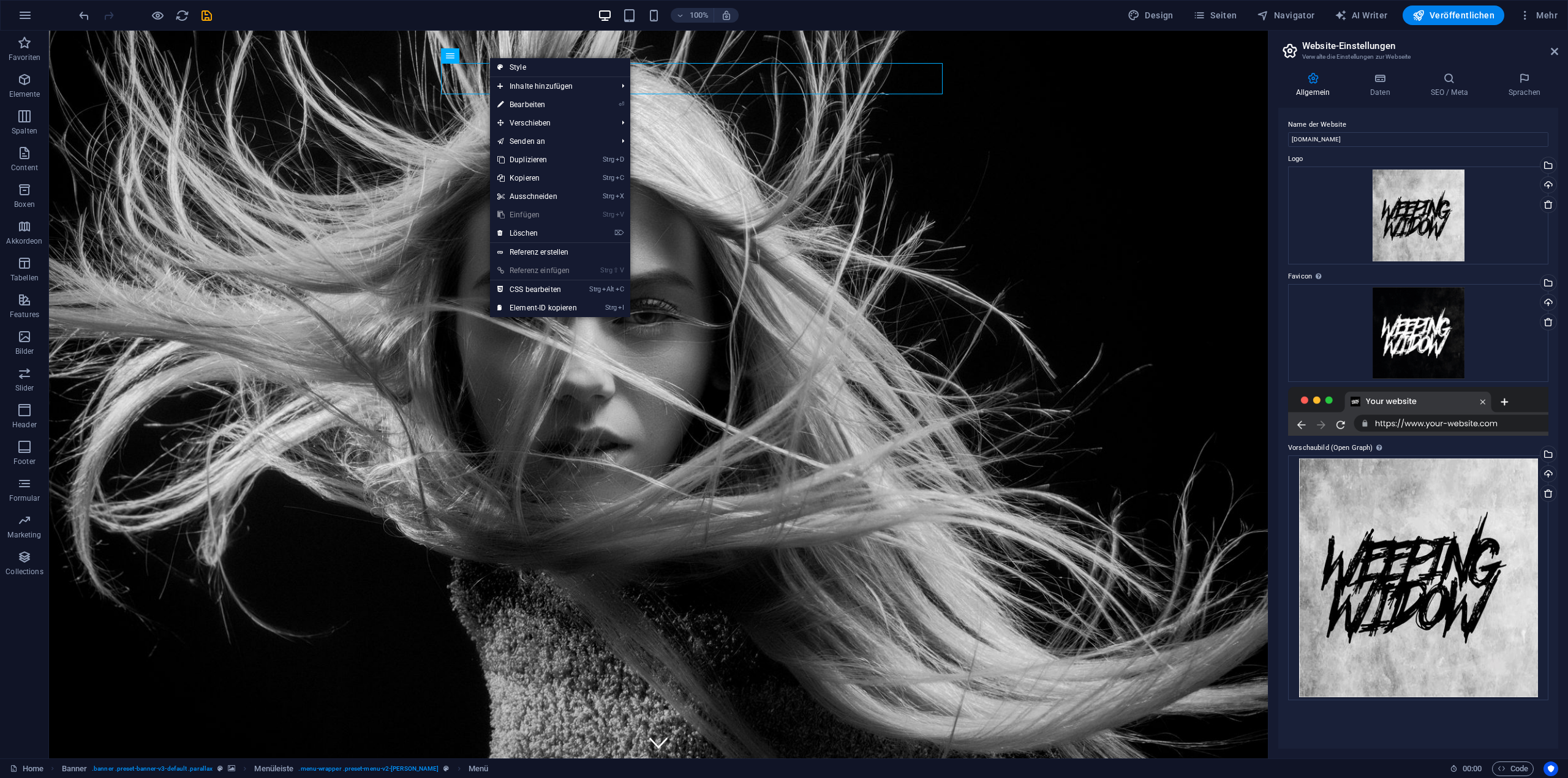
select select
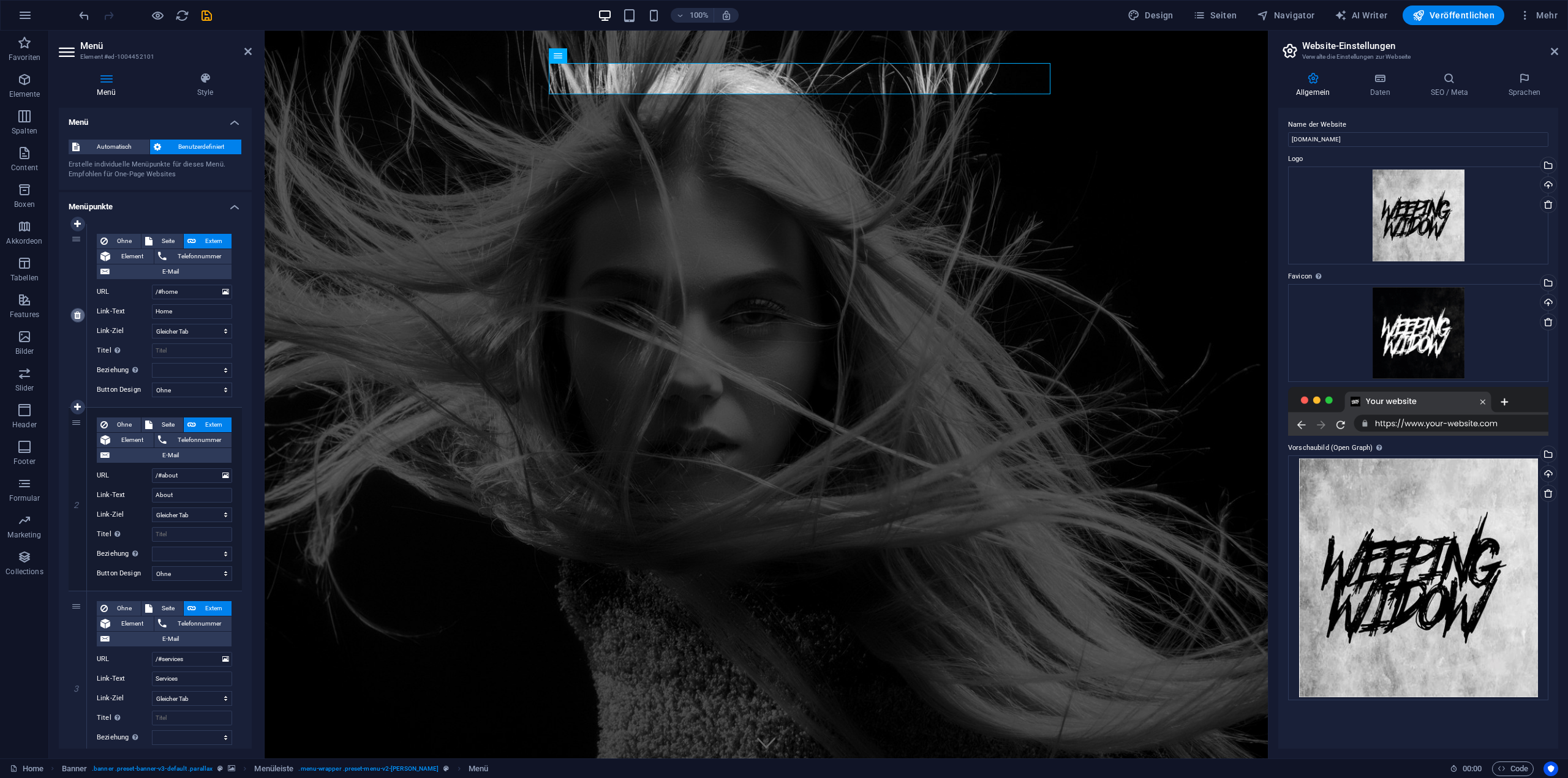
click at [78, 311] on icon at bounding box center [77, 315] width 7 height 9
type input "/#about"
type input "About"
select select
type input "/#services"
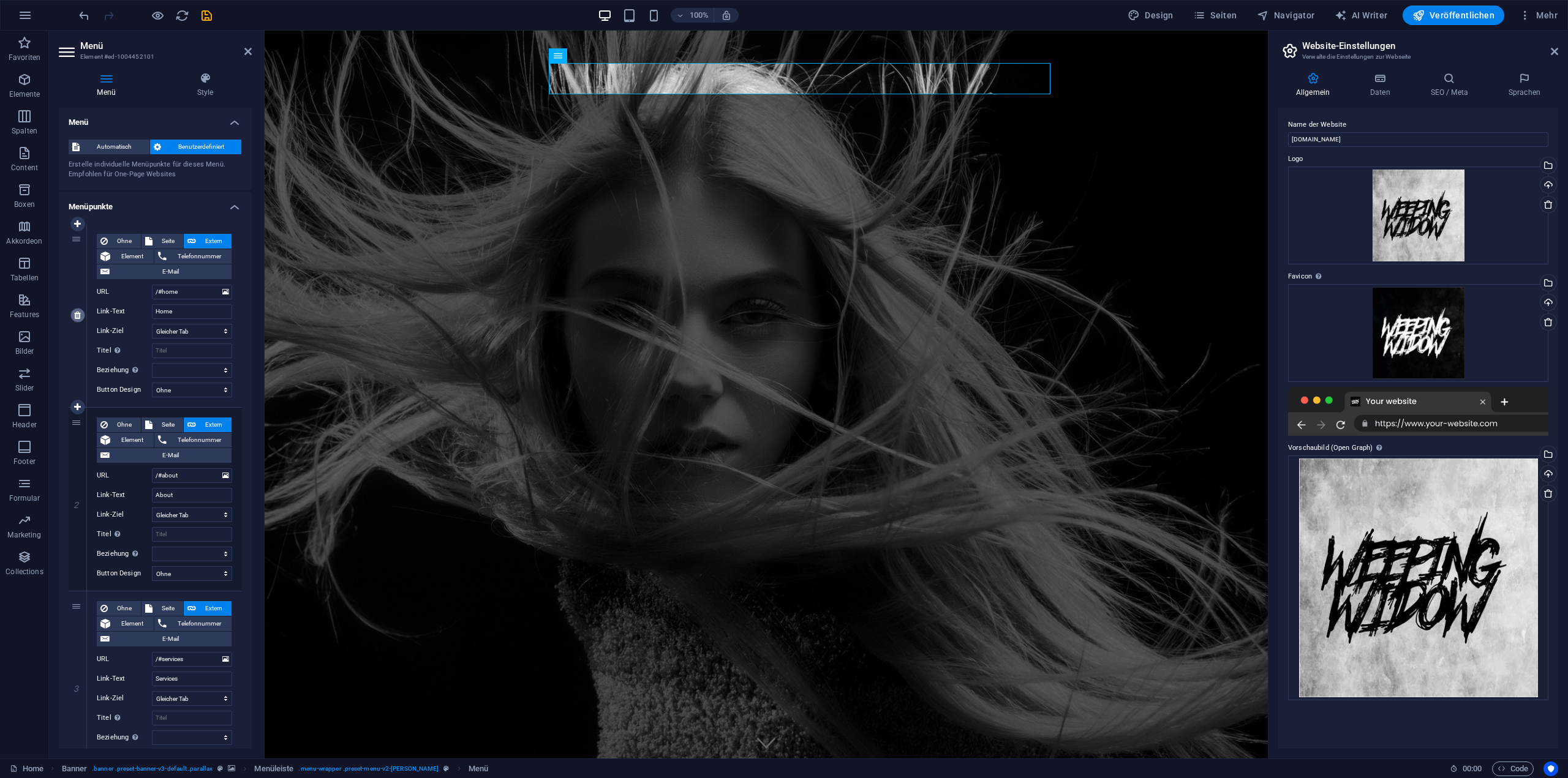
type input "Services"
select select
type input "/#book-online"
type input "Book Online"
select select
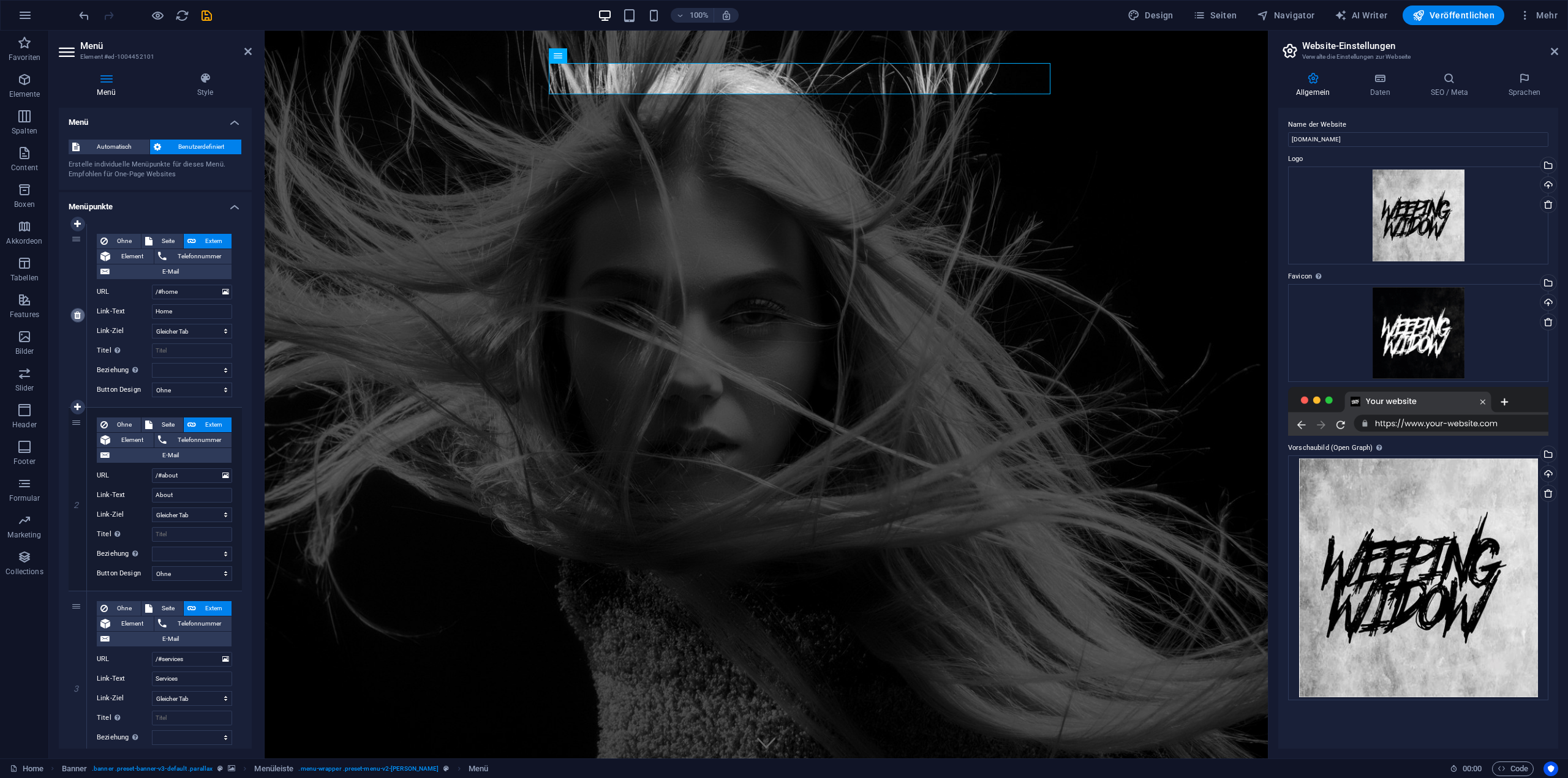
type input "/#contact"
type input "Contact"
select select
click at [78, 311] on icon at bounding box center [77, 315] width 7 height 9
type input "/#services"
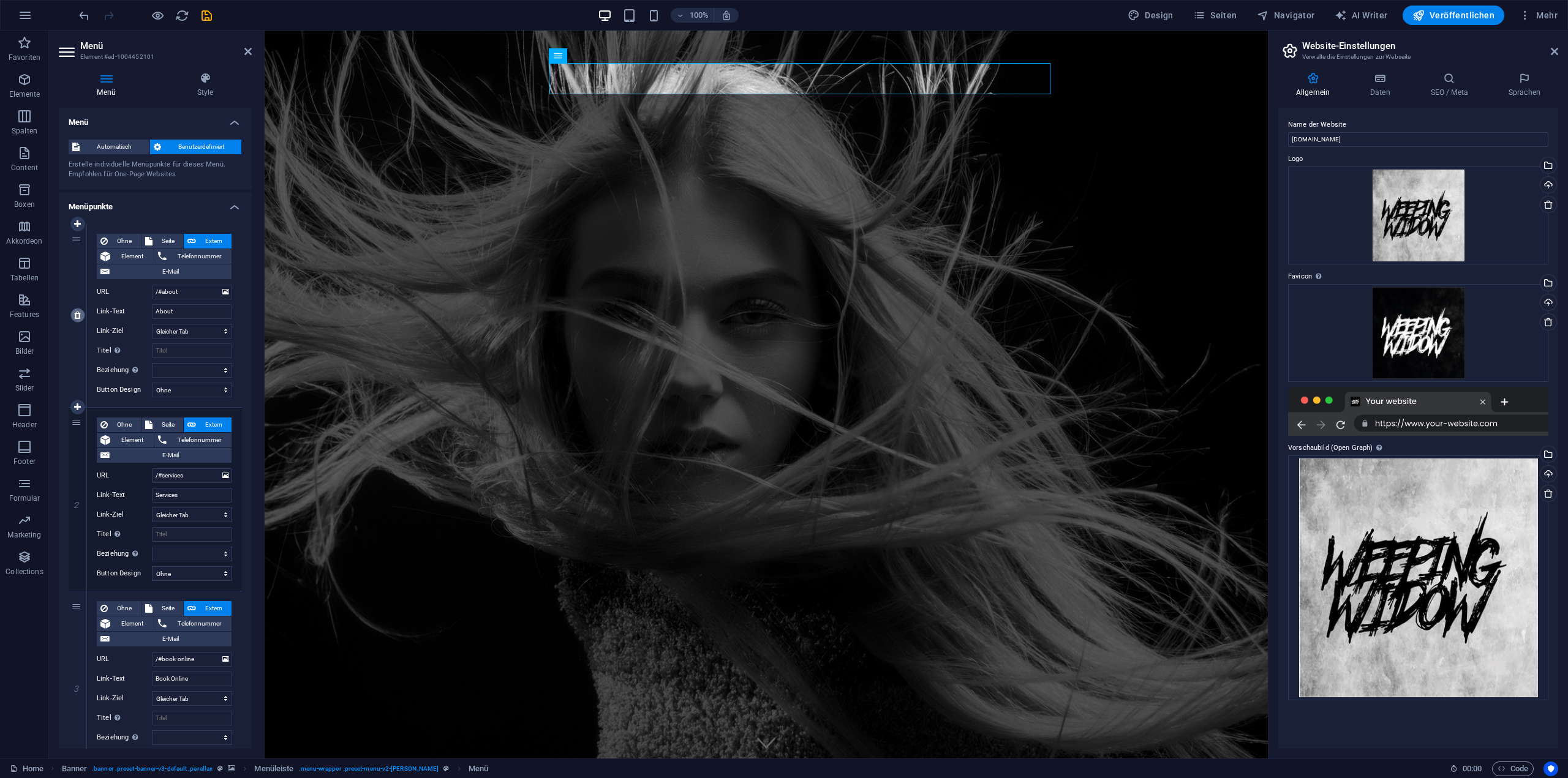
type input "Services"
select select
type input "/#book-online"
type input "Book Online"
select select
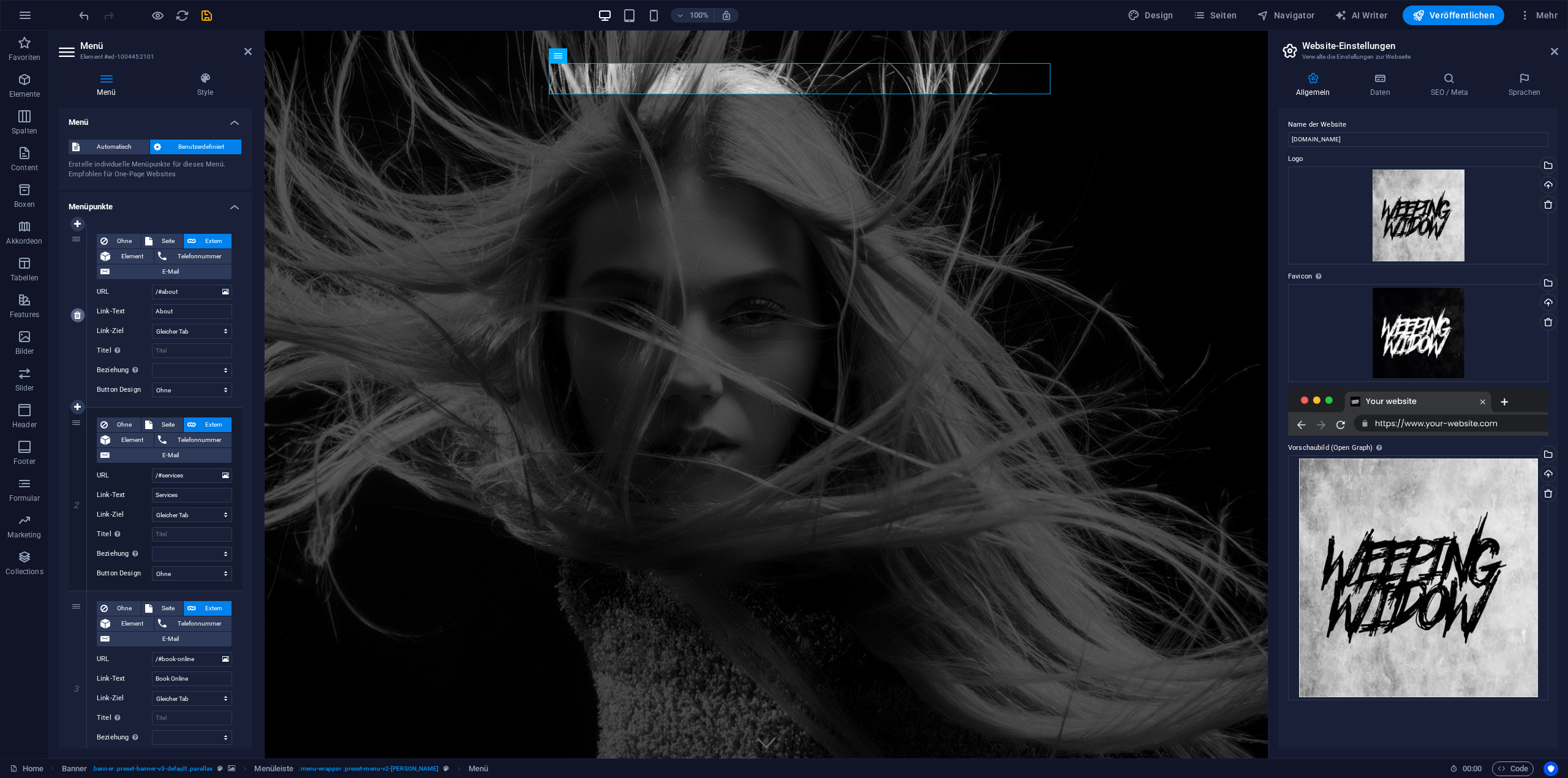
type input "/#contact"
type input "Contact"
select select
click at [126, 239] on span "Ohne" at bounding box center [124, 241] width 26 height 15
select select
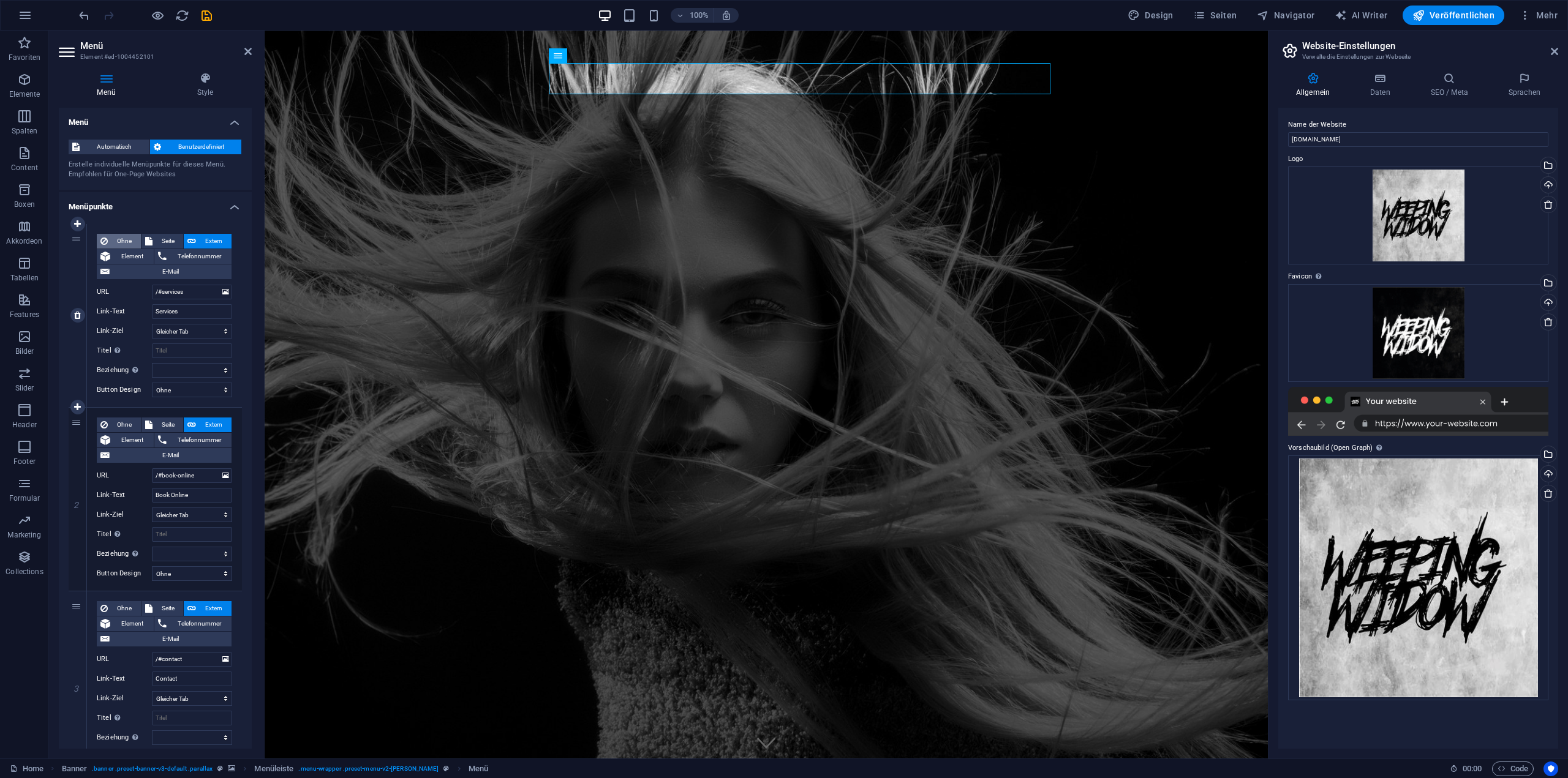
select select
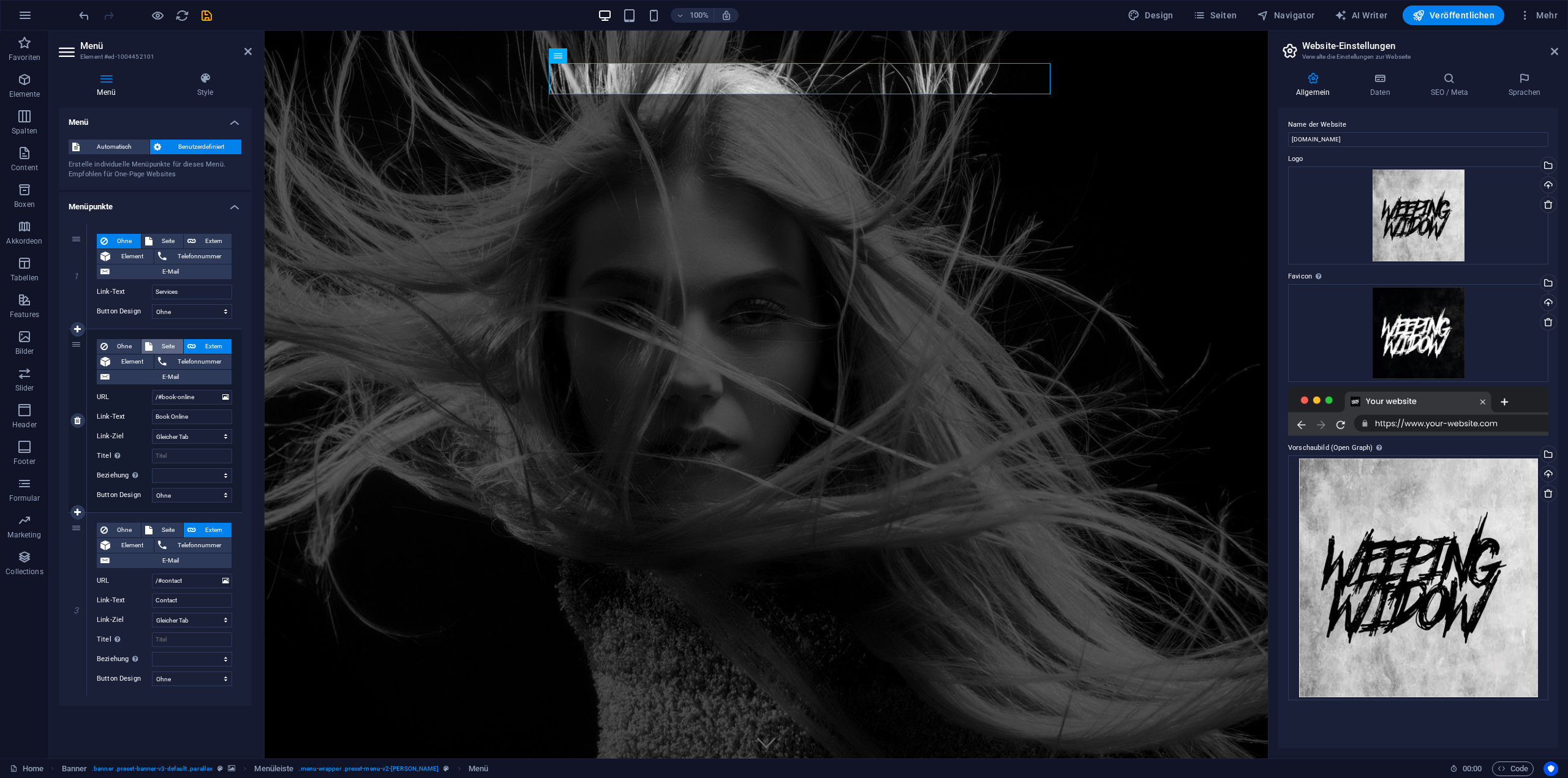
click at [169, 341] on span "Seite" at bounding box center [168, 346] width 24 height 15
select select
click at [227, 398] on select "Home Subpage Legal Notice Privacy" at bounding box center [192, 397] width 81 height 15
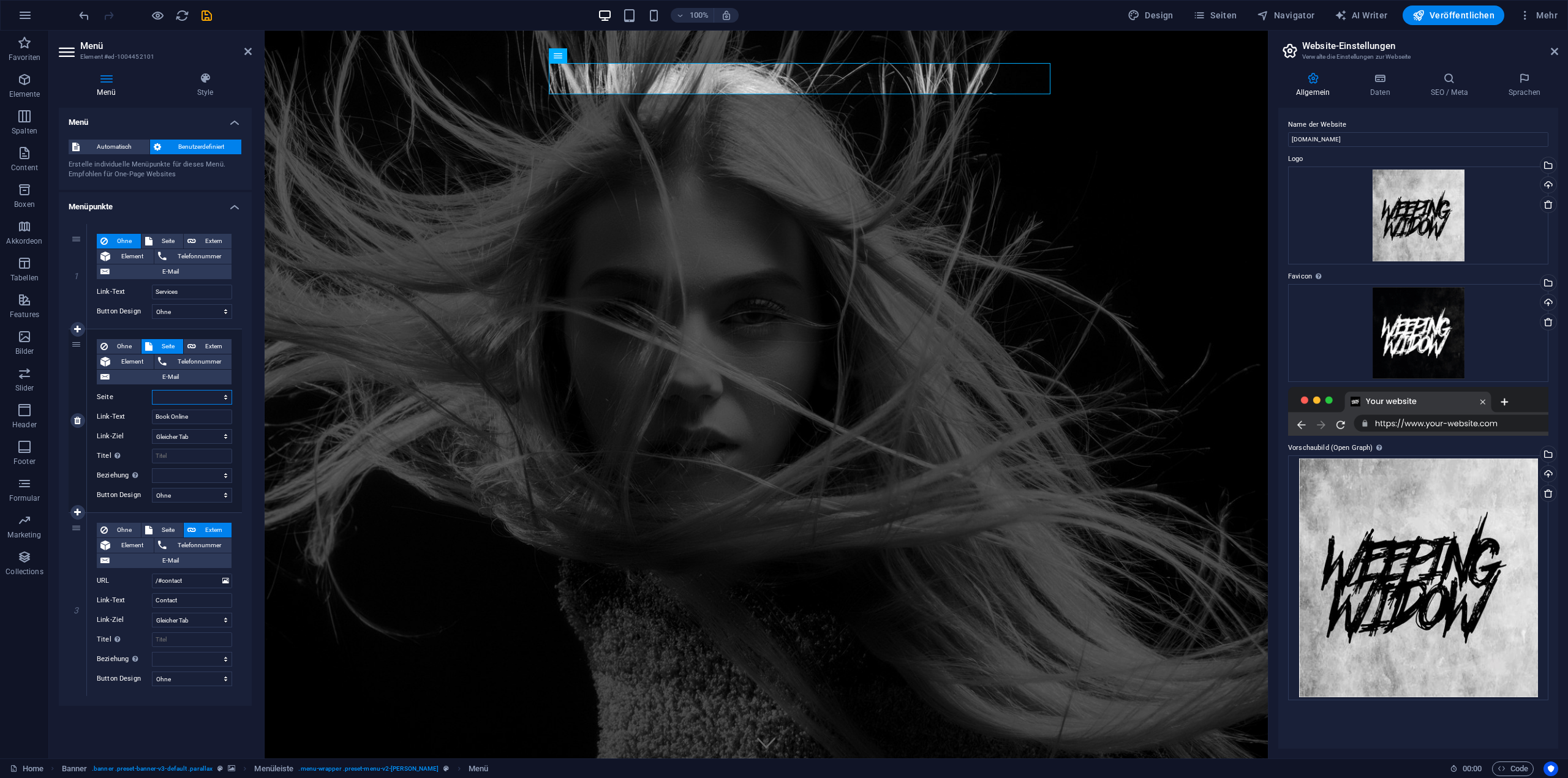
click at [225, 392] on select "Home Subpage Legal Notice Privacy" at bounding box center [192, 397] width 81 height 15
click at [195, 342] on icon at bounding box center [191, 346] width 9 height 15
select select "blank"
select select
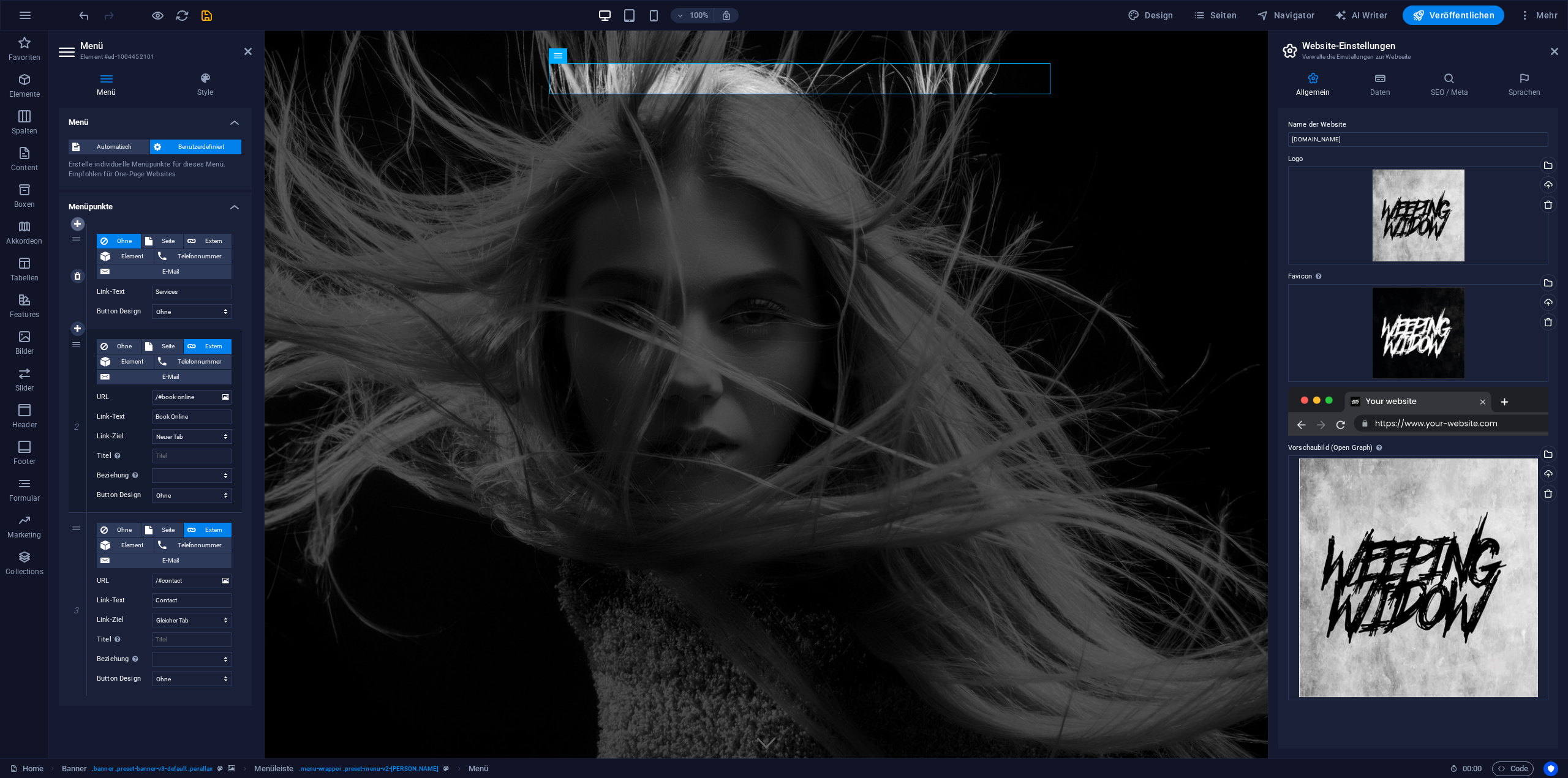
click at [76, 226] on icon at bounding box center [77, 223] width 7 height 9
select select
type input "Services"
type input "/#book-online"
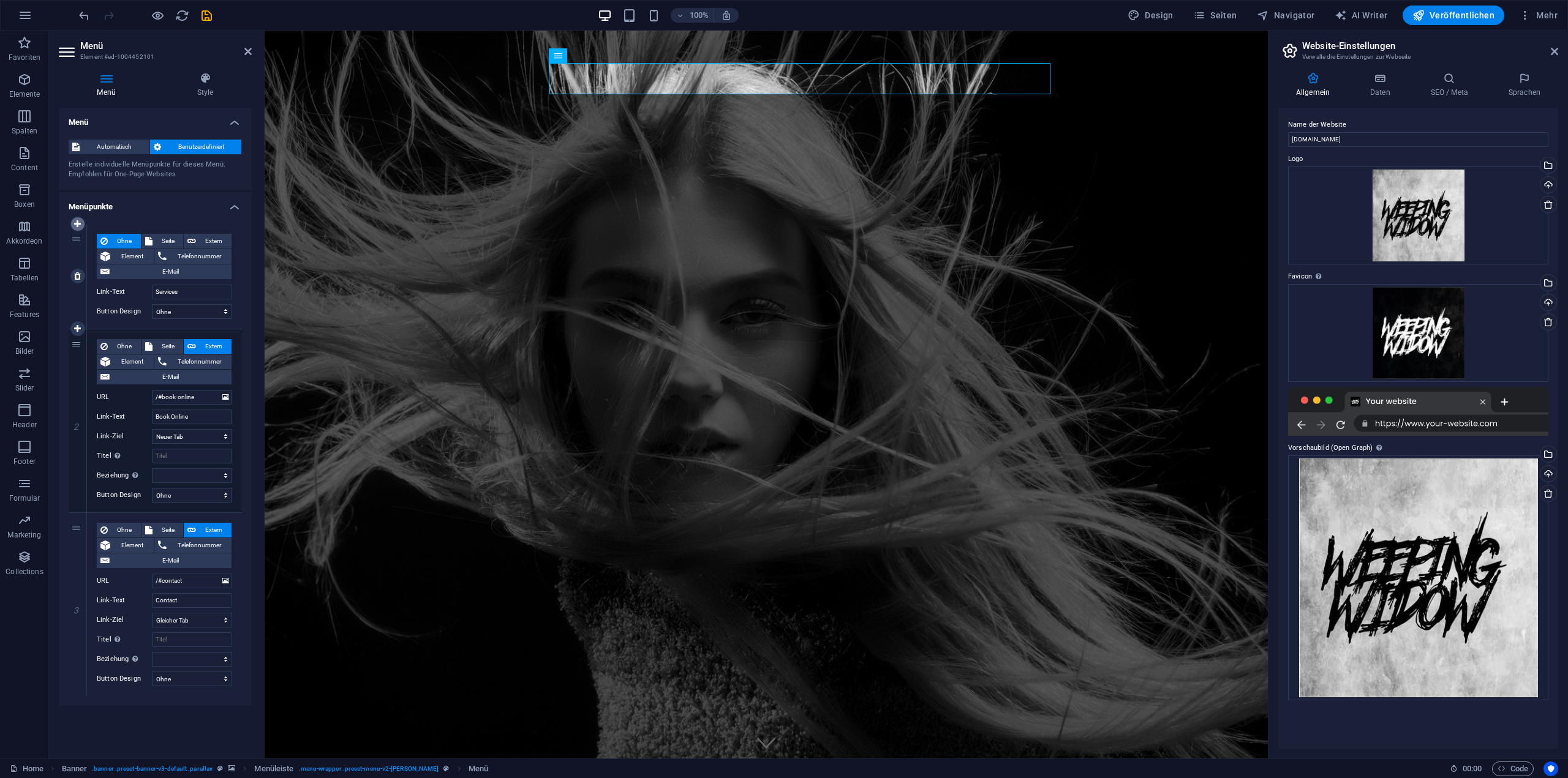
type input "Book Online"
select select "blank"
select select
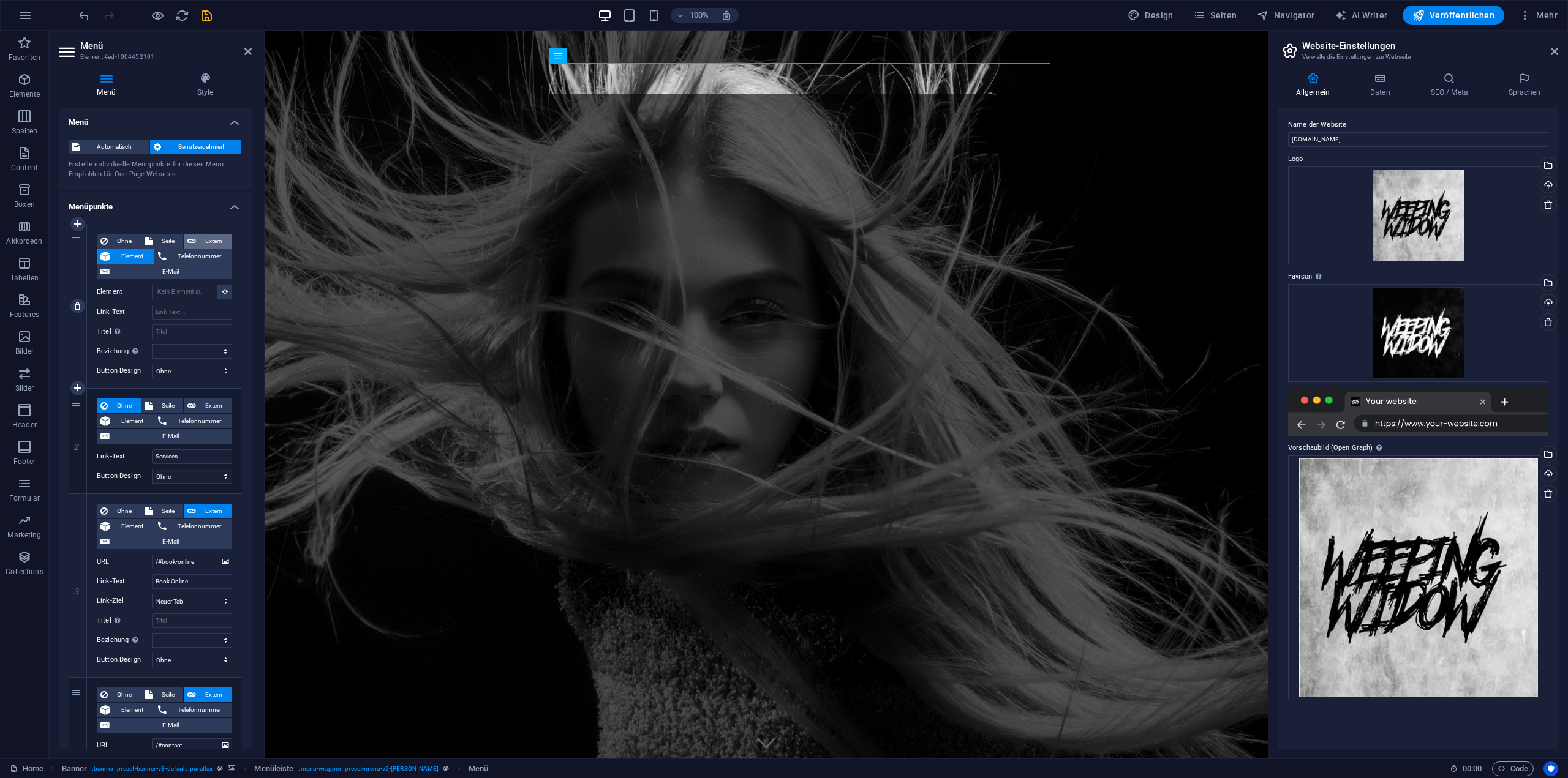
click at [206, 241] on span "Extern" at bounding box center [214, 241] width 28 height 15
select select "blank"
select select
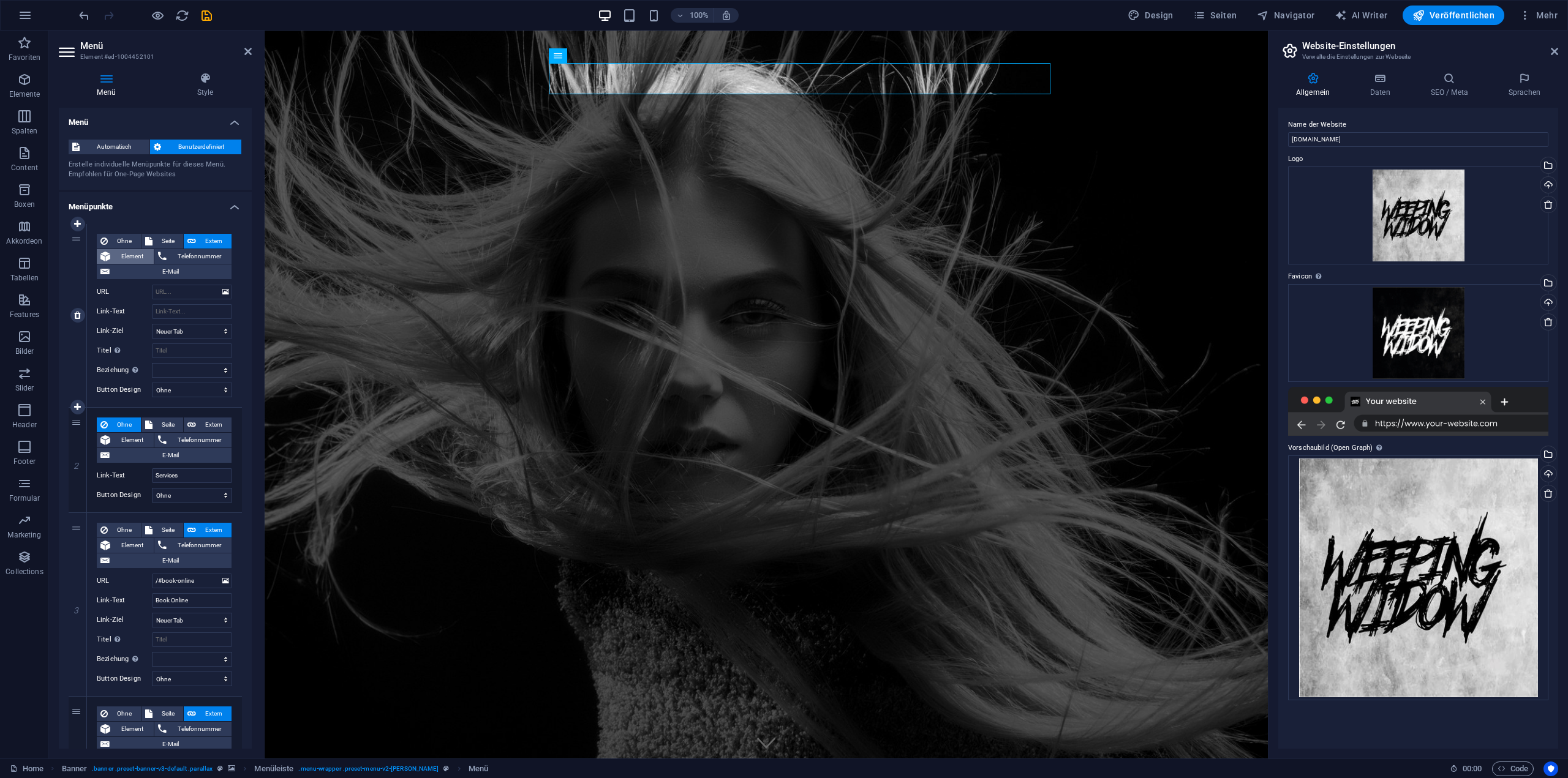
click at [137, 257] on span "Element" at bounding box center [132, 256] width 36 height 15
select select
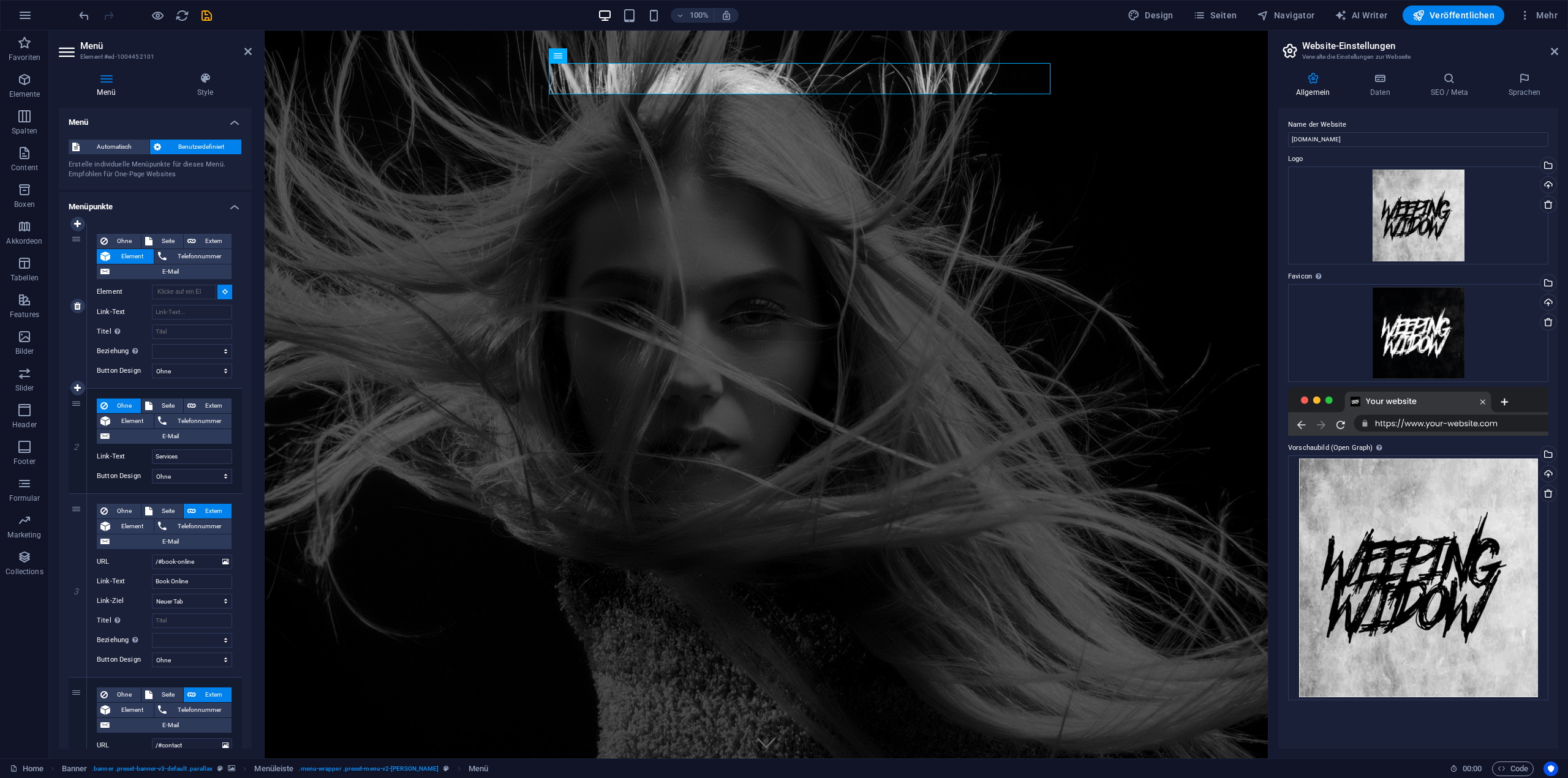
click at [218, 294] on button at bounding box center [224, 292] width 15 height 15
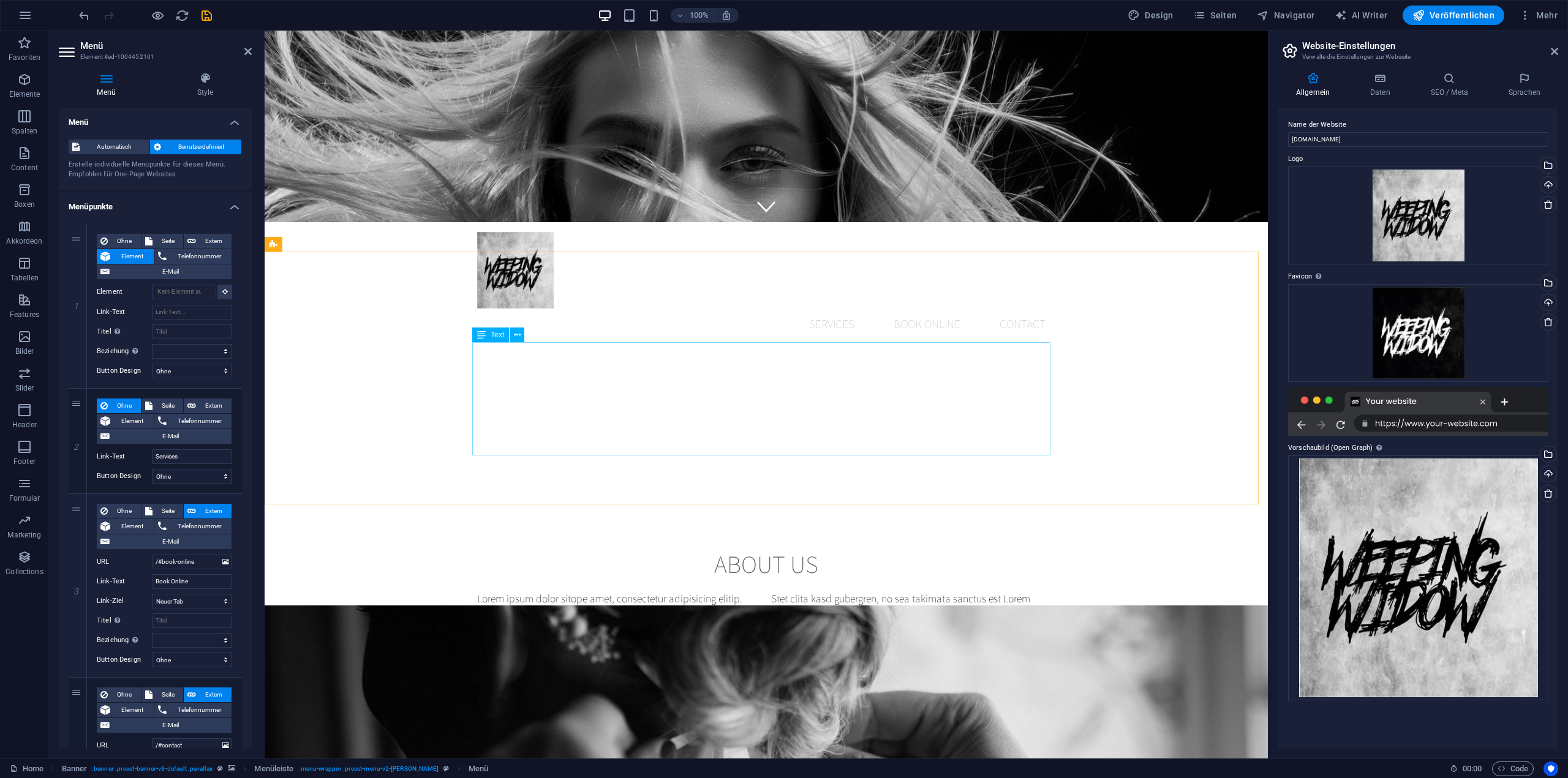
scroll to position [612, 0]
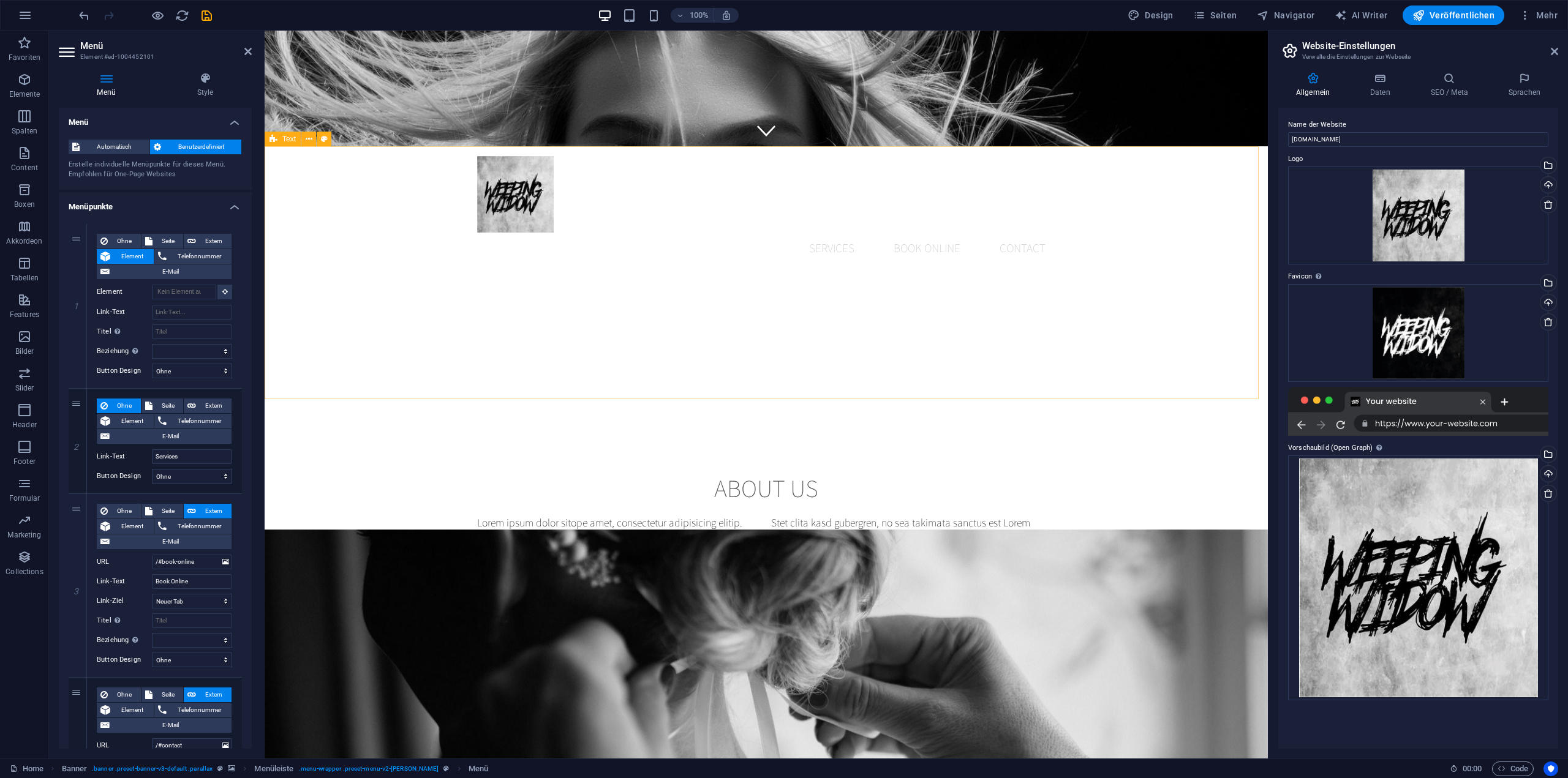
click at [445, 424] on div "About us Lorem ipsum dolor sitope amet, consectetur adipisicing elitip. [PERSON…" at bounding box center [766, 550] width 1003 height 252
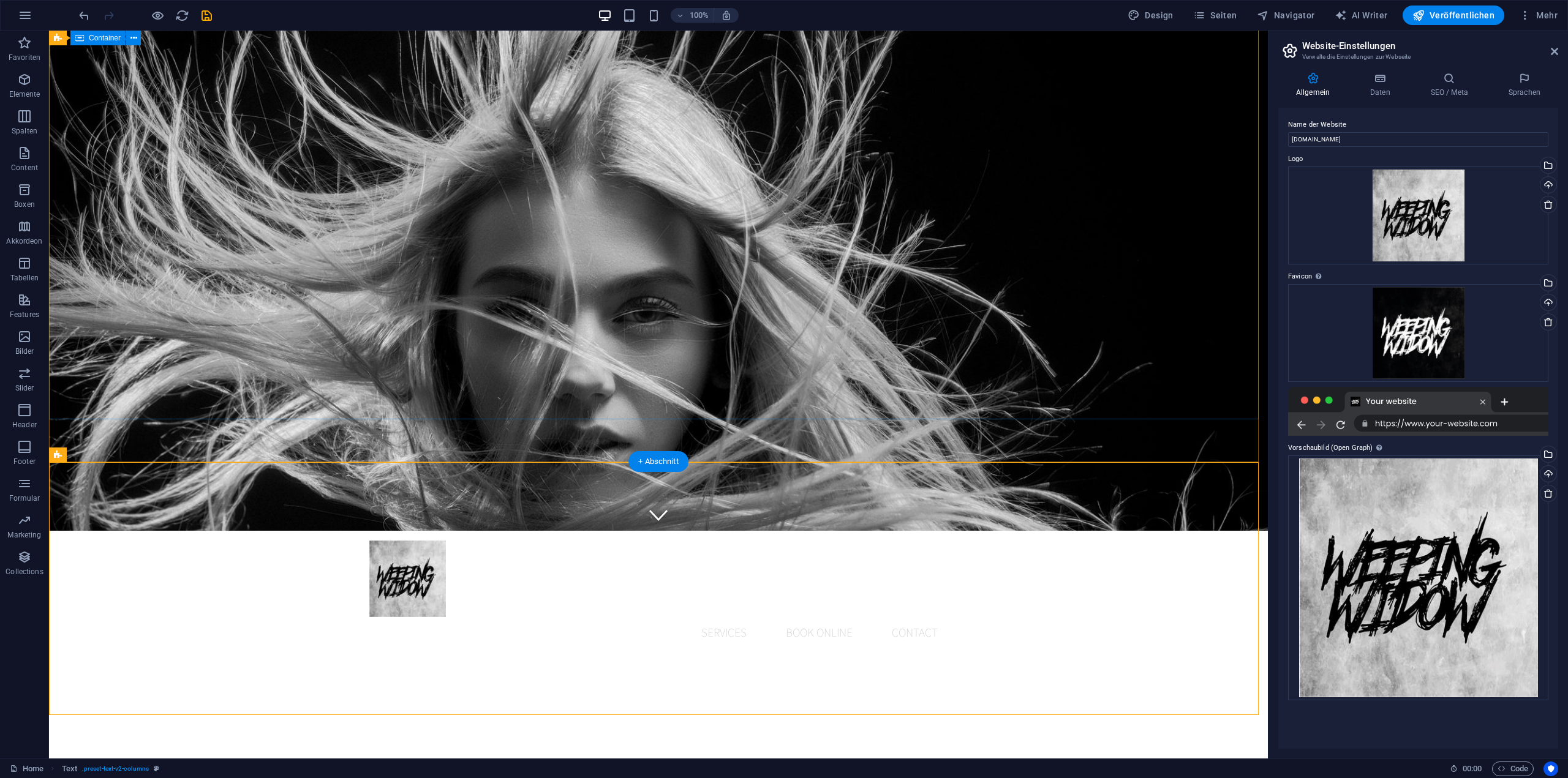
scroll to position [0, 0]
